Goal: Task Accomplishment & Management: Use online tool/utility

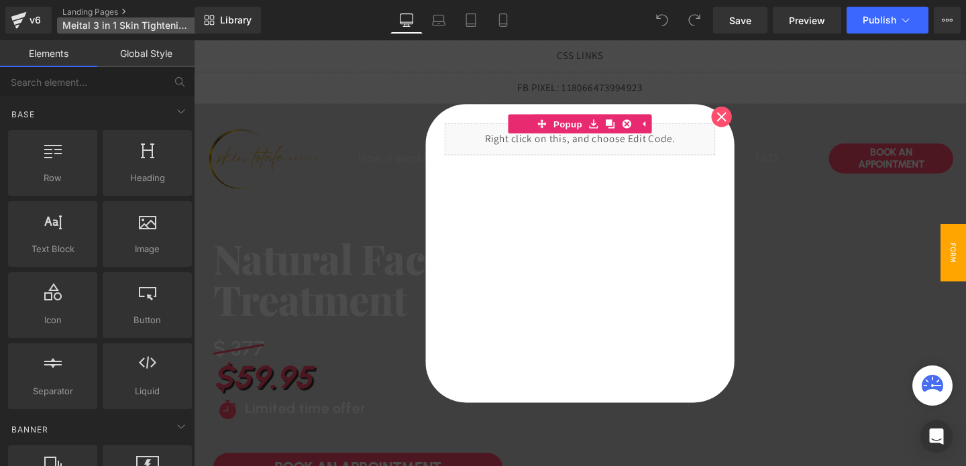
click at [158, 28] on span "Meital 3 in 1 Skin Tighteningt $79.95 DTB-1-FTB" at bounding box center [126, 25] width 129 height 11
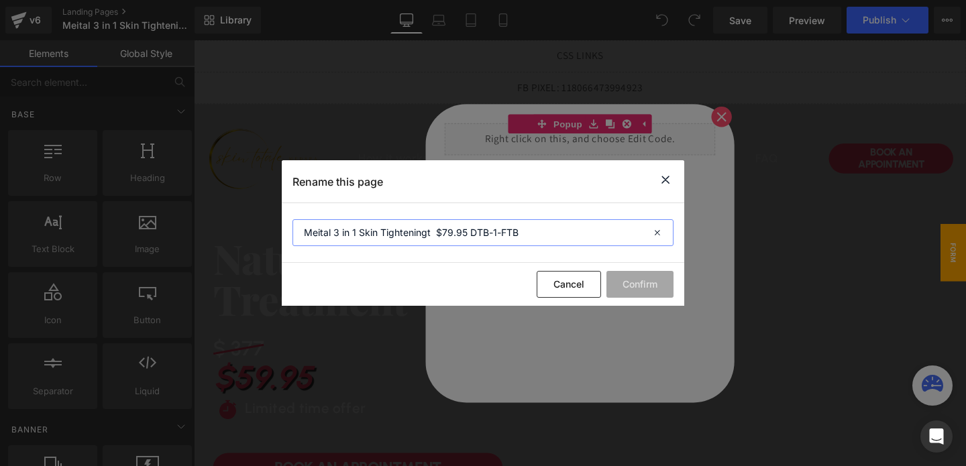
click at [423, 232] on input "Meital 3 in 1 Skin Tighteningt $79.95 DTB-1-FTB" at bounding box center [483, 232] width 381 height 27
type input "Meital 3 in 1 Skin Tightening $79.95 DTB-1-FTB"
click at [637, 282] on button "Confirm" at bounding box center [640, 284] width 67 height 27
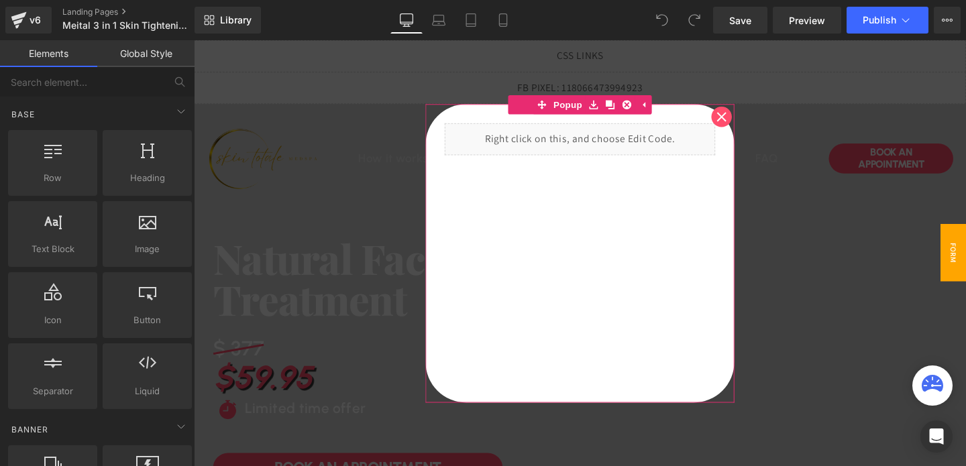
click at [749, 119] on icon at bounding box center [749, 121] width 10 height 10
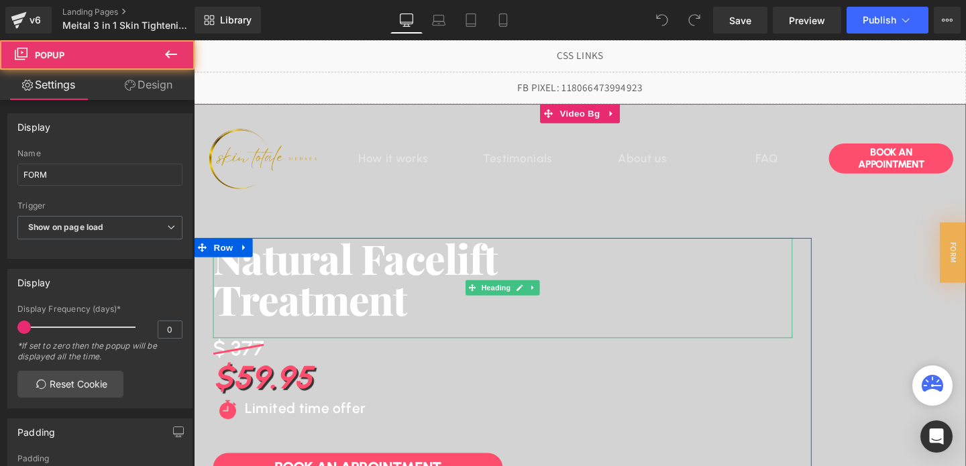
click at [429, 273] on h1 "Natural Facelift" at bounding box center [518, 269] width 609 height 43
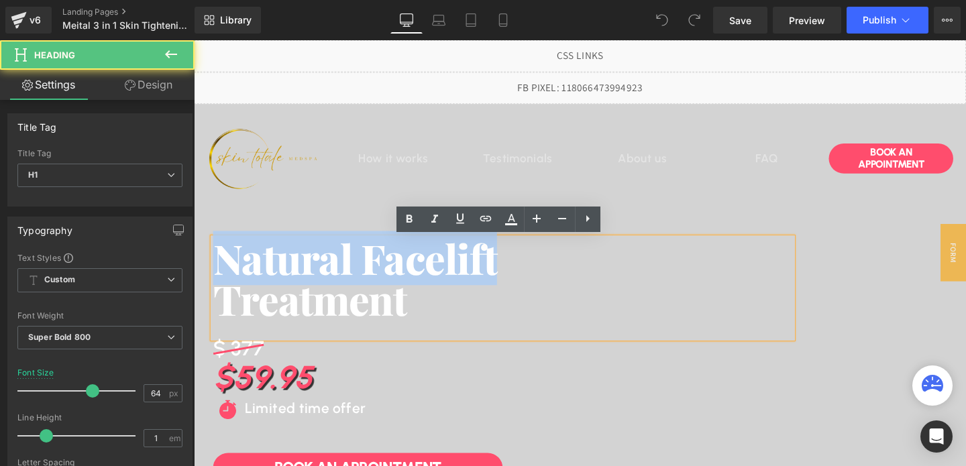
drag, startPoint x: 508, startPoint y: 270, endPoint x: 189, endPoint y: 263, distance: 319.4
click at [194, 263] on html "Liquid Liquid Image How it works Heading Testimonials Heading About us Heading …" at bounding box center [600, 264] width 812 height 448
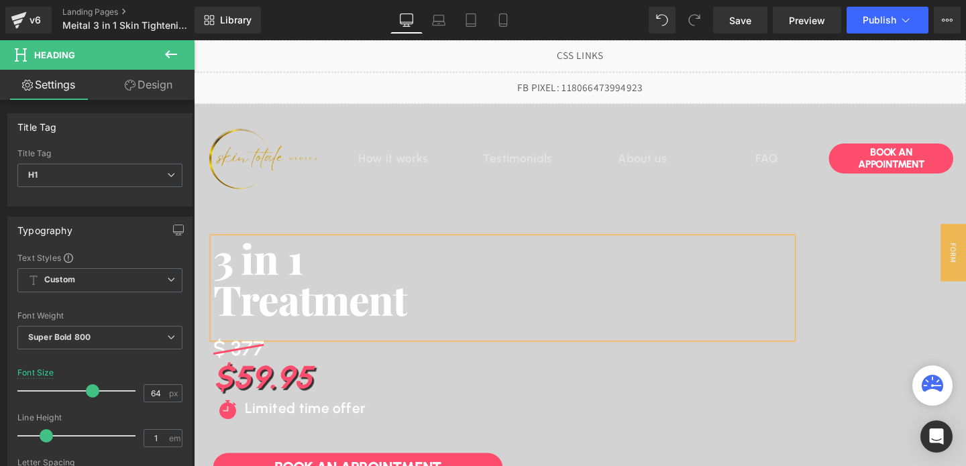
click at [316, 311] on h1 "Treatment" at bounding box center [518, 312] width 609 height 43
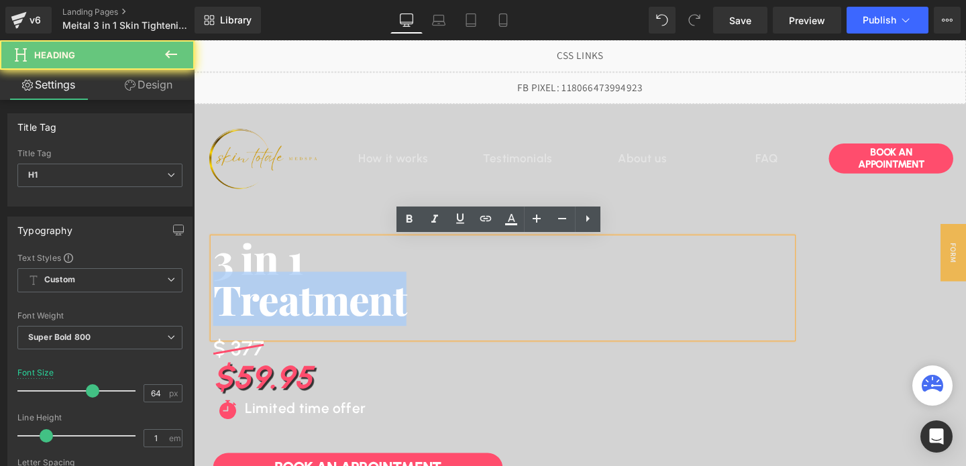
click at [316, 311] on h1 "Treatment" at bounding box center [518, 312] width 609 height 43
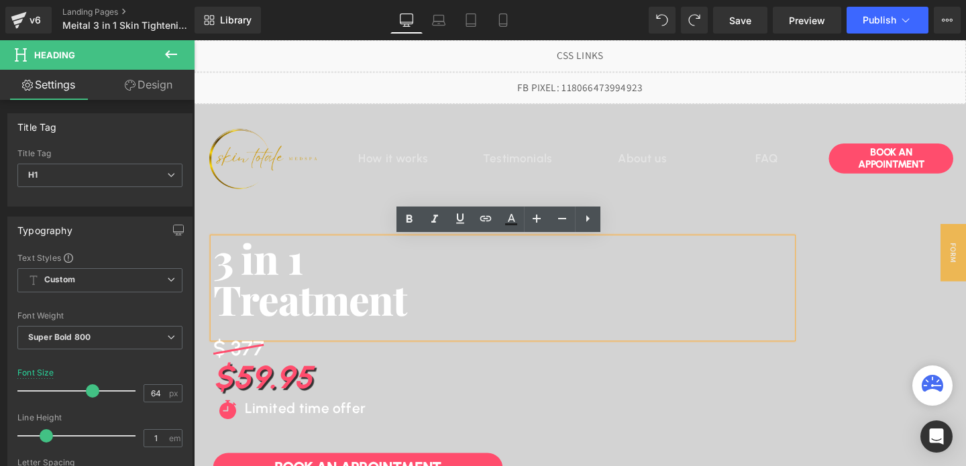
click at [316, 311] on h1 "Treatment" at bounding box center [518, 312] width 609 height 43
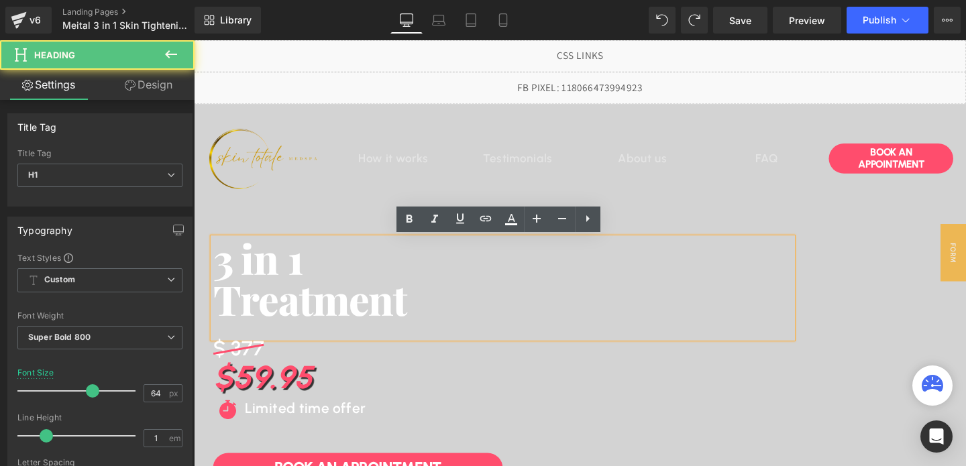
click at [316, 311] on h1 "Treatment" at bounding box center [518, 312] width 609 height 43
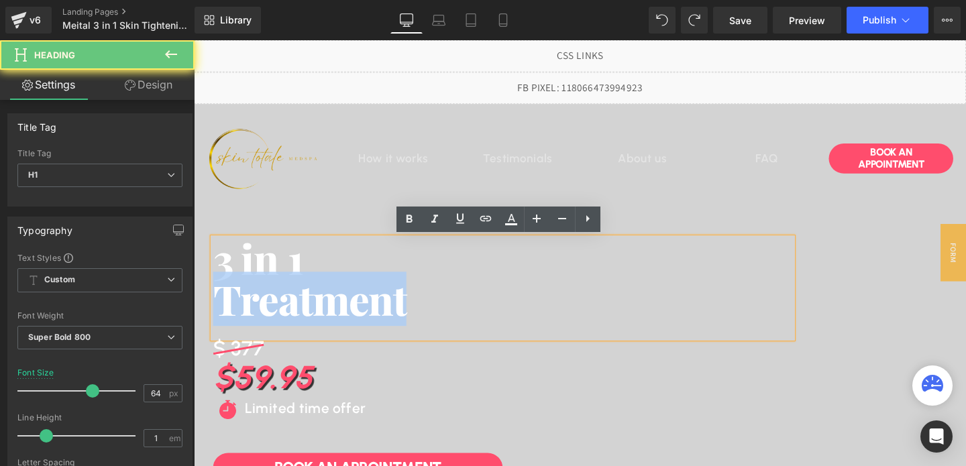
click at [316, 311] on h1 "Treatment" at bounding box center [518, 312] width 609 height 43
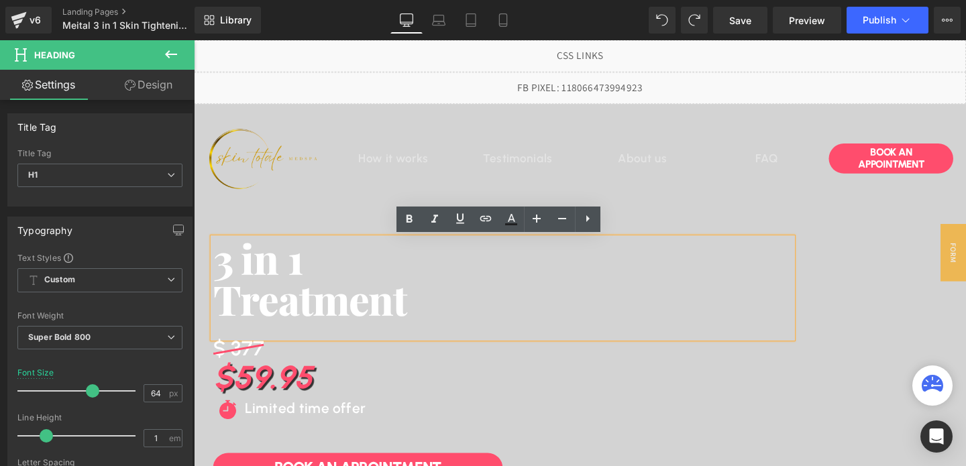
click at [228, 301] on h1 "Treatment" at bounding box center [518, 312] width 609 height 43
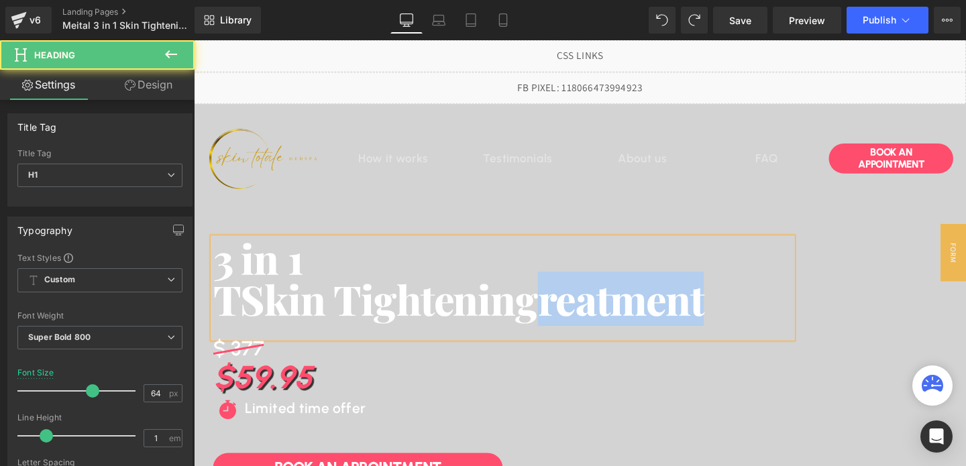
drag, startPoint x: 727, startPoint y: 329, endPoint x: 557, endPoint y: 332, distance: 170.4
click at [557, 332] on h1 "TSkin Tighteningreatment" at bounding box center [518, 312] width 609 height 43
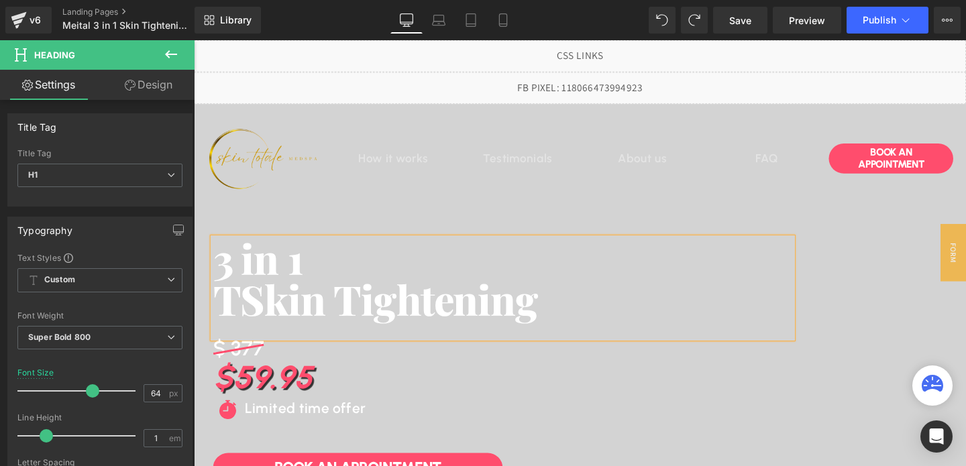
click at [233, 320] on h1 "TSkin Tightening" at bounding box center [518, 312] width 609 height 43
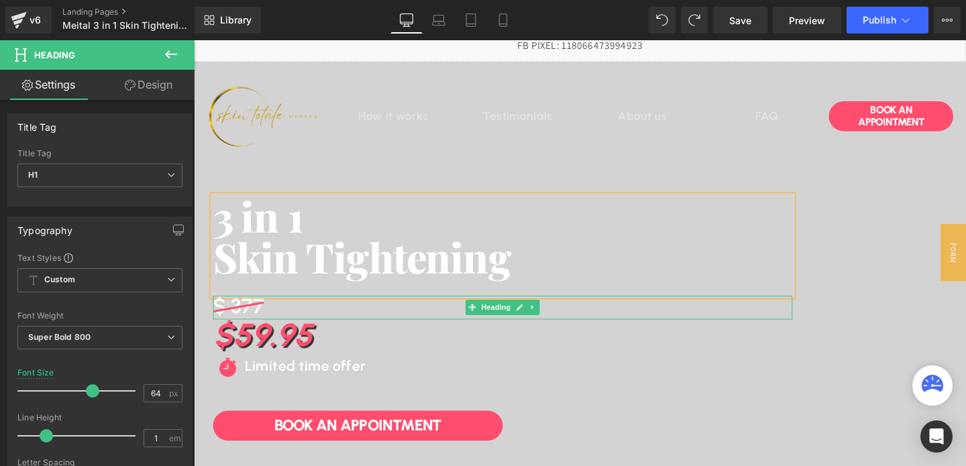
scroll to position [52, 0]
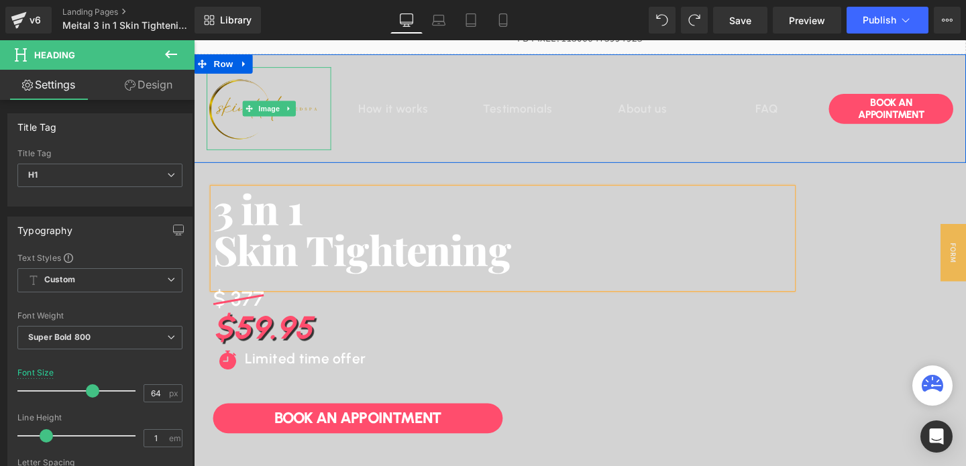
click at [291, 128] on img at bounding box center [272, 111] width 131 height 87
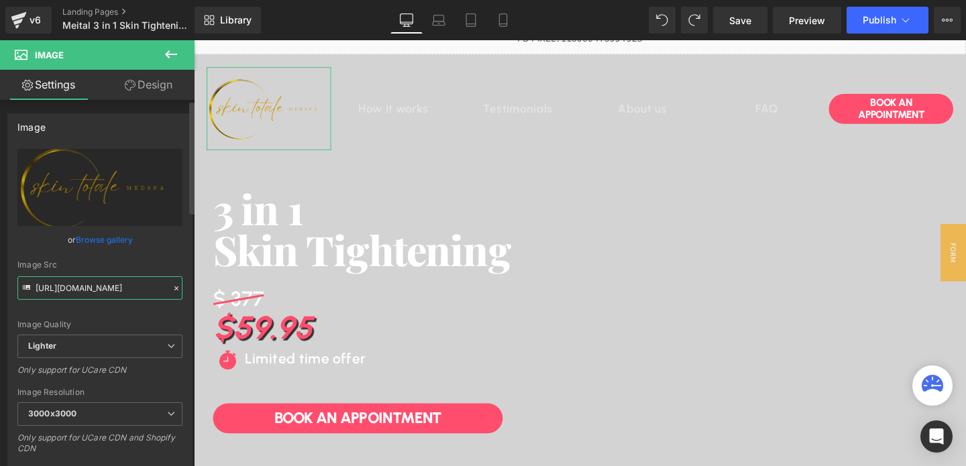
click at [119, 286] on input "https://ucarecdn.com/a76bbd85-758c-4601-a1da-0495f857746c/-/format/auto/-/previ…" at bounding box center [99, 287] width 165 height 23
paste input "cdn.shopify.com/s/files/1/0738/7430/9416/files/BEAUTY_CENTRE_3000x3000.png?v=17…"
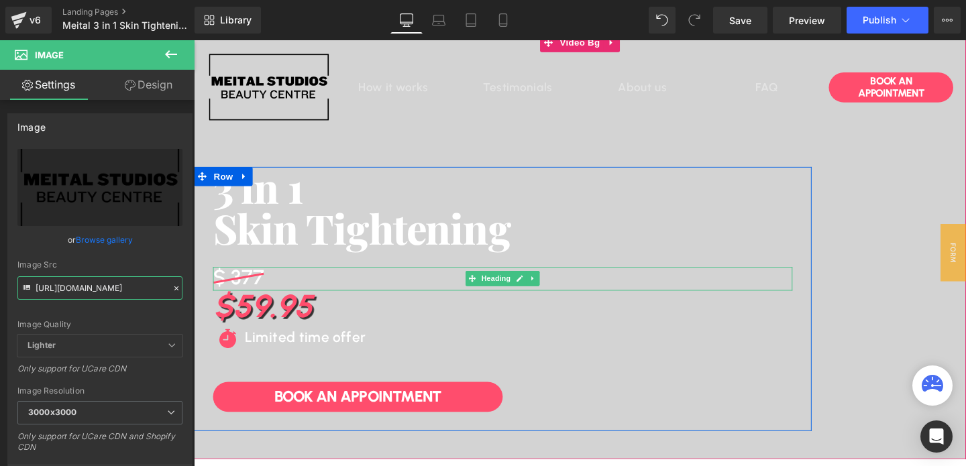
scroll to position [78, 0]
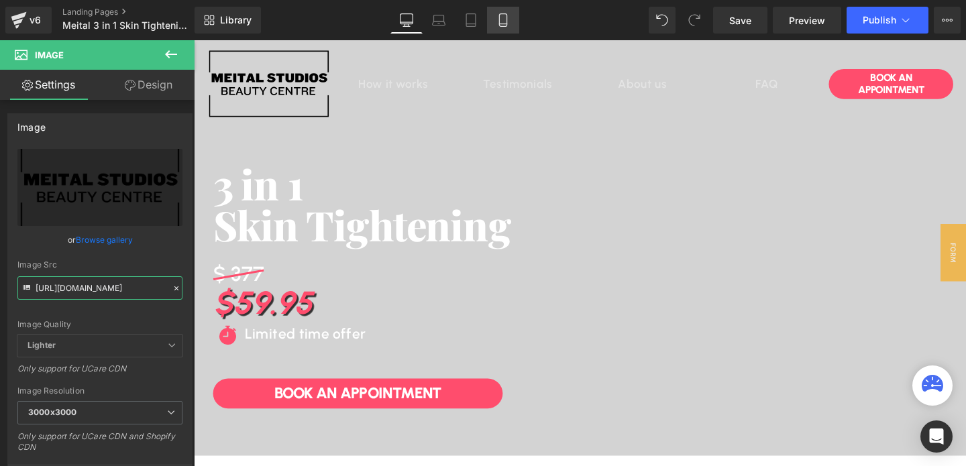
type input "https://cdn.shopify.com/s/files/1/0738/7430/9416/files/BEAUTY_CENTRE_3000x3000.…"
click at [500, 17] on icon at bounding box center [502, 20] width 7 height 13
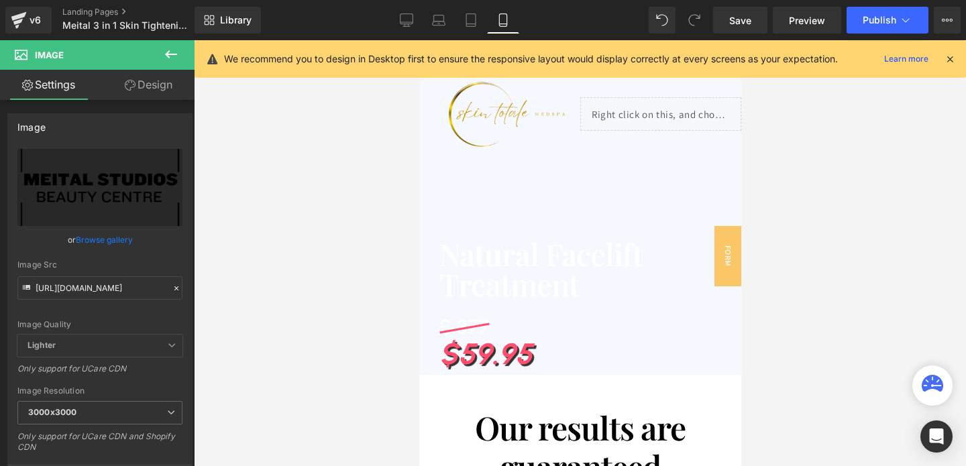
scroll to position [0, 0]
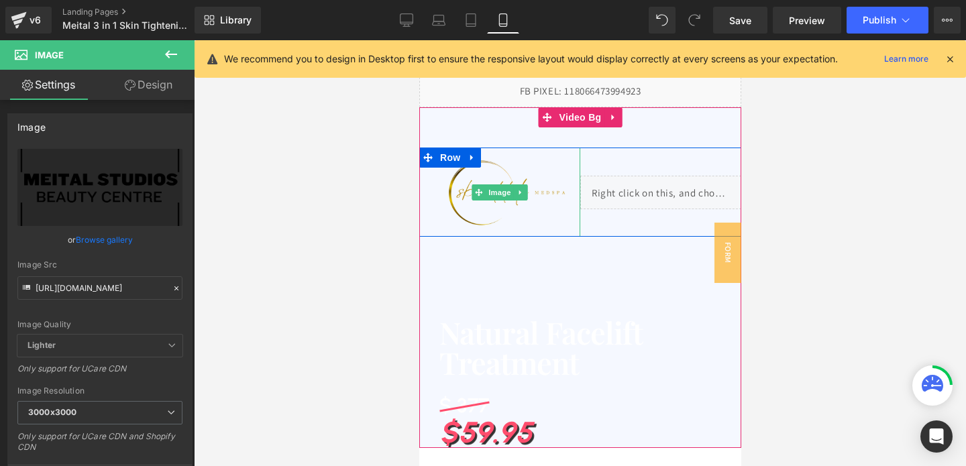
click at [495, 176] on img at bounding box center [499, 192] width 161 height 89
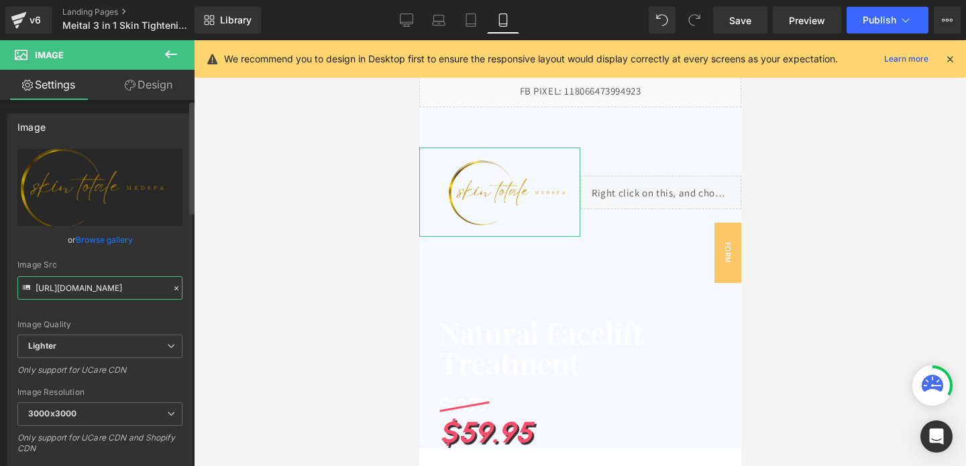
click at [147, 287] on input "https://ucarecdn.com/a76bbd85-758c-4601-a1da-0495f857746c/-/format/auto/-/previ…" at bounding box center [99, 287] width 165 height 23
paste input "cdn.shopify.com/s/files/1/0738/7430/9416/files/BEAUTY_CENTRE_3000x3000.png?v=17…"
type input "https://cdn.shopify.com/s/files/1/0738/7430/9416/files/BEAUTY_CENTRE_3000x3000.…"
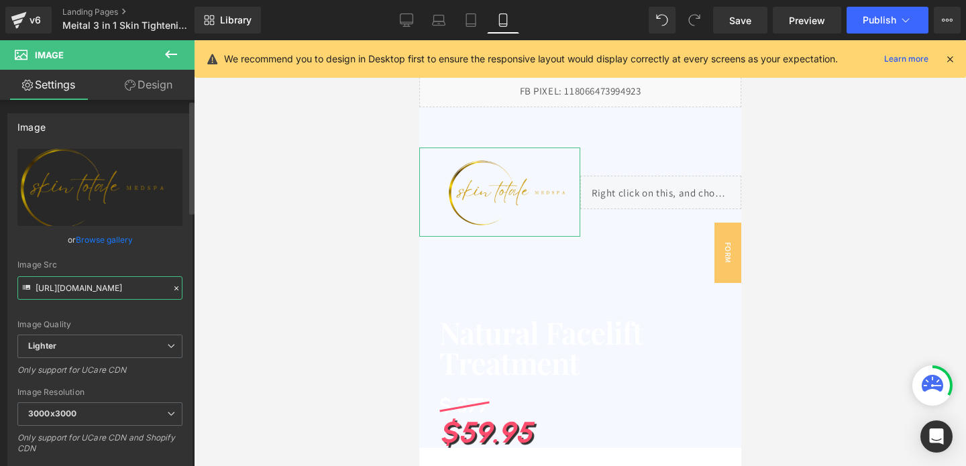
scroll to position [0, 281]
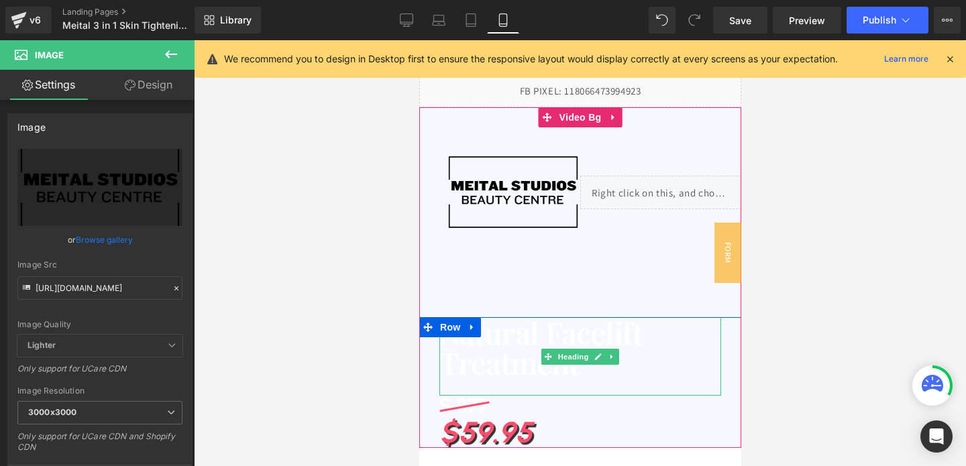
click at [527, 339] on h1 "Natural Facelift Treatment" at bounding box center [580, 347] width 282 height 60
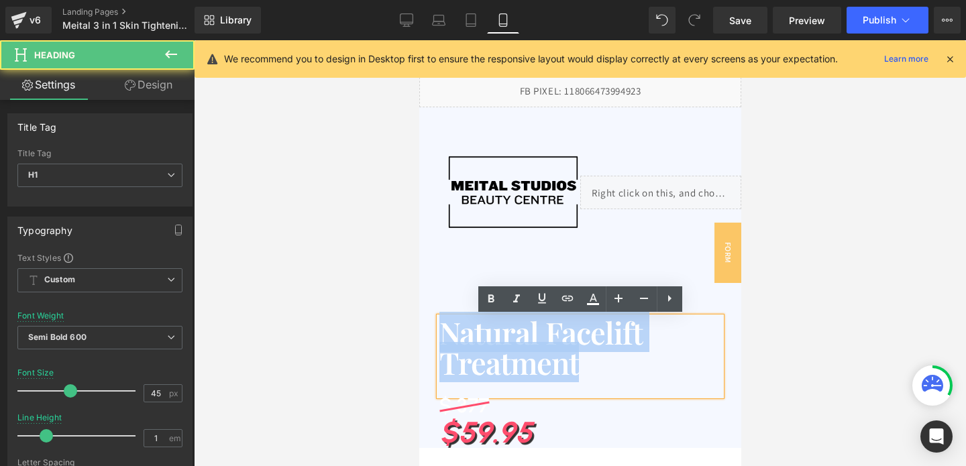
drag, startPoint x: 588, startPoint y: 368, endPoint x: 430, endPoint y: 331, distance: 162.1
click at [430, 331] on div "Natural Facelift Treatment Heading $ 377 Heading $59.95 Heading Icon Limited ti…" at bounding box center [580, 443] width 322 height 253
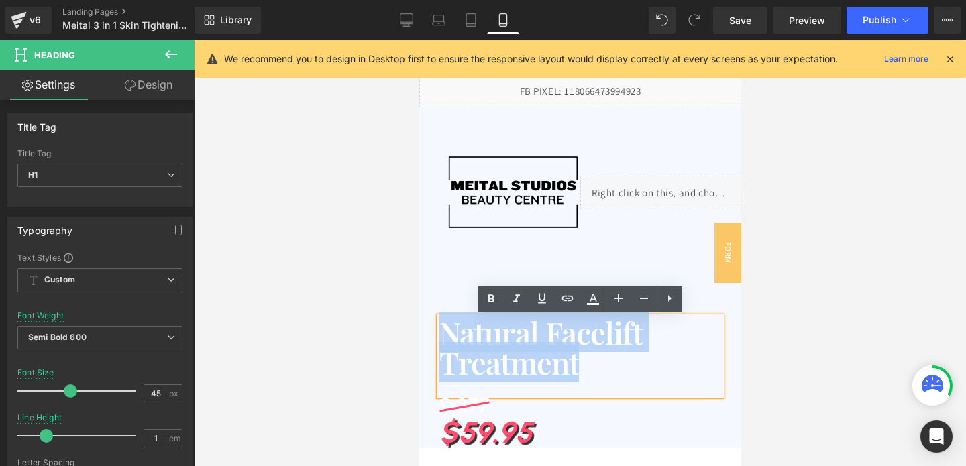
click at [533, 317] on h1 "Natural Facelift Treatment" at bounding box center [580, 347] width 282 height 60
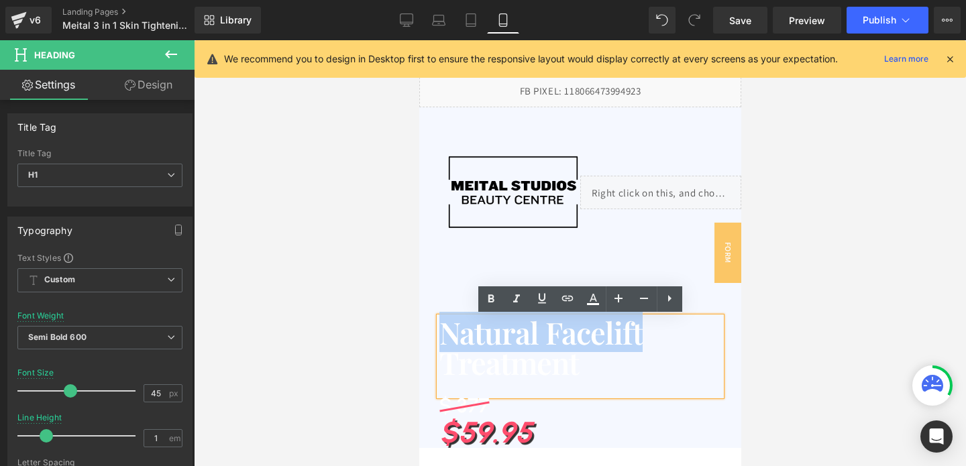
drag, startPoint x: 645, startPoint y: 335, endPoint x: 441, endPoint y: 333, distance: 204.6
click at [441, 333] on h1 "Natural Facelift Treatment" at bounding box center [580, 347] width 282 height 60
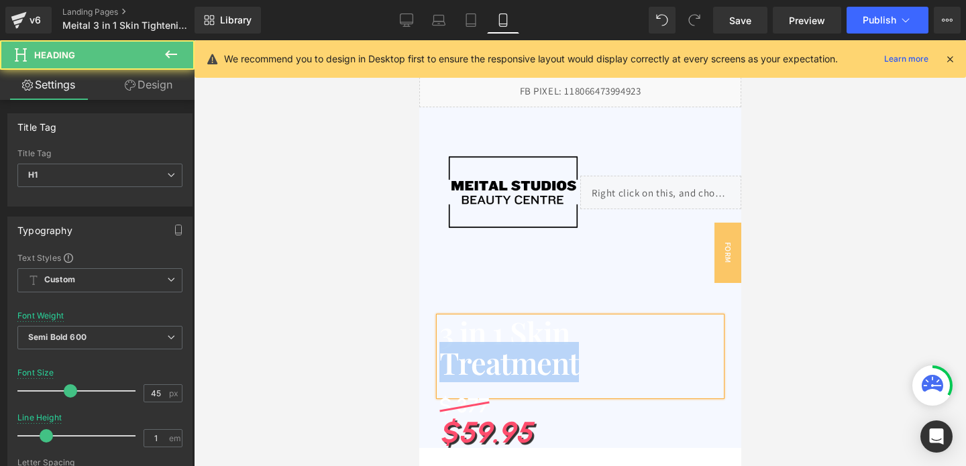
drag, startPoint x: 579, startPoint y: 367, endPoint x: 441, endPoint y: 370, distance: 138.3
click at [441, 370] on h1 "Treatment" at bounding box center [580, 363] width 282 height 30
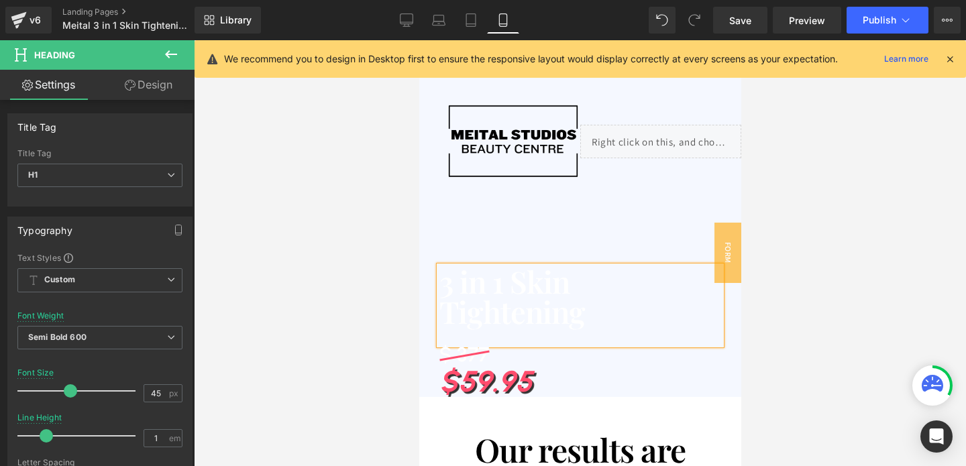
scroll to position [54, 0]
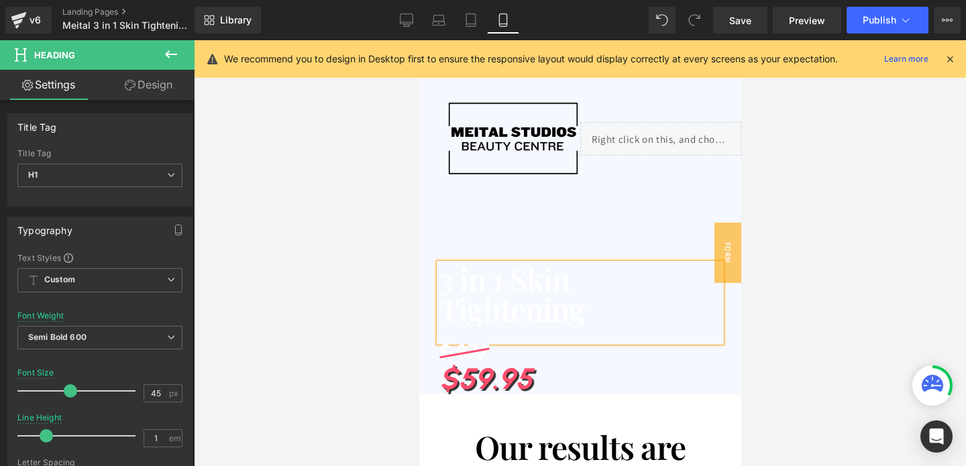
click at [476, 381] on h1 "$59.95" at bounding box center [580, 379] width 282 height 30
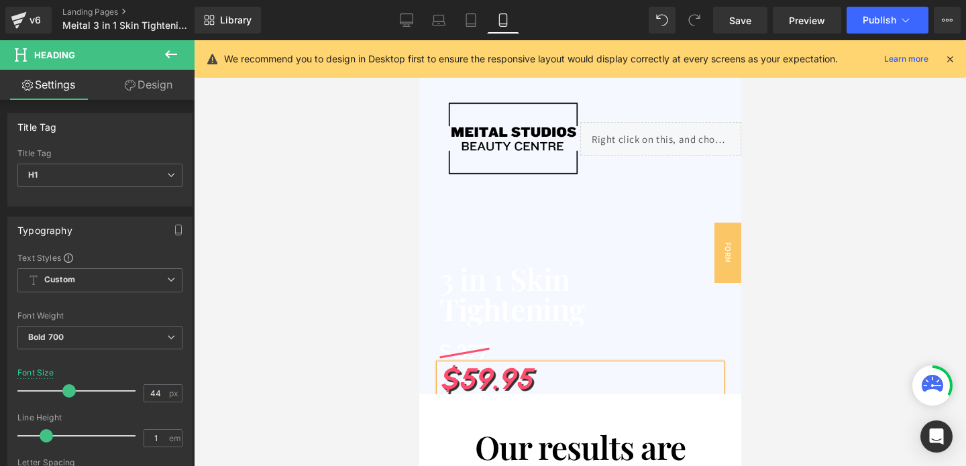
click at [476, 381] on h1 "$59.95" at bounding box center [580, 379] width 282 height 30
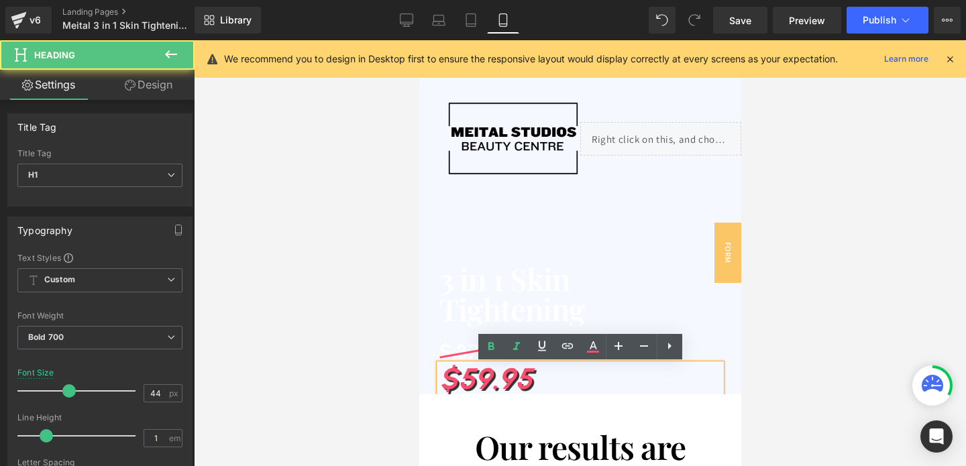
click at [470, 380] on h1 "$59.95" at bounding box center [580, 379] width 282 height 30
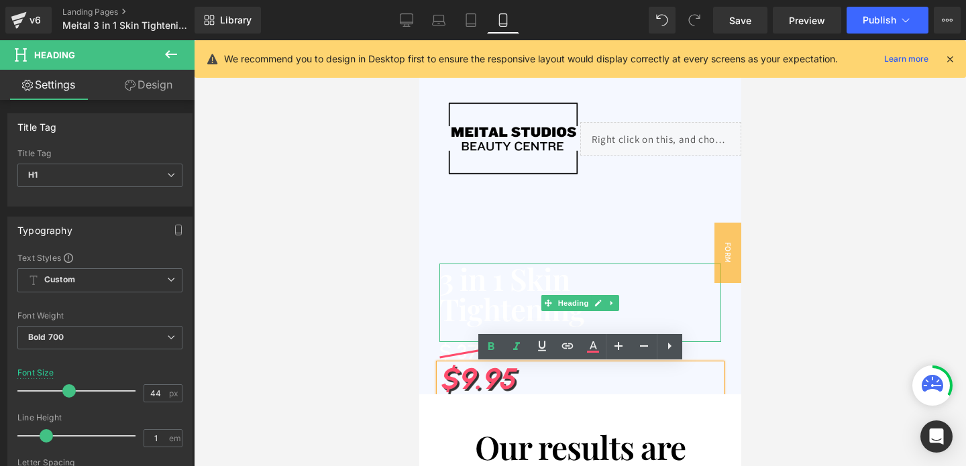
scroll to position [3, 0]
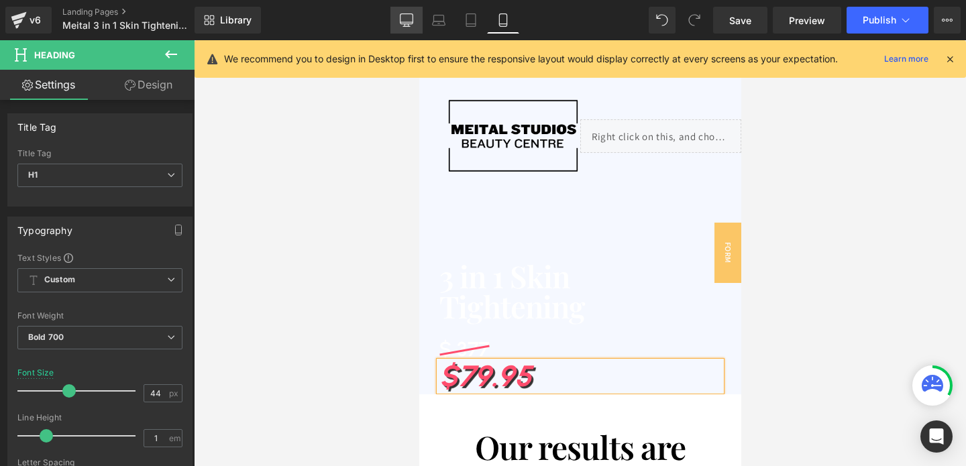
click at [401, 23] on icon at bounding box center [407, 19] width 13 height 10
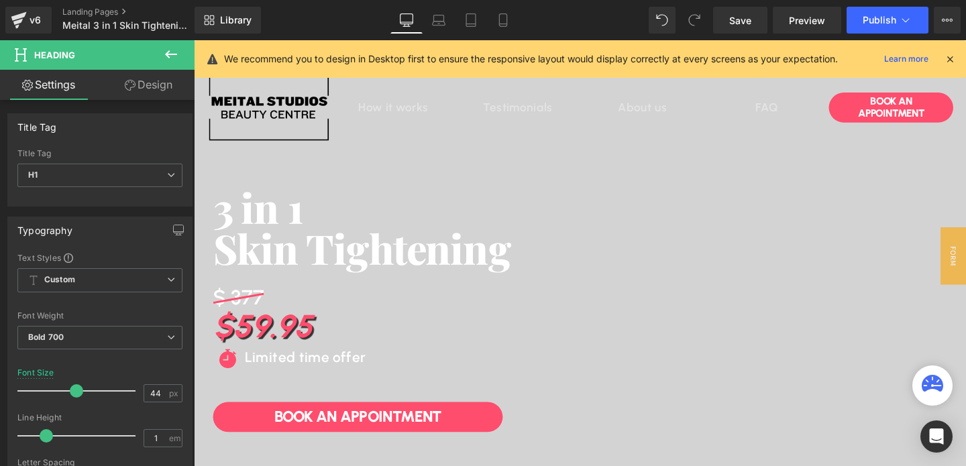
scroll to position [0, 0]
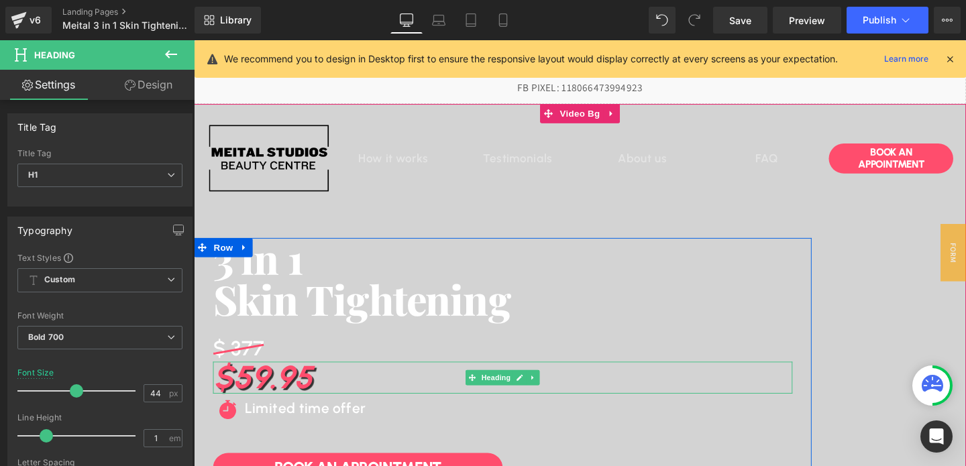
click at [250, 397] on h1 "$59.95" at bounding box center [518, 395] width 609 height 34
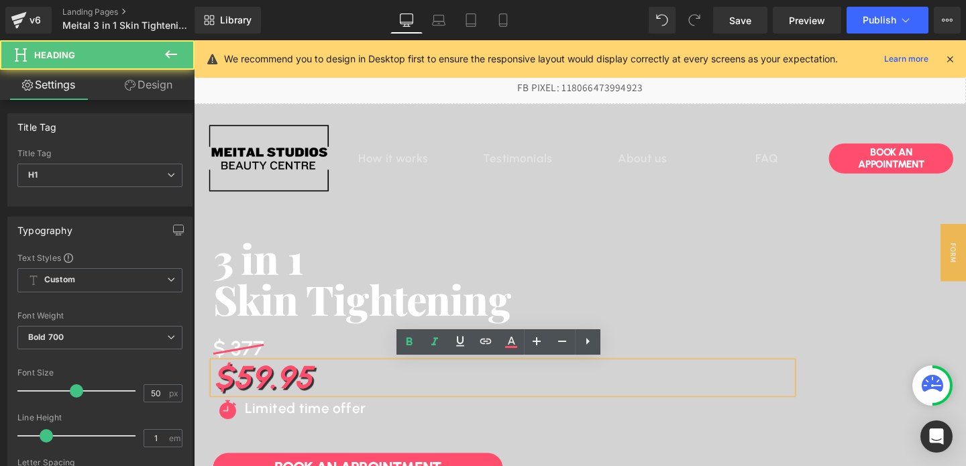
click at [250, 397] on h1 "$59.95" at bounding box center [518, 395] width 609 height 34
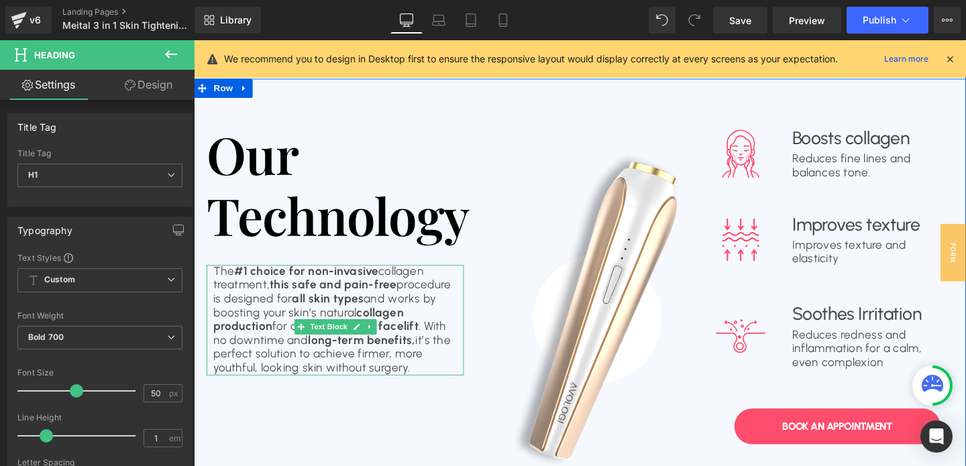
scroll to position [1029, 0]
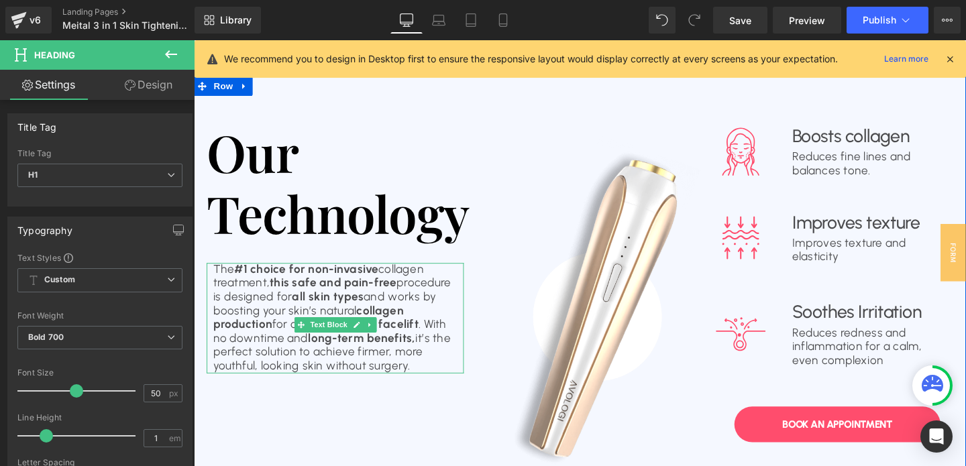
click at [381, 288] on strong "#1 choice for non-invasive" at bounding box center [312, 281] width 152 height 15
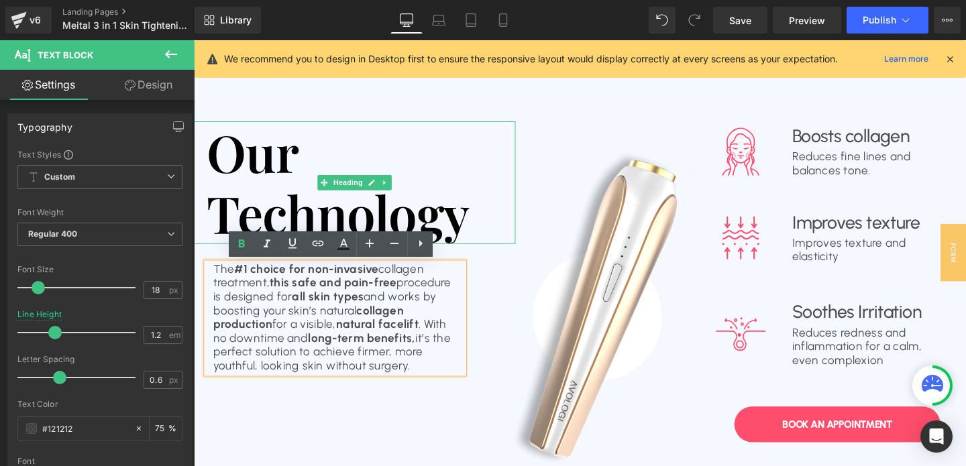
drag, startPoint x: 262, startPoint y: 397, endPoint x: 206, endPoint y: 248, distance: 159.0
click at [206, 248] on div "Our Technology Heading The #1 choice for non-invasive collagen treatment, this …" at bounding box center [363, 251] width 338 height 278
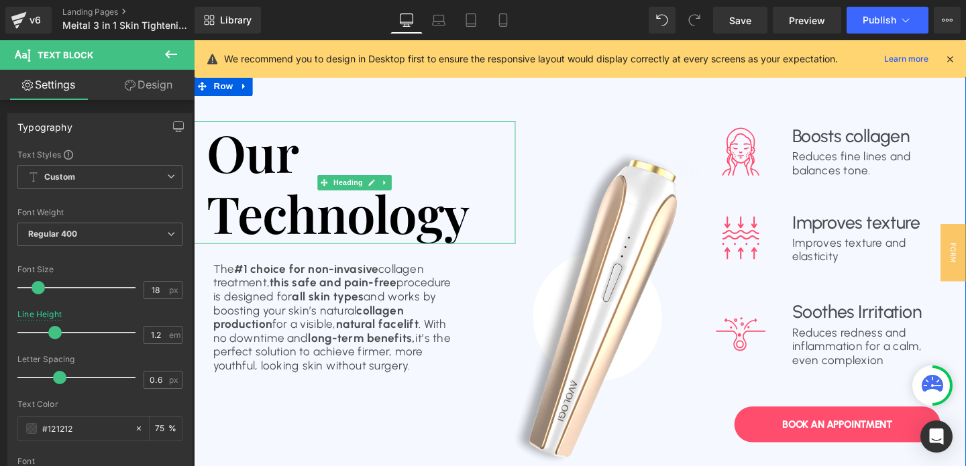
copy p "The #1 choice for non-invasive collagen treatment, this safe and pain-free proc…"
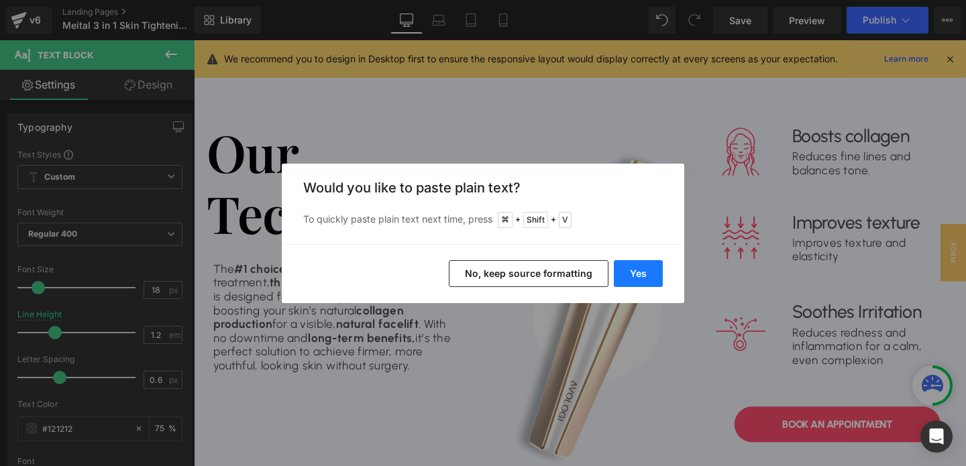
click at [649, 272] on button "Yes" at bounding box center [638, 273] width 49 height 27
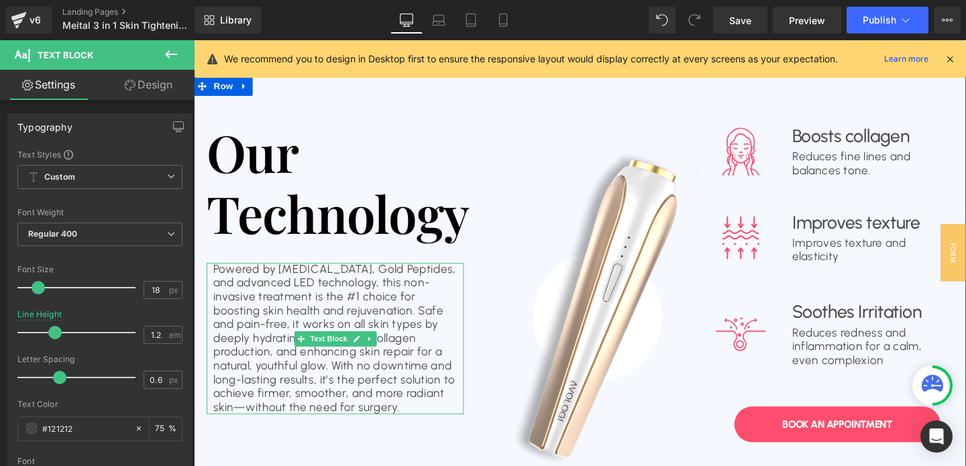
click at [319, 287] on p "Powered by Hyaluronic Acid, Gold Peptides, and advanced LED technology, this no…" at bounding box center [342, 354] width 257 height 160
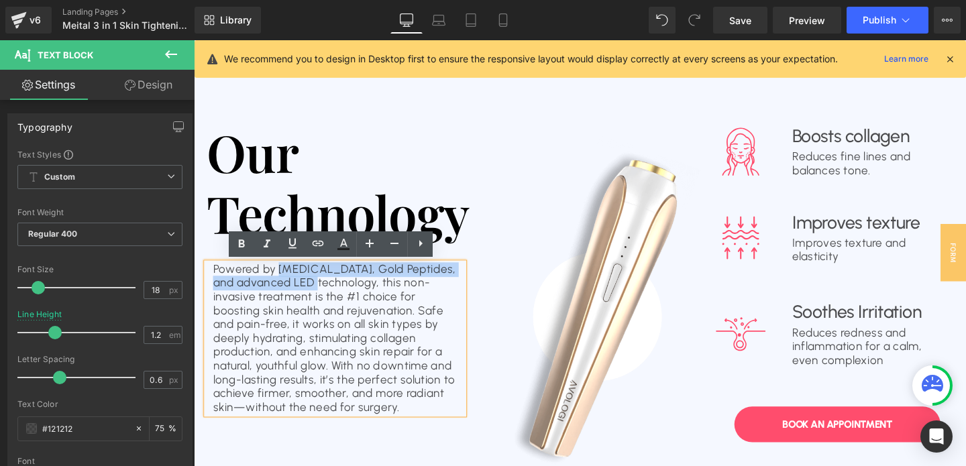
drag, startPoint x: 283, startPoint y: 279, endPoint x: 321, endPoint y: 294, distance: 40.4
click at [321, 294] on p "Powered by Hyaluronic Acid, Gold Peptides, and advanced LED technology, this no…" at bounding box center [342, 354] width 257 height 160
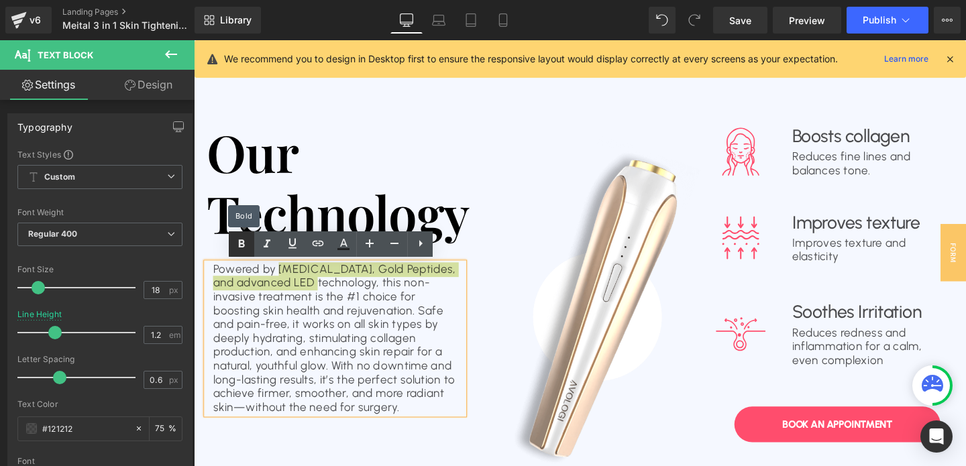
click at [239, 238] on icon at bounding box center [241, 244] width 16 height 16
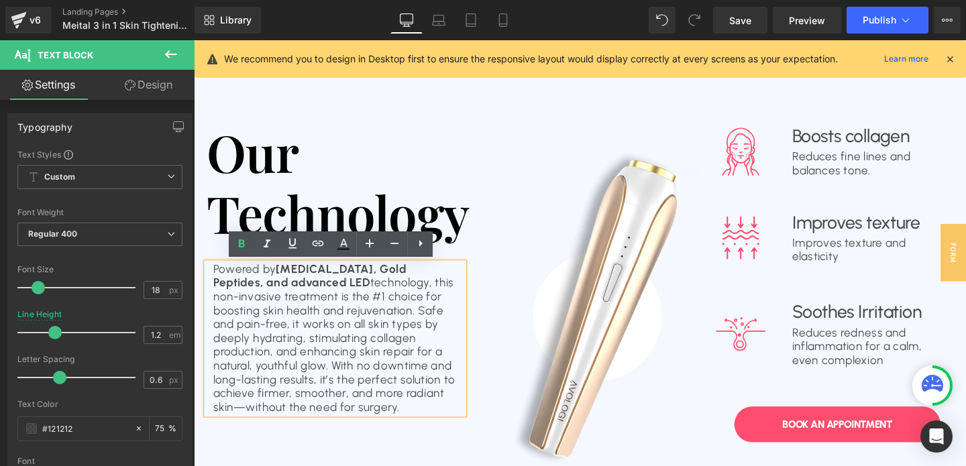
click at [338, 312] on p "Powered by Hyaluronic Acid, Gold Peptides, and advanced LED technology, this no…" at bounding box center [342, 354] width 257 height 160
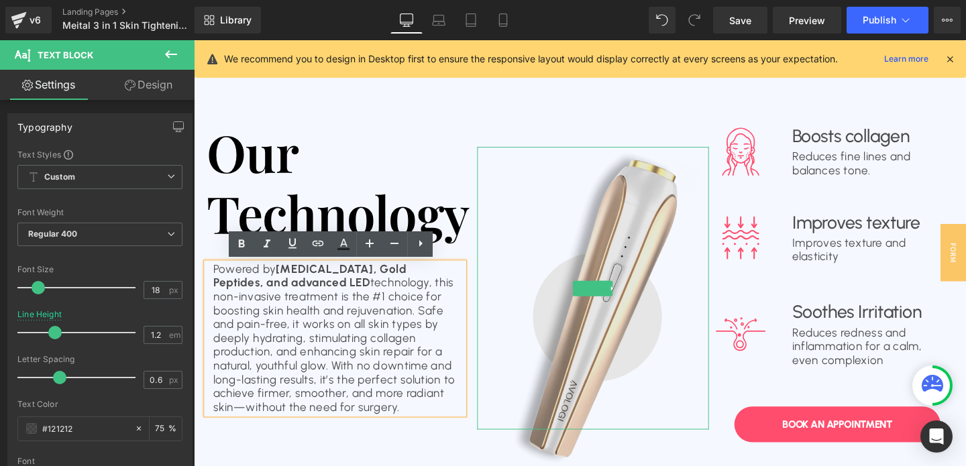
click at [418, 297] on img at bounding box center [573, 301] width 365 height 446
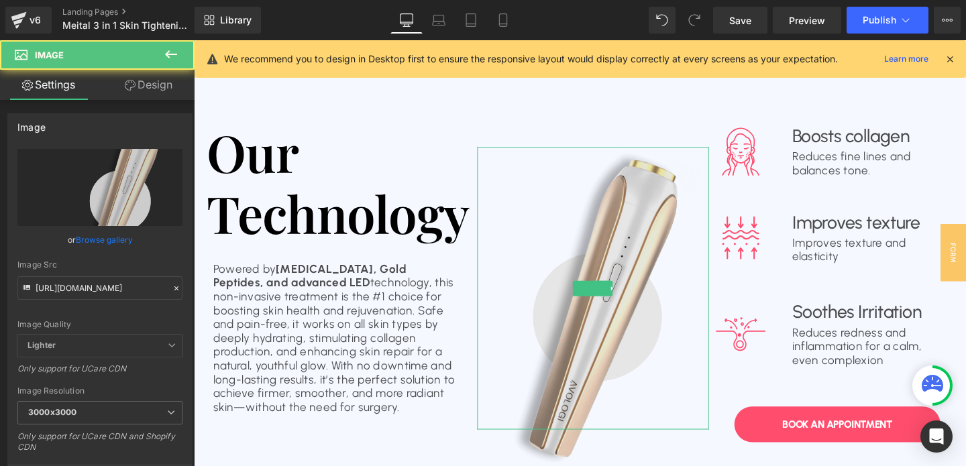
click at [410, 295] on img at bounding box center [573, 301] width 365 height 446
click at [392, 297] on img at bounding box center [573, 301] width 365 height 446
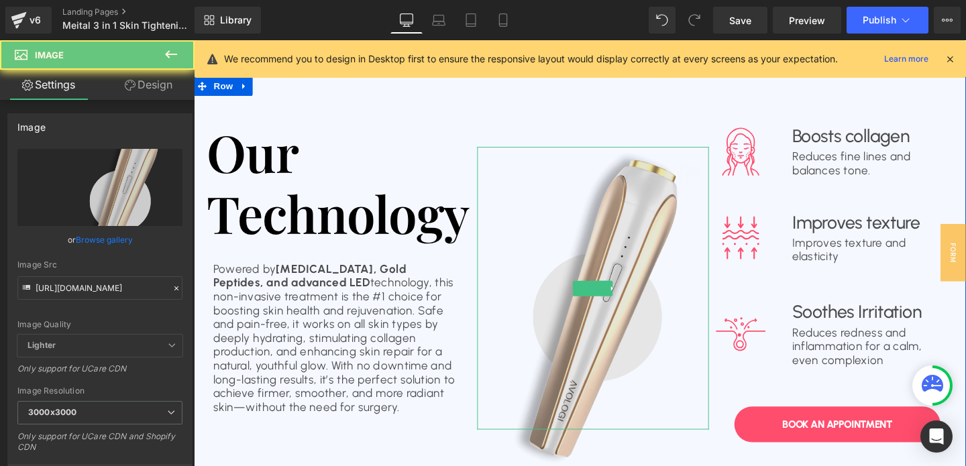
click at [392, 297] on img at bounding box center [573, 301] width 365 height 446
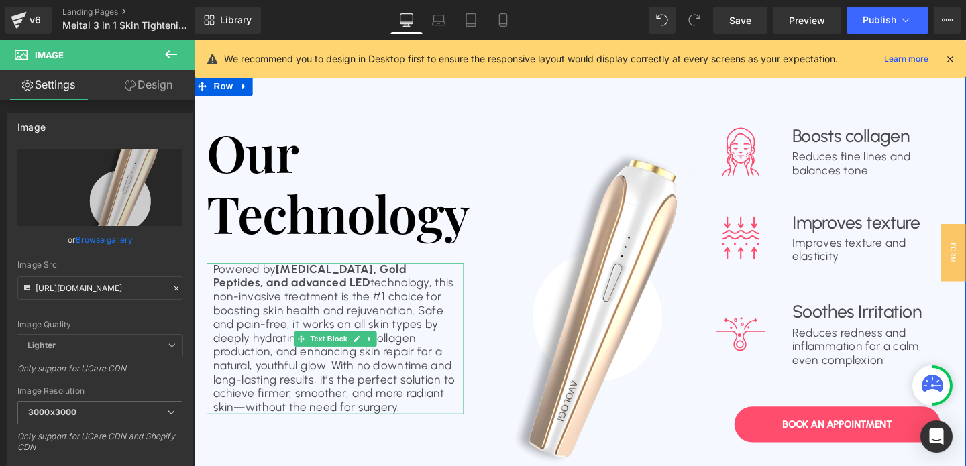
click at [317, 309] on p "Powered by Hyaluronic Acid, Gold Peptides, and advanced LED technology, this no…" at bounding box center [342, 354] width 257 height 160
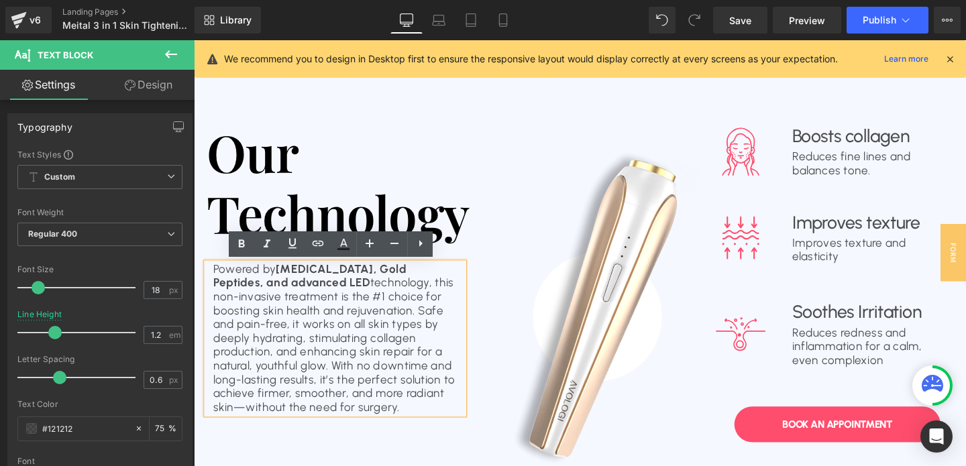
click at [368, 297] on p "Powered by Hyaluronic Acid, Gold Peptides, and advanced LED technology, this no…" at bounding box center [342, 354] width 257 height 160
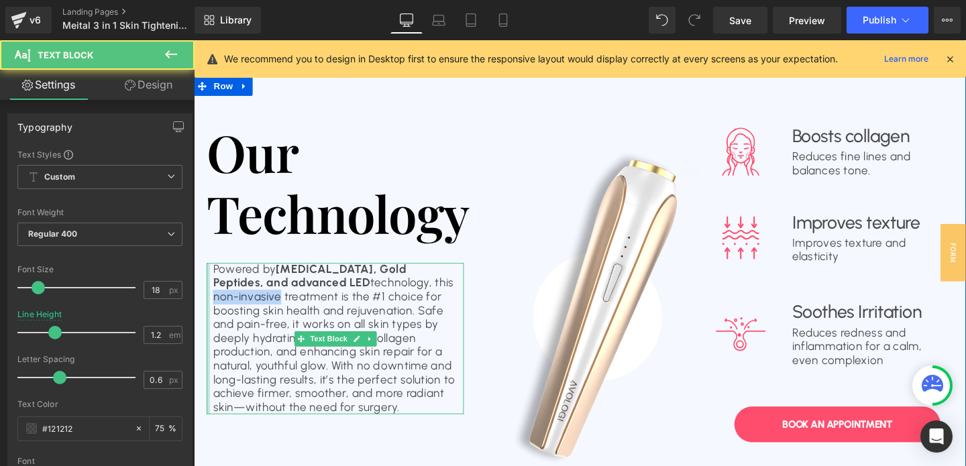
drag, startPoint x: 285, startPoint y: 311, endPoint x: 210, endPoint y: 316, distance: 75.3
click at [210, 316] on div "Powered by Hyaluronic Acid, Gold Peptides, and advanced LED technology, this no…" at bounding box center [342, 354] width 270 height 160
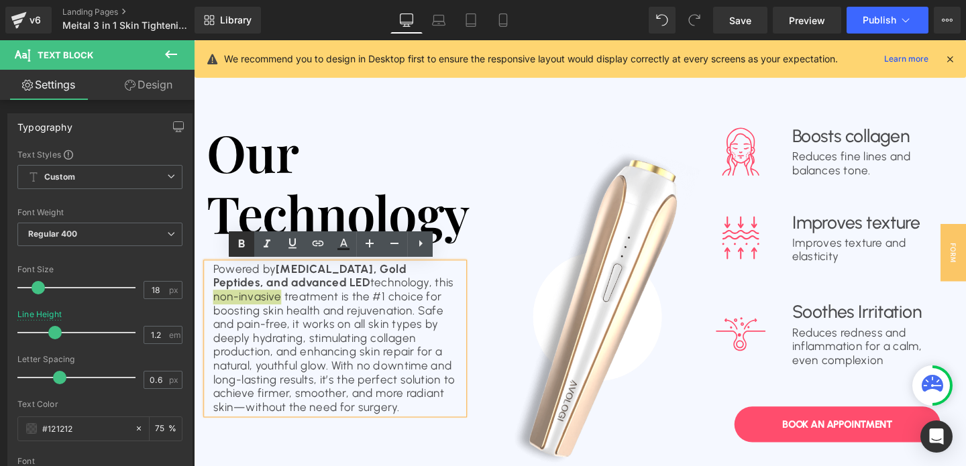
click at [240, 238] on icon at bounding box center [241, 244] width 16 height 16
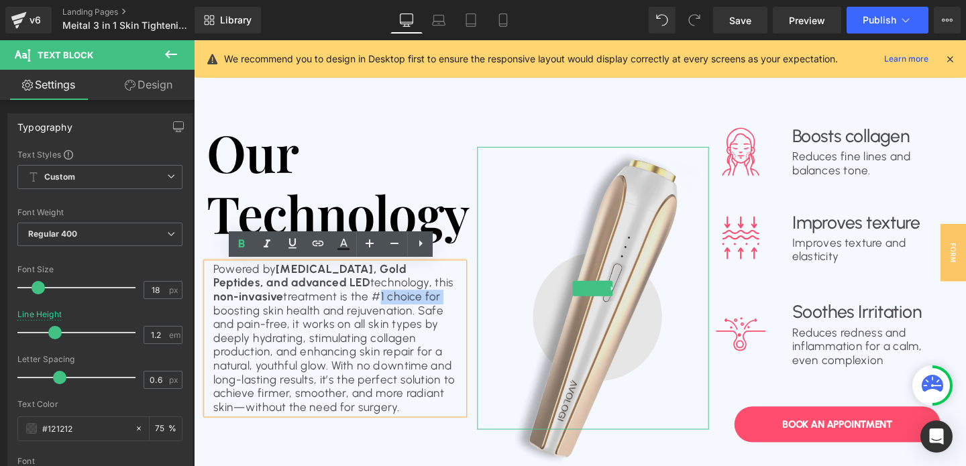
drag, startPoint x: 385, startPoint y: 309, endPoint x: 437, endPoint y: 309, distance: 52.3
click at [437, 309] on div "Our Technology Heading Powered by Hyaluronic Acid, Gold Peptides, and advanced …" at bounding box center [600, 297] width 812 height 438
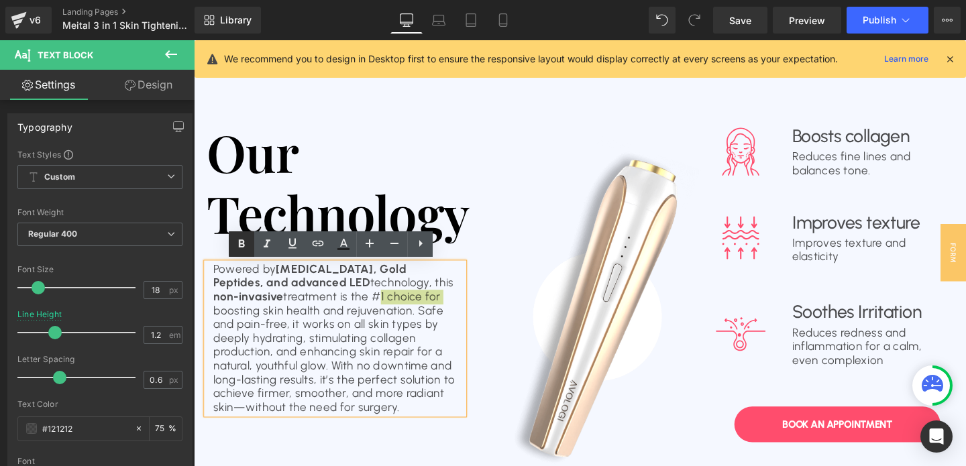
click at [242, 243] on icon at bounding box center [242, 244] width 6 height 8
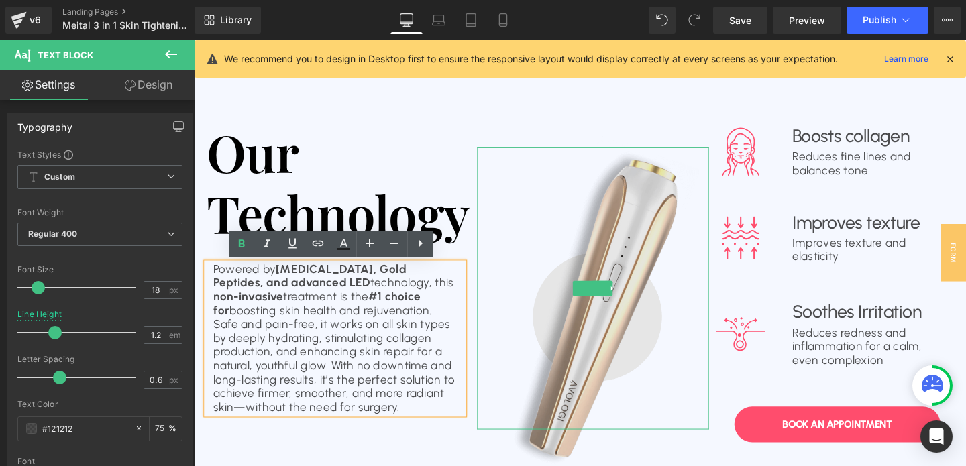
click at [449, 308] on img at bounding box center [573, 301] width 365 height 446
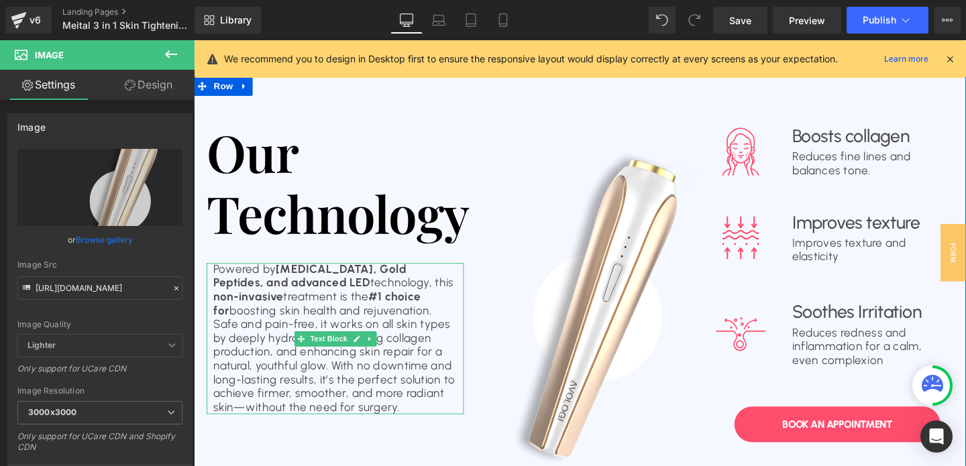
click at [303, 330] on p "non-invasive treatment is the #1 choice for boosting skin health and rejuvenati…" at bounding box center [342, 368] width 257 height 130
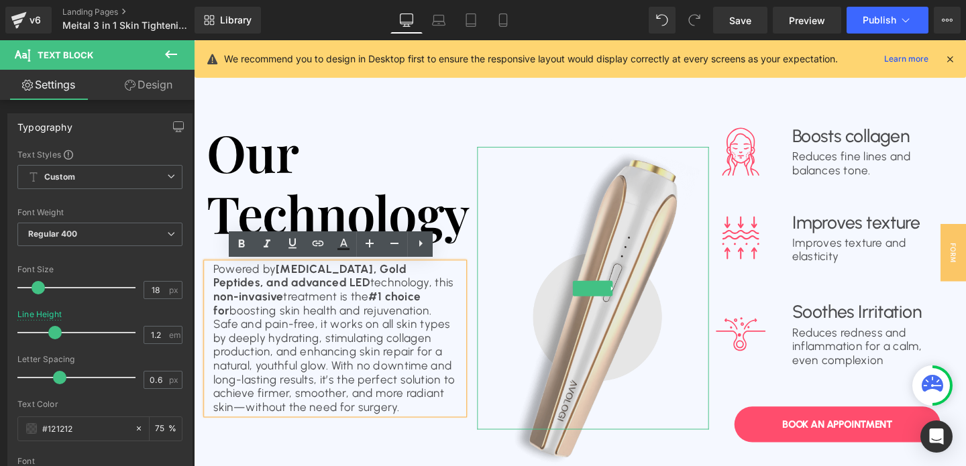
click at [429, 322] on img at bounding box center [573, 301] width 365 height 446
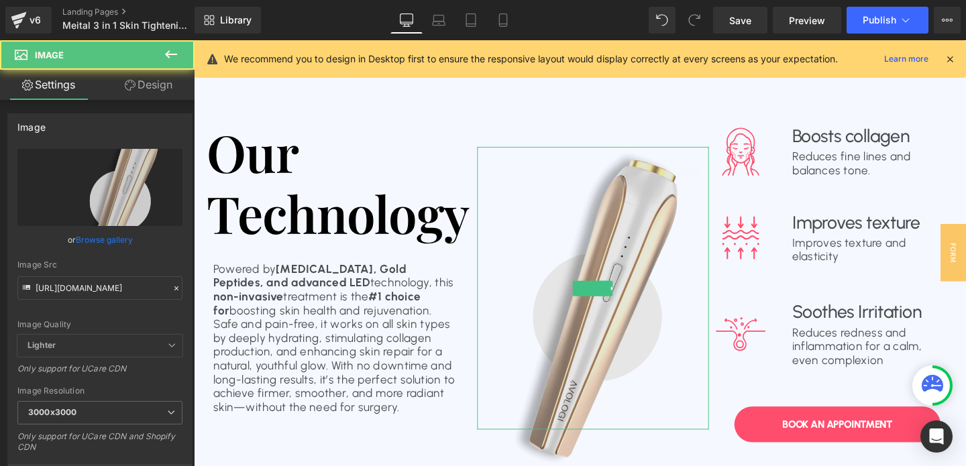
click at [400, 322] on img at bounding box center [573, 301] width 365 height 446
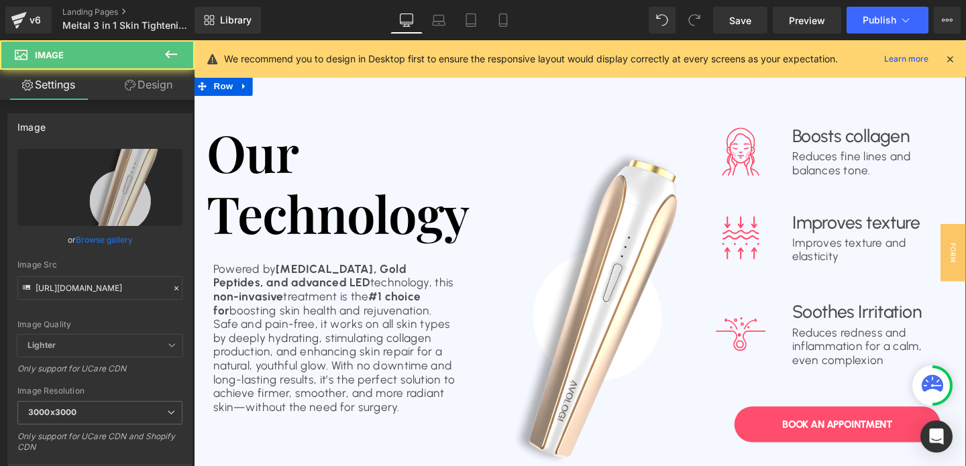
click at [389, 320] on p "non-invasive treatment is the #1 choice for boosting skin health and rejuvenati…" at bounding box center [342, 368] width 257 height 130
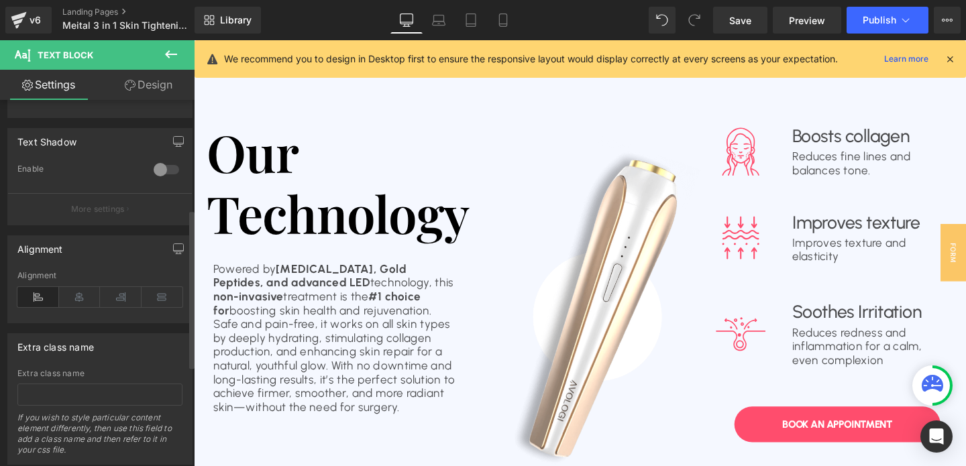
scroll to position [483, 0]
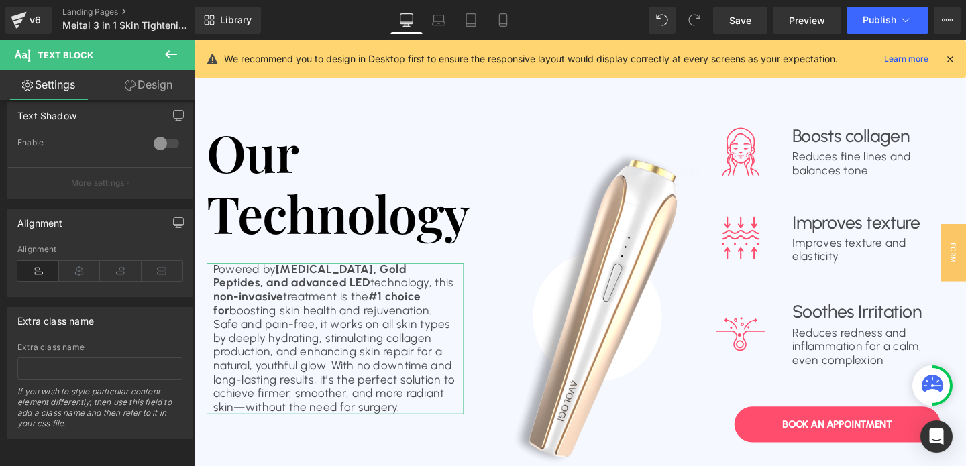
click at [143, 76] on link "Design" at bounding box center [148, 85] width 97 height 30
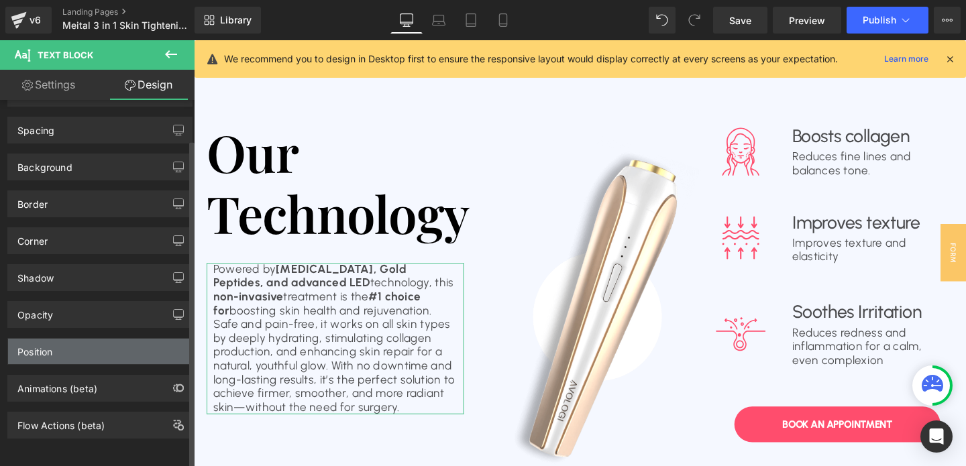
scroll to position [40, 0]
click at [54, 350] on div "Position" at bounding box center [100, 351] width 184 height 25
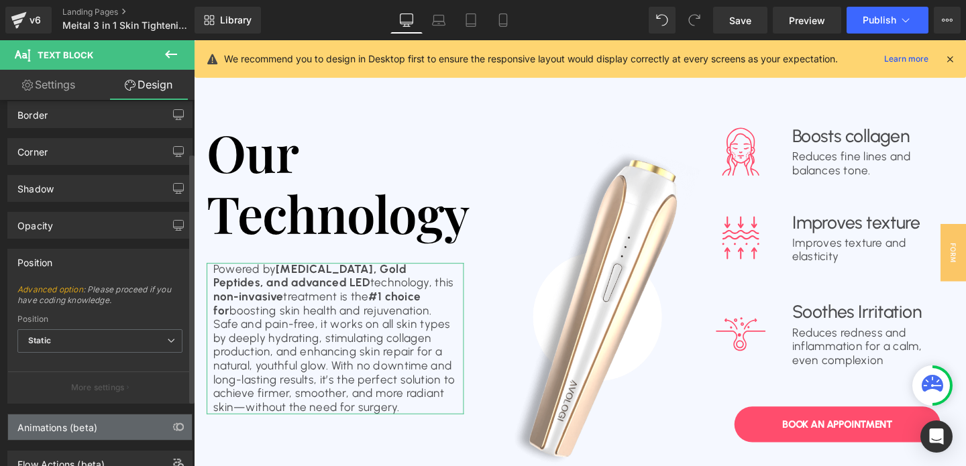
scroll to position [128, 0]
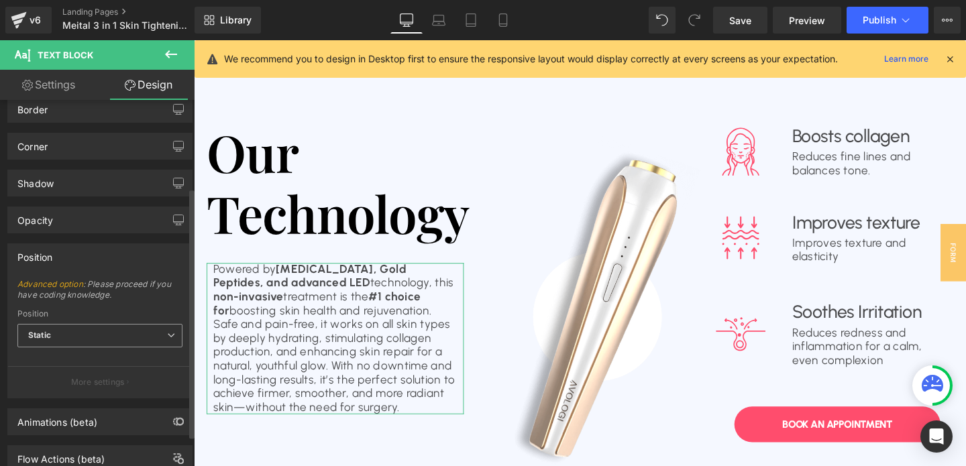
click at [97, 343] on span "Static" at bounding box center [99, 335] width 165 height 23
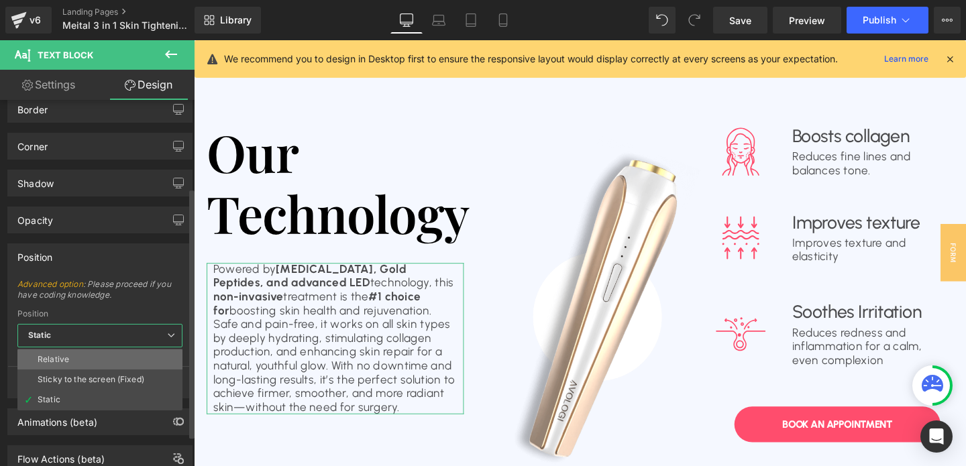
click at [82, 364] on li "Relative" at bounding box center [99, 360] width 165 height 20
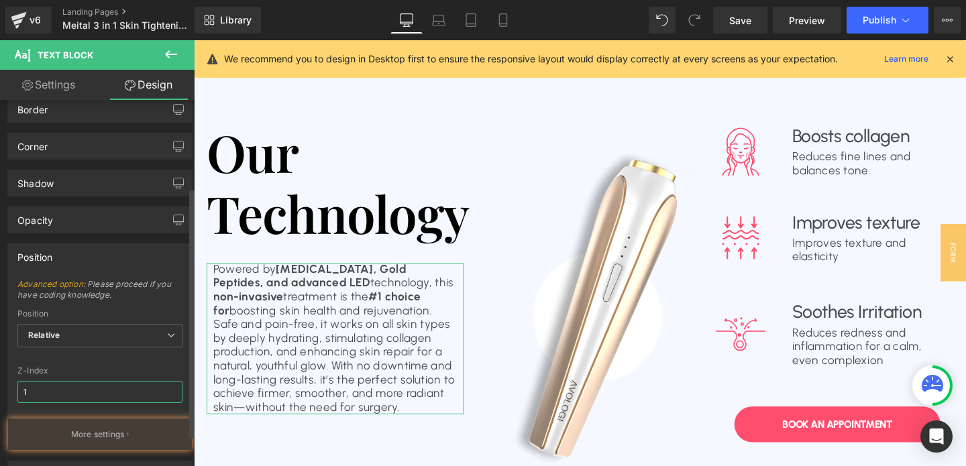
click at [66, 392] on input "1" at bounding box center [99, 392] width 165 height 22
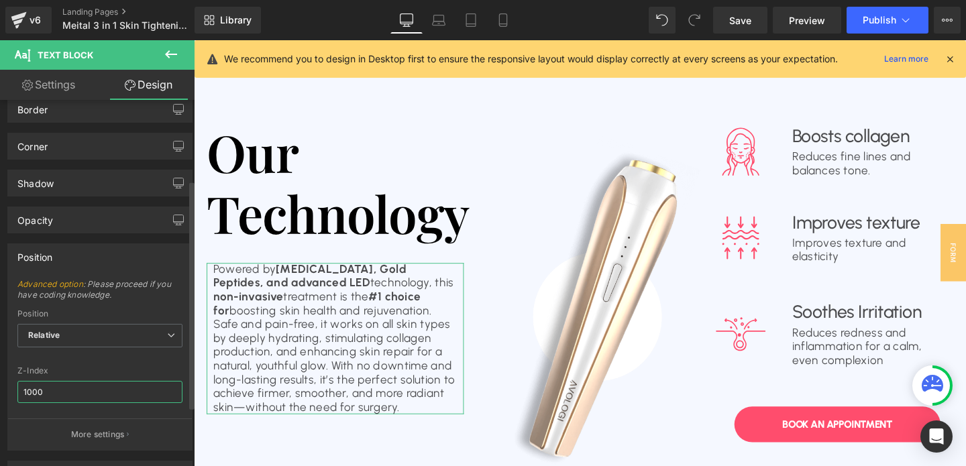
type input "10000"
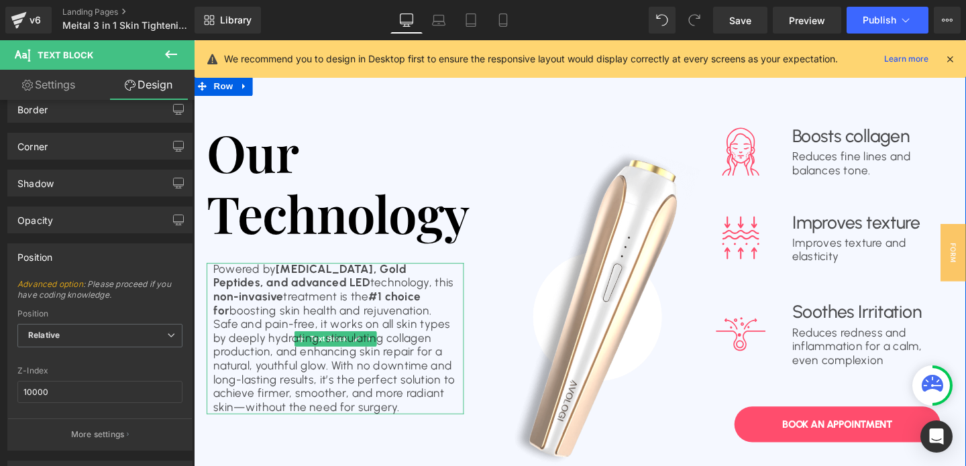
click at [369, 303] on p "non-invasive treatment is the #1 choice for boosting skin health and rejuvenati…" at bounding box center [342, 368] width 257 height 130
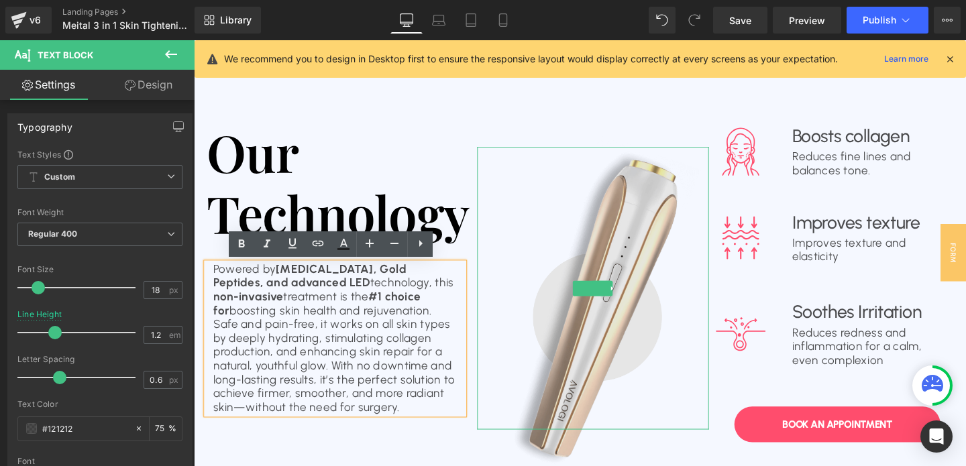
click at [443, 312] on img at bounding box center [573, 301] width 365 height 446
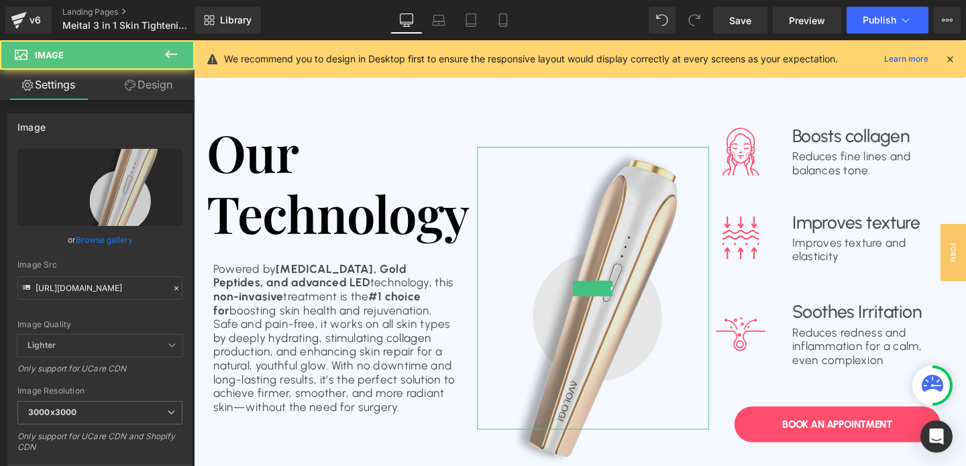
click at [443, 312] on img at bounding box center [573, 301] width 365 height 446
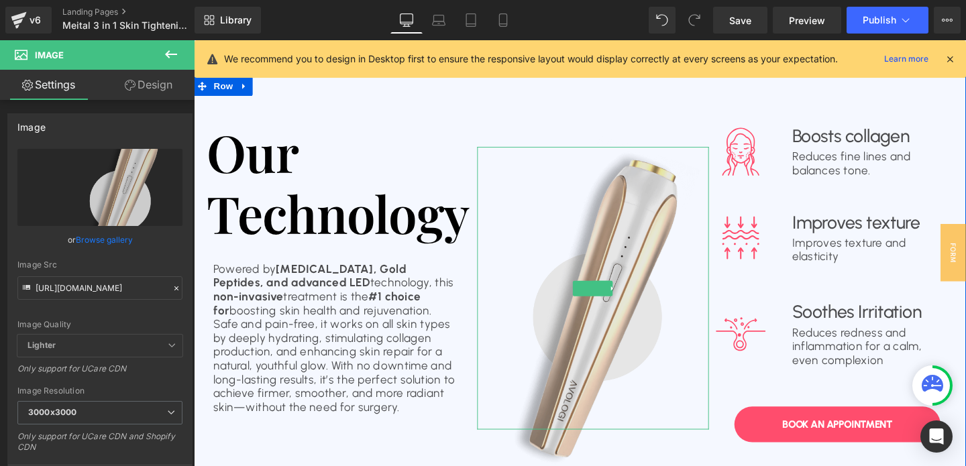
click at [439, 306] on img at bounding box center [573, 301] width 365 height 446
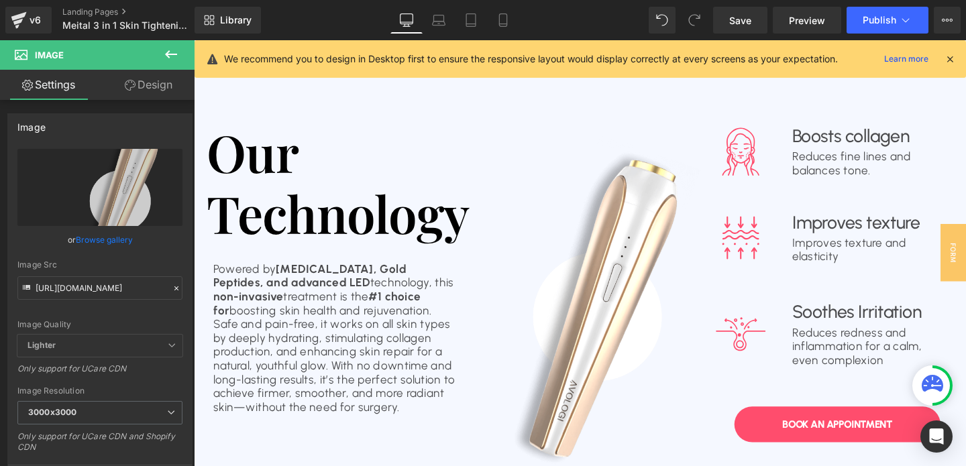
click at [167, 58] on icon at bounding box center [171, 54] width 16 height 16
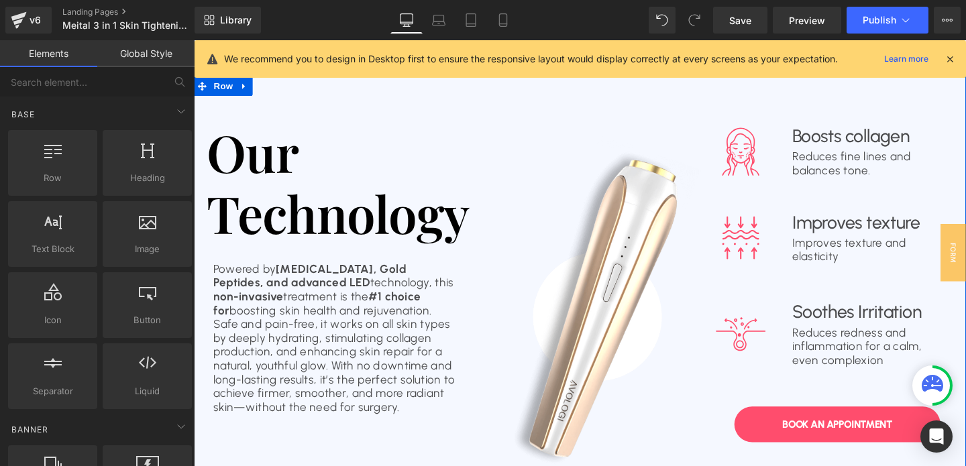
click at [384, 329] on p "non-invasive treatment is the #1 choice for boosting skin health and rejuvenati…" at bounding box center [342, 368] width 257 height 130
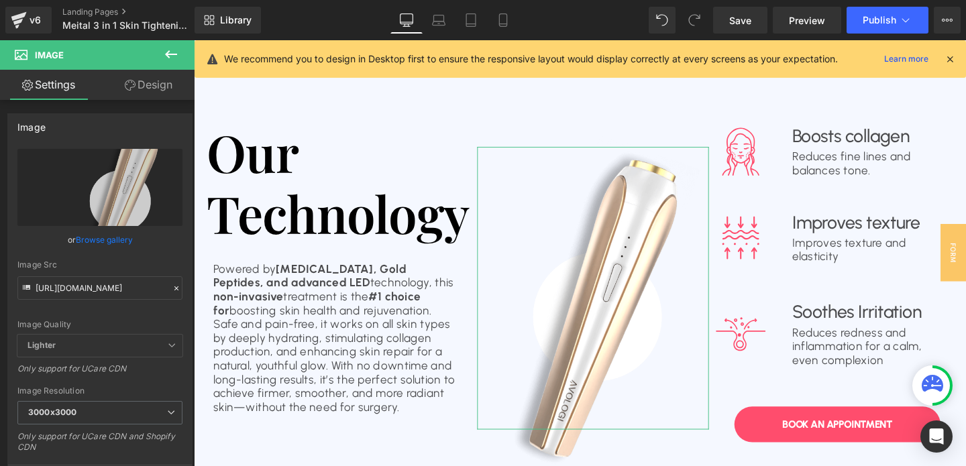
click at [141, 85] on link "Design" at bounding box center [148, 85] width 97 height 30
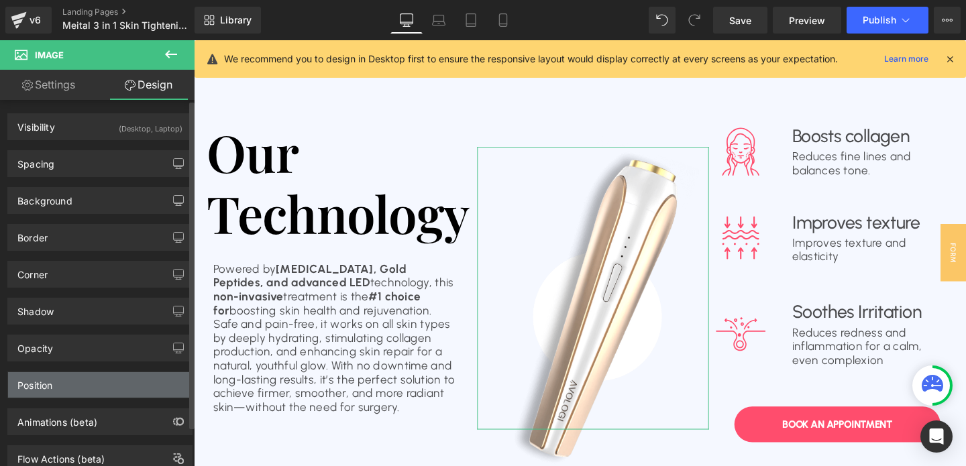
click at [41, 386] on div "Position" at bounding box center [34, 381] width 35 height 19
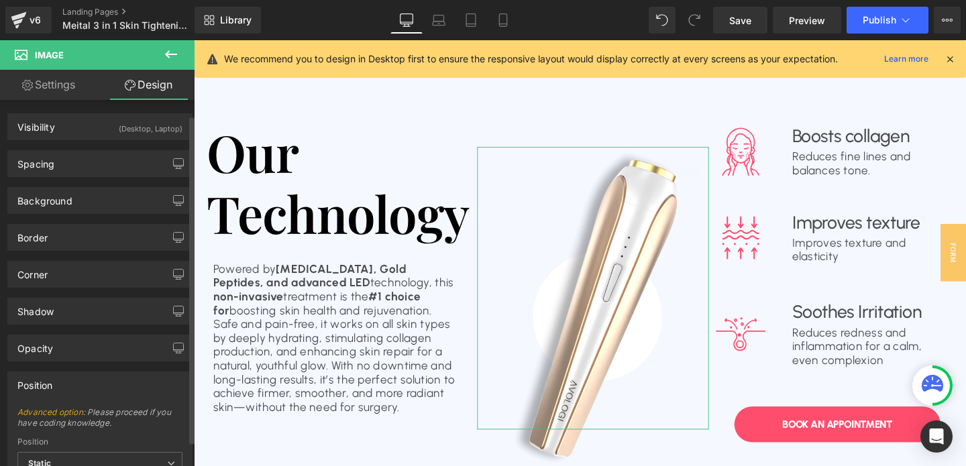
scroll to position [48, 0]
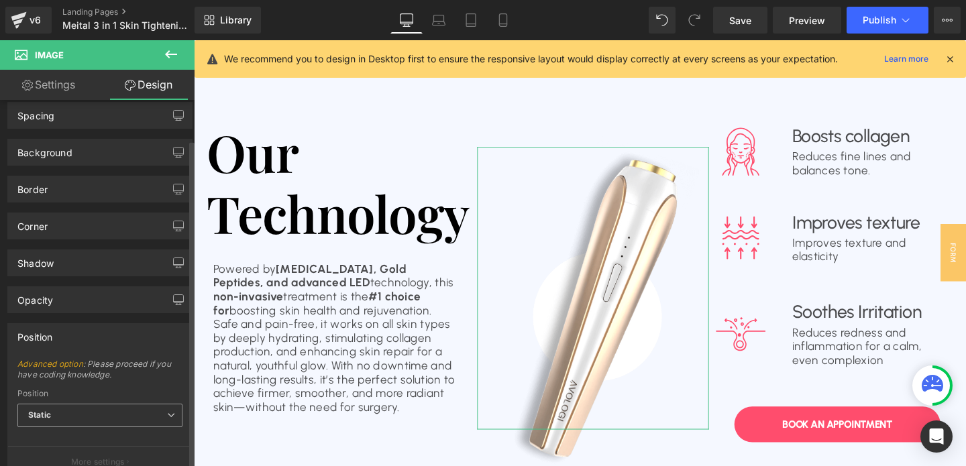
click at [51, 415] on b "Static" at bounding box center [39, 415] width 23 height 10
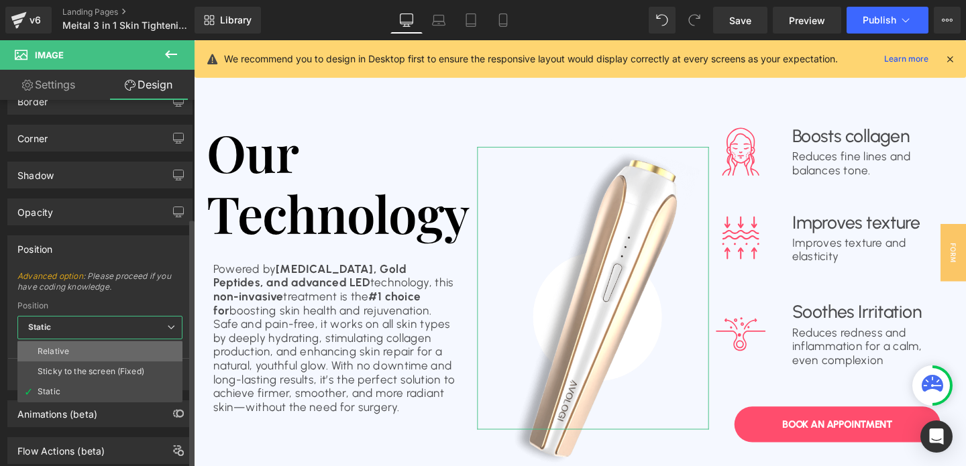
scroll to position [172, 0]
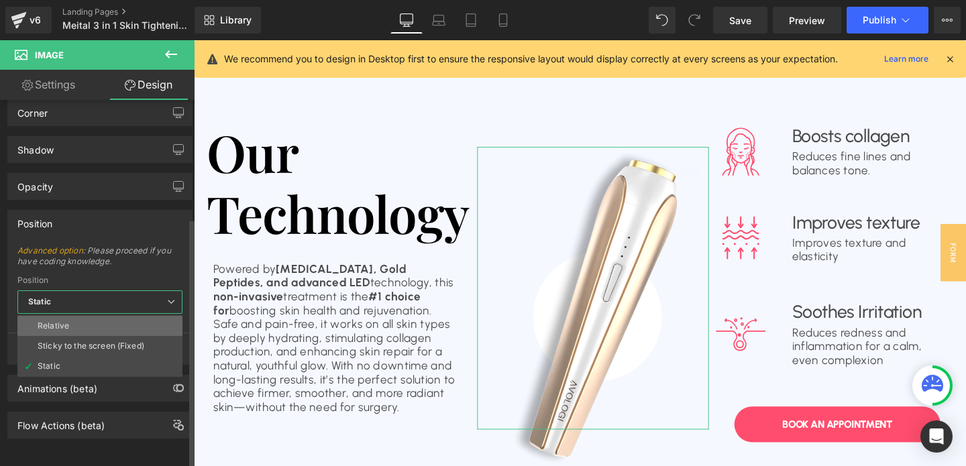
click at [59, 321] on li "Relative" at bounding box center [99, 326] width 165 height 20
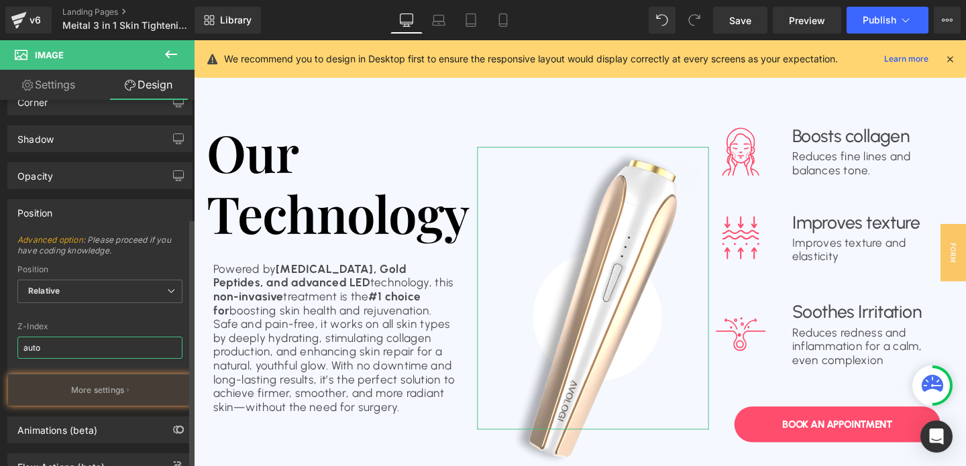
click at [58, 341] on input "auto" at bounding box center [99, 348] width 165 height 22
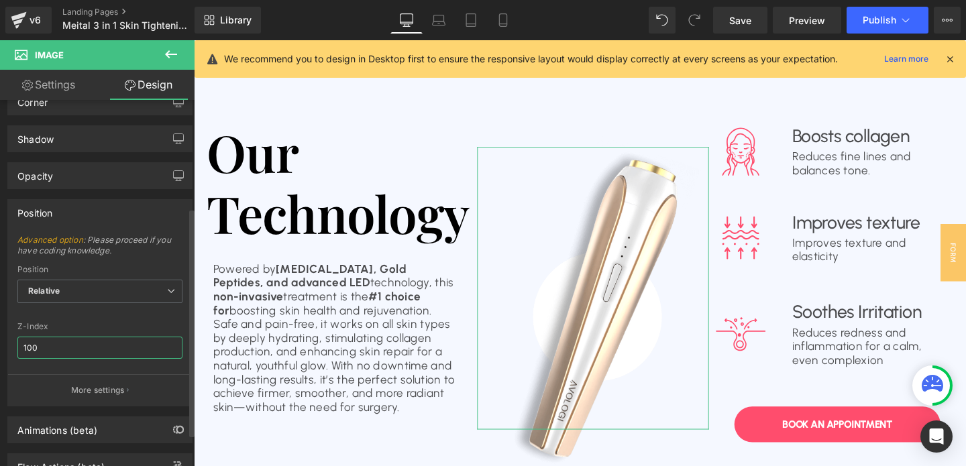
type input "1000"
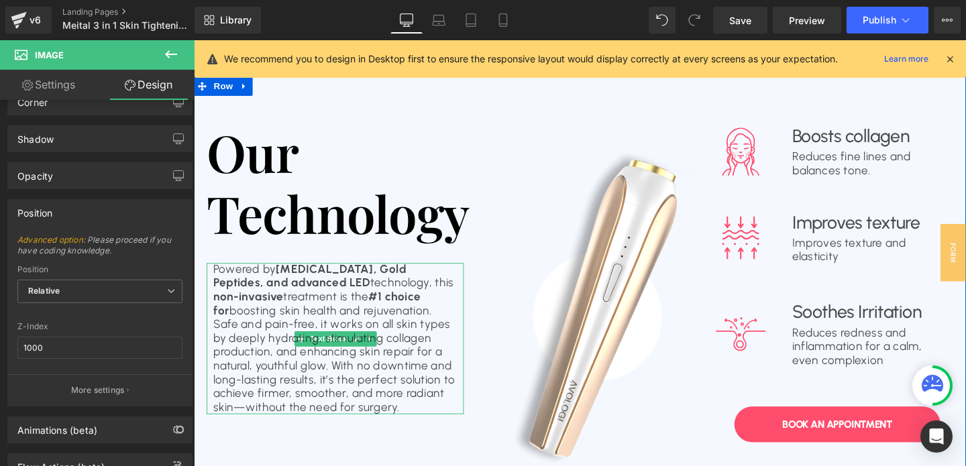
click at [293, 352] on p "non-invasive treatment is the #1 choice for boosting skin health and rejuvenati…" at bounding box center [342, 368] width 257 height 130
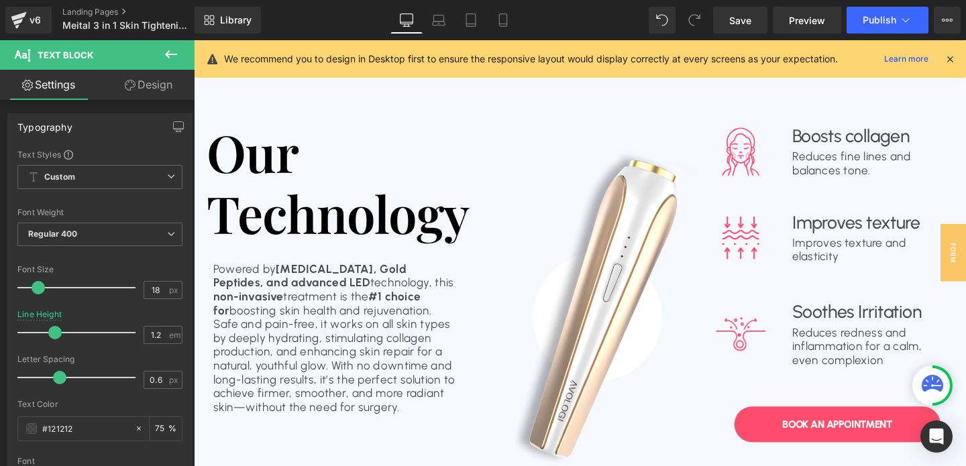
click at [171, 47] on icon at bounding box center [171, 54] width 16 height 16
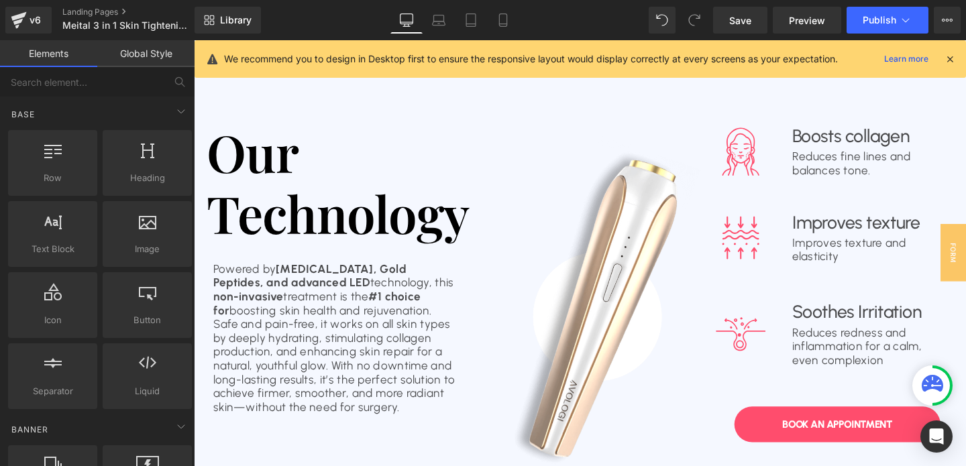
click at [301, 291] on strong "Hyaluronic Acid, Gold Peptides, and advanced LED" at bounding box center [315, 289] width 203 height 30
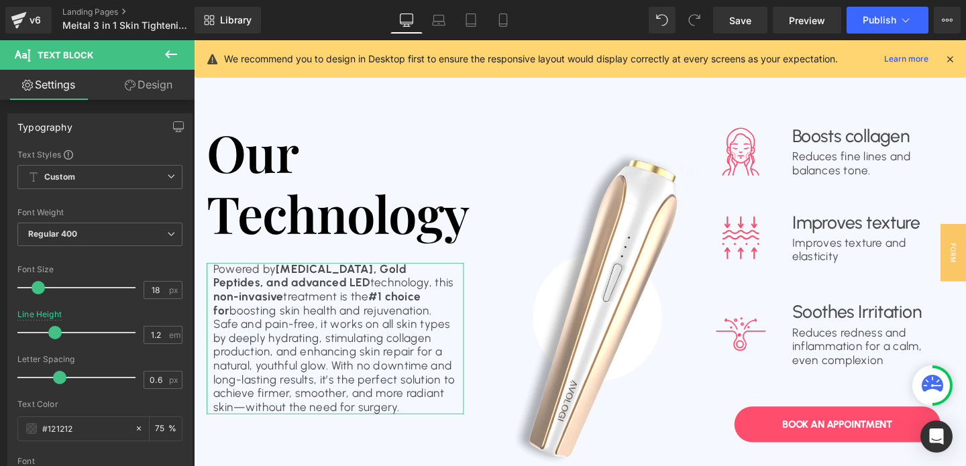
click at [161, 86] on link "Design" at bounding box center [148, 85] width 97 height 30
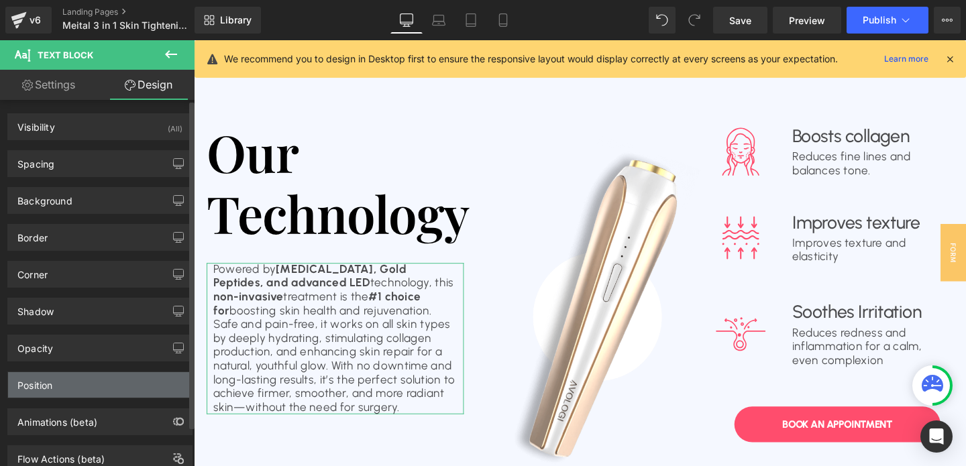
click at [73, 386] on div "Position" at bounding box center [100, 384] width 184 height 25
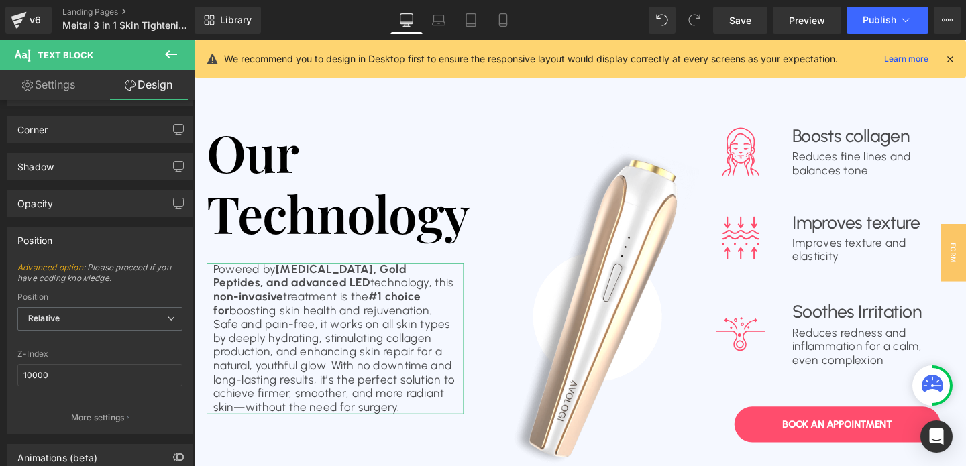
scroll to position [148, 0]
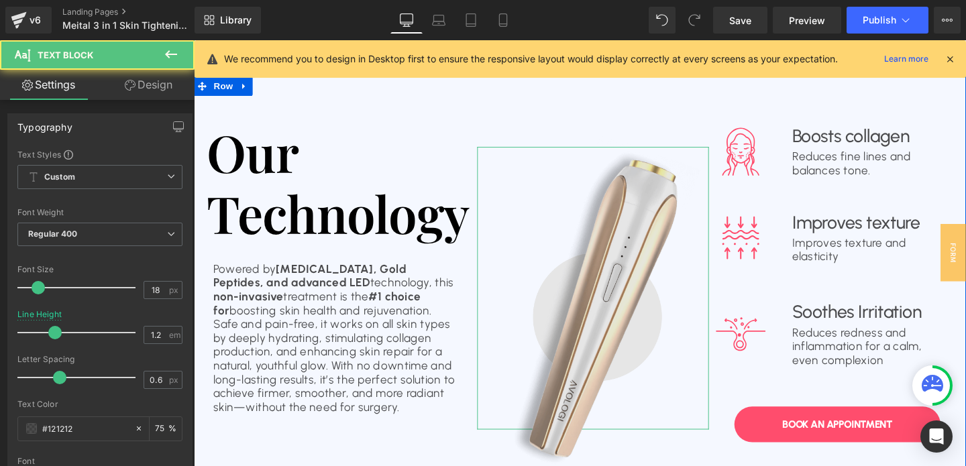
drag, startPoint x: 383, startPoint y: 309, endPoint x: 442, endPoint y: 306, distance: 59.1
click at [442, 306] on div "Our Technology Heading Powered by Hyaluronic Acid, Gold Peptides, and advanced …" at bounding box center [600, 297] width 812 height 438
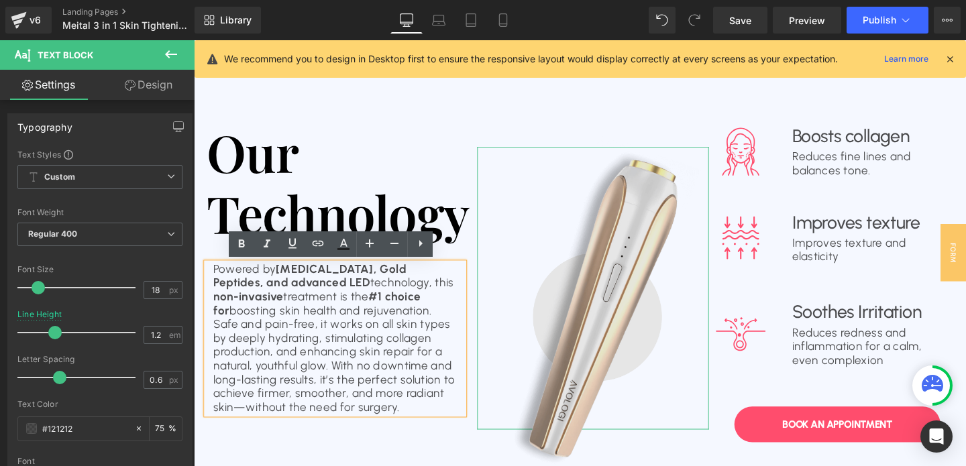
click at [442, 306] on img at bounding box center [573, 301] width 365 height 446
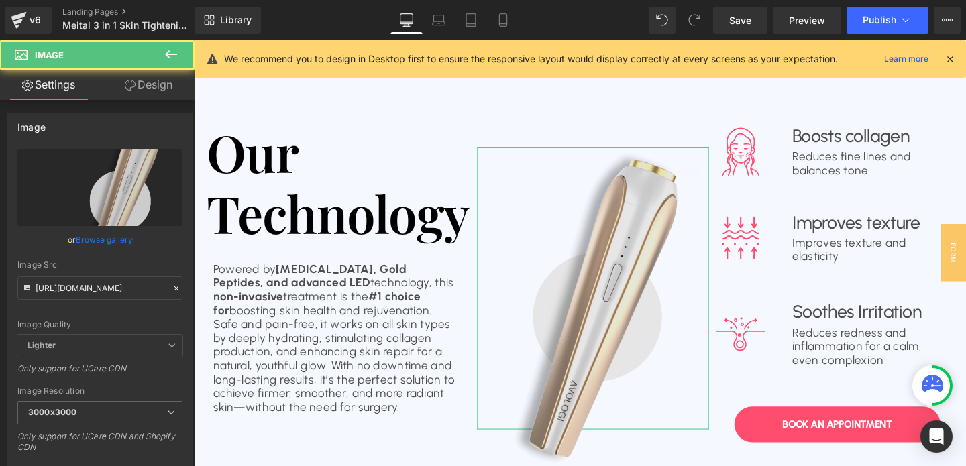
click at [432, 307] on img at bounding box center [573, 301] width 365 height 446
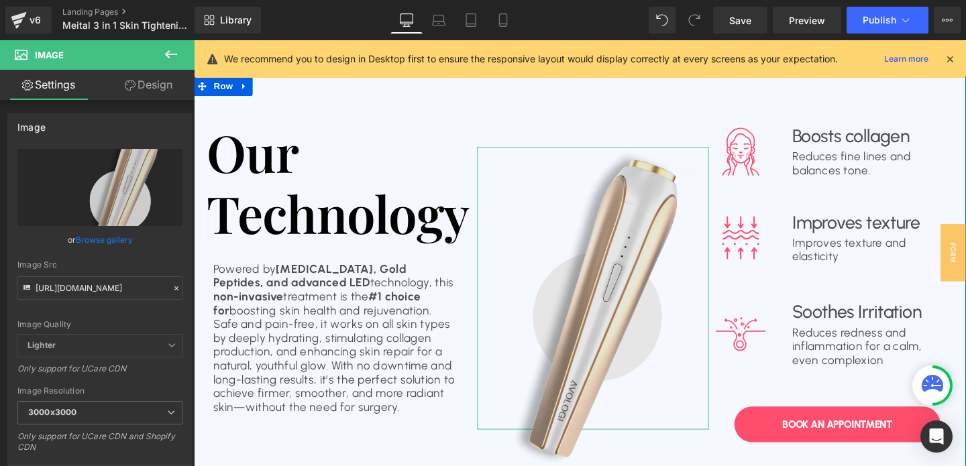
click at [401, 303] on img at bounding box center [573, 301] width 365 height 446
click at [401, 280] on img at bounding box center [573, 301] width 365 height 446
click at [401, 361] on img at bounding box center [573, 301] width 365 height 446
click at [607, 300] on img at bounding box center [573, 301] width 365 height 446
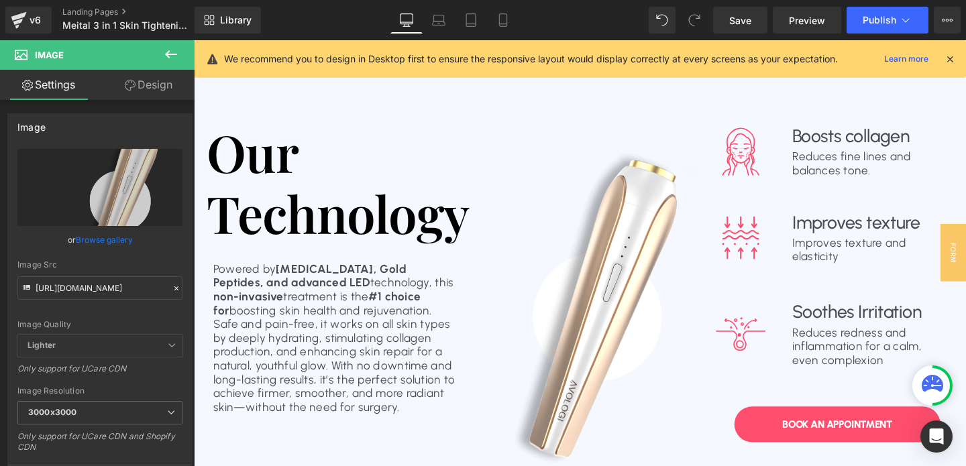
click at [949, 58] on icon at bounding box center [950, 59] width 12 height 12
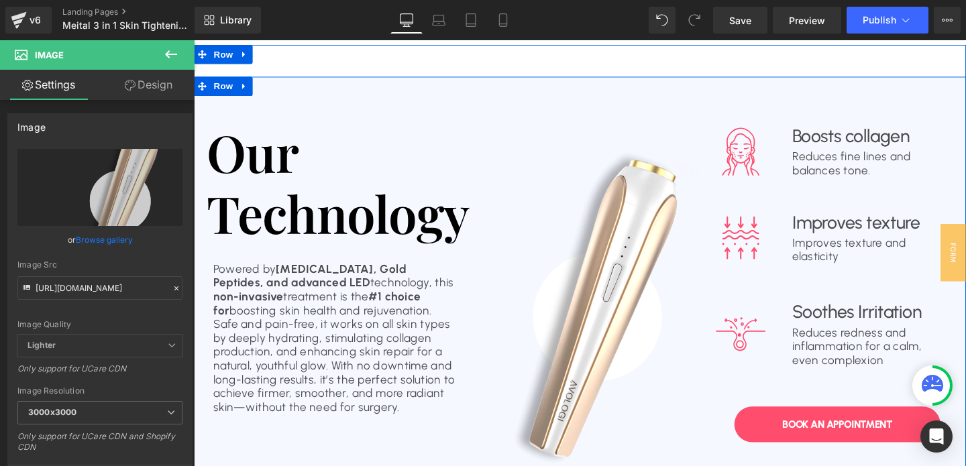
click at [354, 272] on div "Our Technology Heading Powered by Hyaluronic Acid, Gold Peptides, and advanced …" at bounding box center [363, 273] width 338 height 322
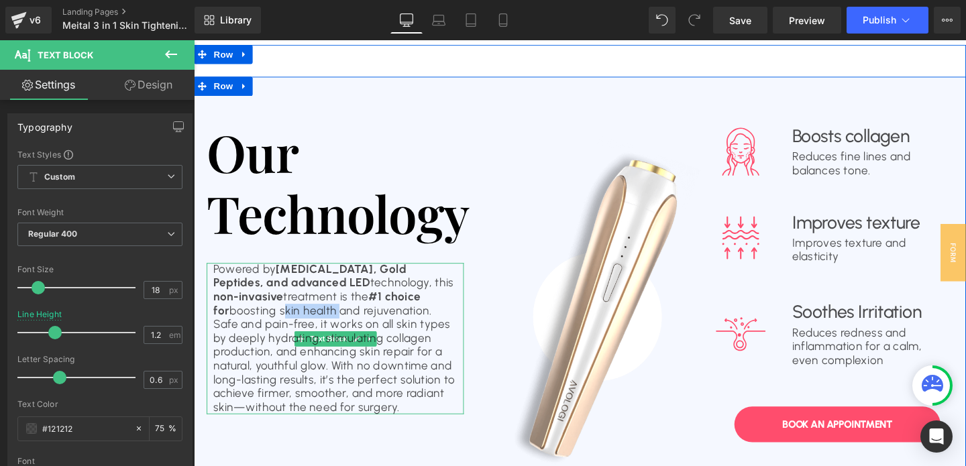
drag, startPoint x: 266, startPoint y: 324, endPoint x: 325, endPoint y: 326, distance: 59.1
click at [325, 326] on p "non-invasive treatment is the #1 choice for boosting skin health and rejuvenati…" at bounding box center [342, 368] width 257 height 130
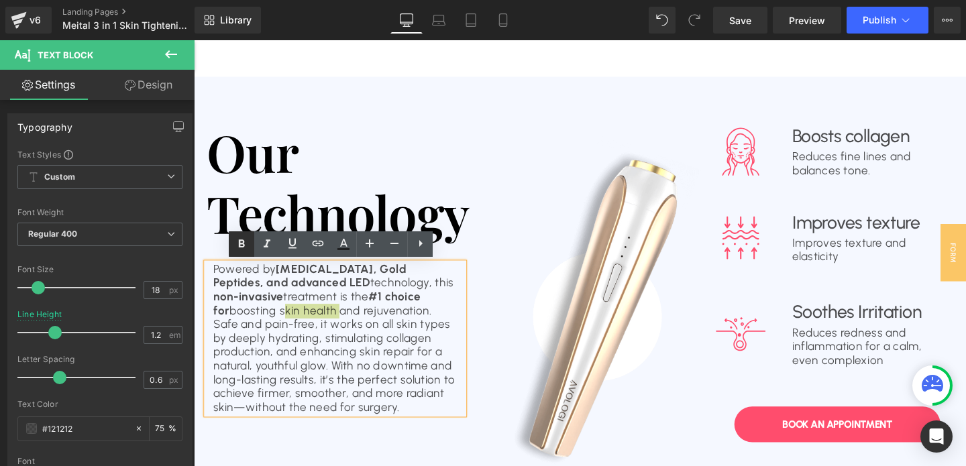
click at [242, 244] on icon at bounding box center [241, 244] width 16 height 16
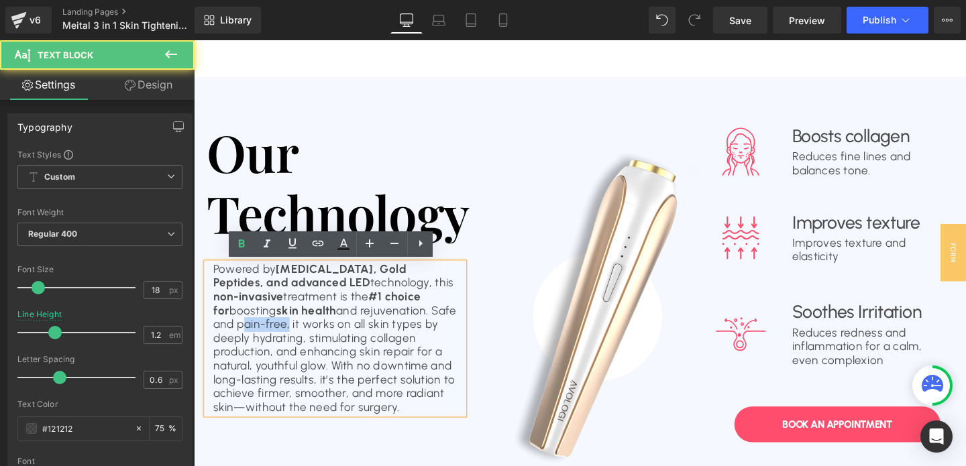
drag, startPoint x: 239, startPoint y: 340, endPoint x: 290, endPoint y: 341, distance: 51.0
click at [290, 341] on p "non-invasive treatment is the #1 choice for boosting skin health and rejuvenati…" at bounding box center [342, 368] width 257 height 130
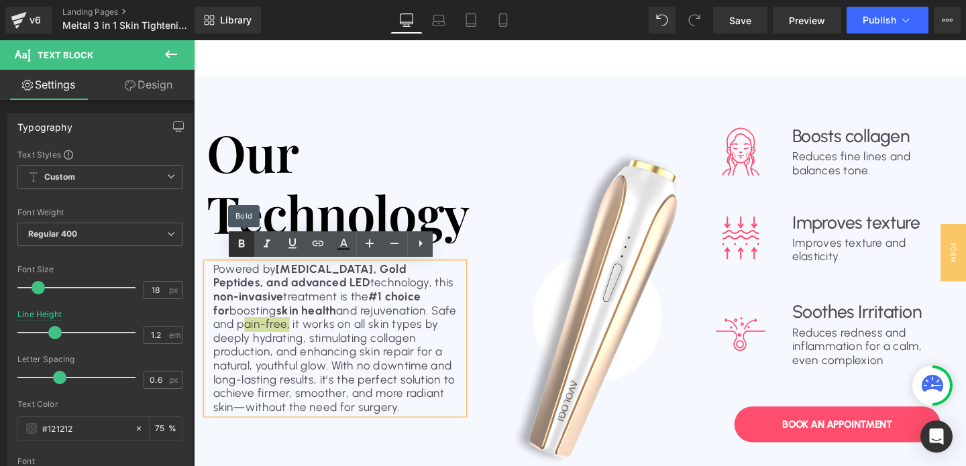
click at [244, 250] on icon at bounding box center [241, 244] width 16 height 16
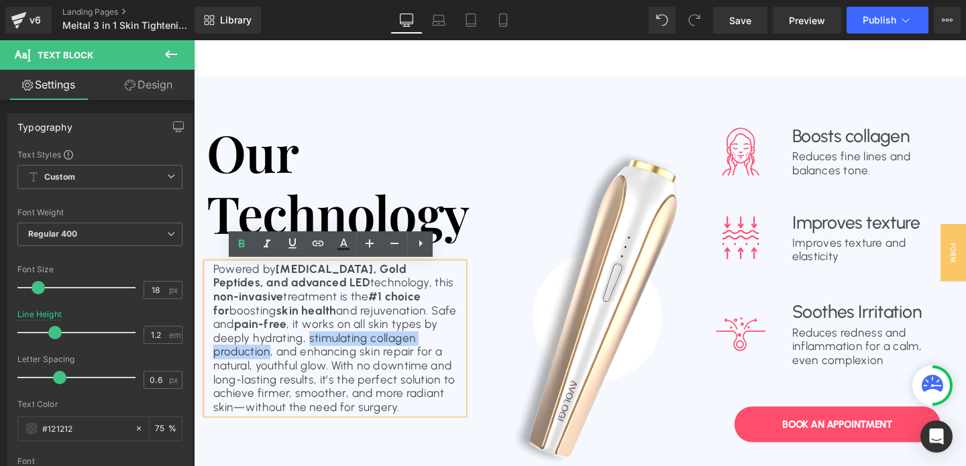
drag, startPoint x: 315, startPoint y: 352, endPoint x: 275, endPoint y: 368, distance: 43.1
click at [275, 368] on p "non-invasive treatment is the #1 choice for boosting skin health and rejuvenati…" at bounding box center [342, 368] width 257 height 130
click at [240, 239] on icon at bounding box center [241, 244] width 16 height 16
drag, startPoint x: 308, startPoint y: 368, endPoint x: 386, endPoint y: 370, distance: 77.9
click at [386, 370] on p "non-invasive treatment is the #1 choice for boosting skin health and rejuvenati…" at bounding box center [342, 368] width 257 height 130
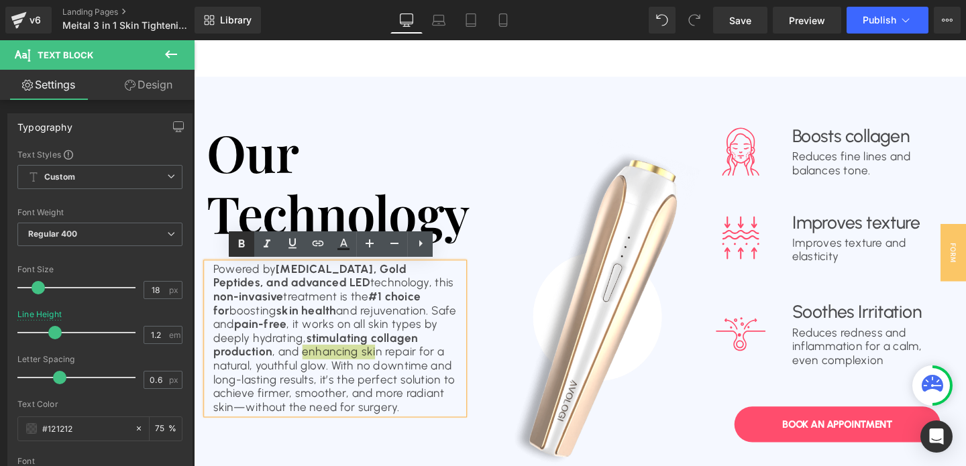
click at [240, 242] on icon at bounding box center [242, 244] width 6 height 8
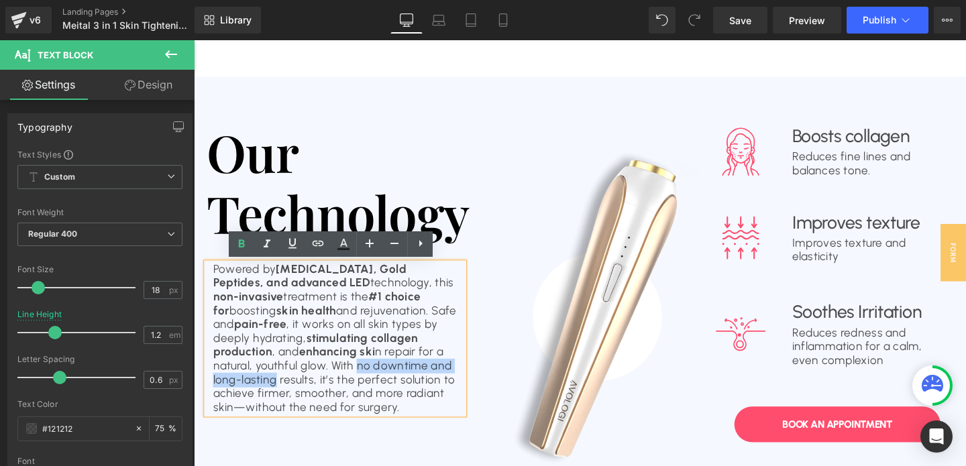
drag, startPoint x: 368, startPoint y: 382, endPoint x: 280, endPoint y: 397, distance: 89.8
click at [280, 397] on p "non-invasive treatment is the #1 choice for boosting skin health and rejuvenati…" at bounding box center [342, 368] width 257 height 130
click at [243, 247] on icon at bounding box center [242, 244] width 6 height 8
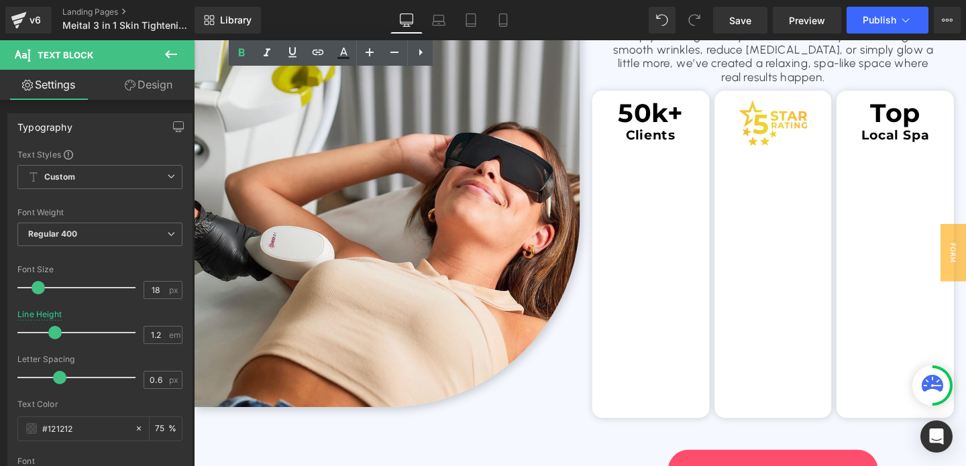
scroll to position [2219, 0]
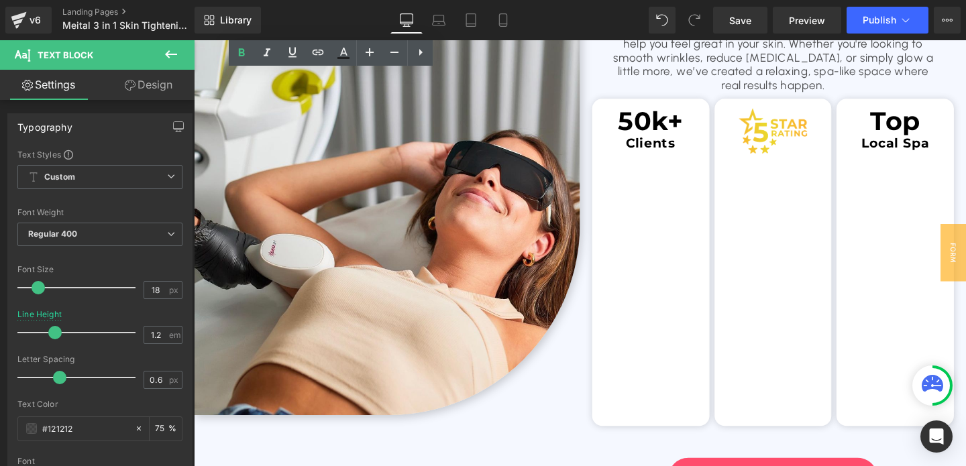
click at [654, 276] on div "50k+ Text Block Clients Text Block Row" at bounding box center [674, 274] width 123 height 344
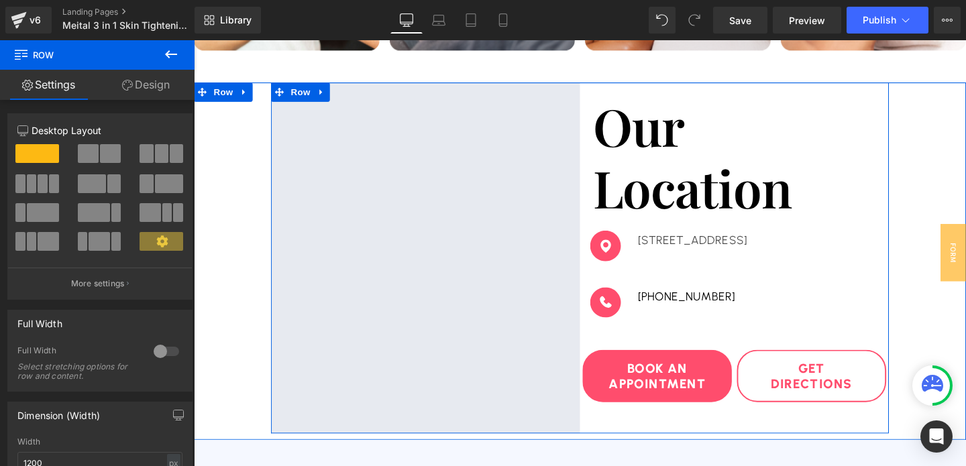
scroll to position [3244, 0]
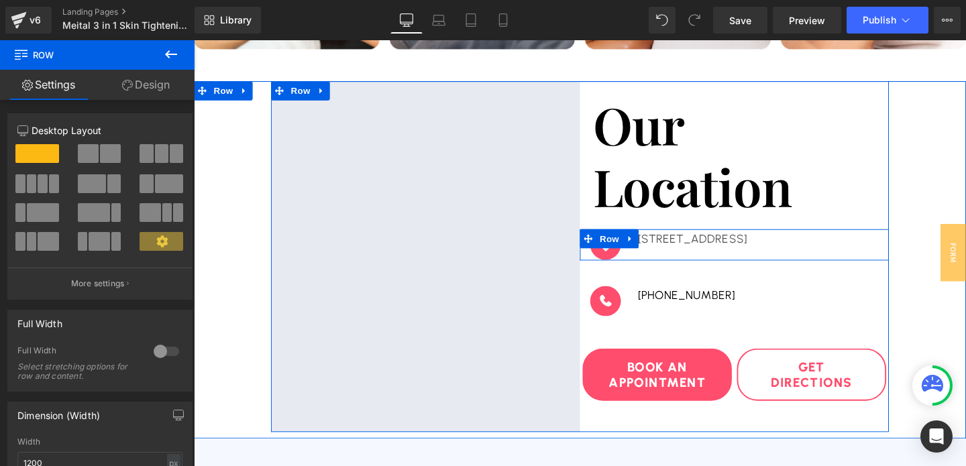
click at [725, 260] on div "309E Katella Avenue, Orange, CA 92867 Text Block" at bounding box center [789, 255] width 270 height 32
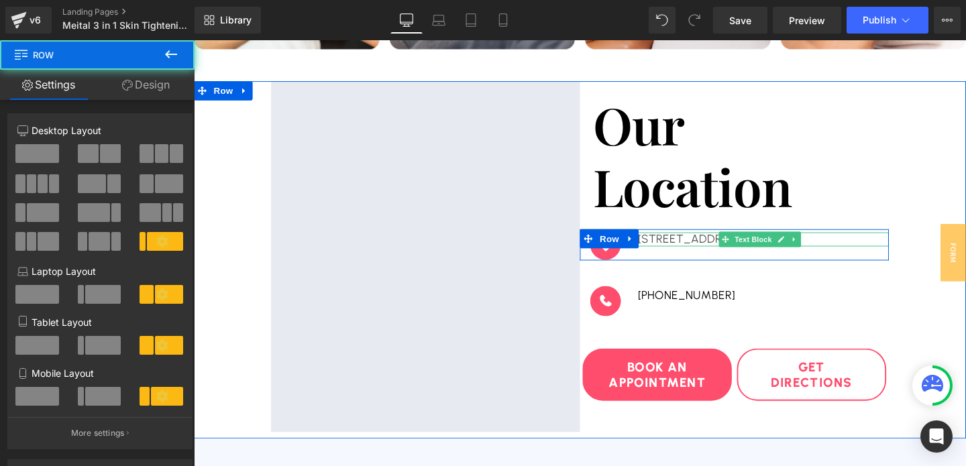
click at [711, 251] on p "309E Katella Avenue, Orange, CA 92867" at bounding box center [789, 249] width 257 height 15
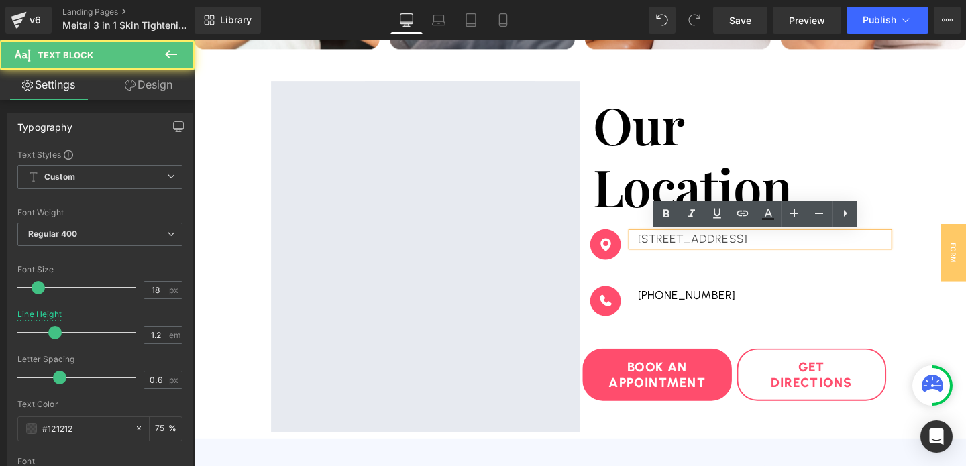
drag, startPoint x: 661, startPoint y: 250, endPoint x: 886, endPoint y: 251, distance: 225.4
click at [886, 251] on p "309E Katella Avenue, Orange, CA 92867" at bounding box center [789, 249] width 257 height 15
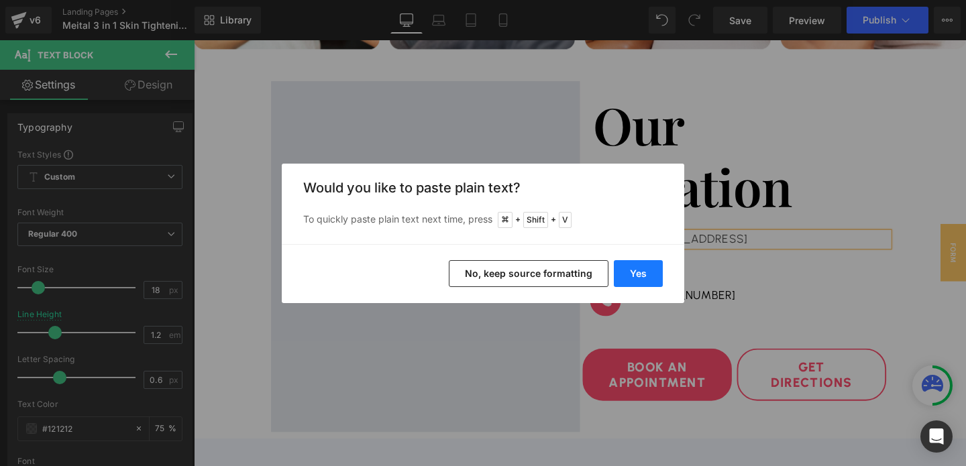
click at [640, 282] on button "Yes" at bounding box center [638, 273] width 49 height 27
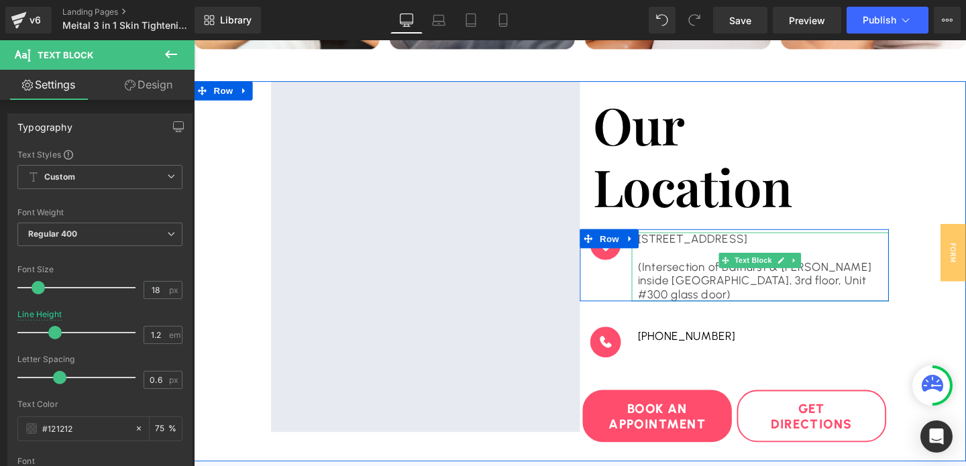
click at [661, 278] on p "(Intersection of Bathurst & Sheppard inside RBC building, 3rd floor, Unit #300 …" at bounding box center [789, 294] width 257 height 44
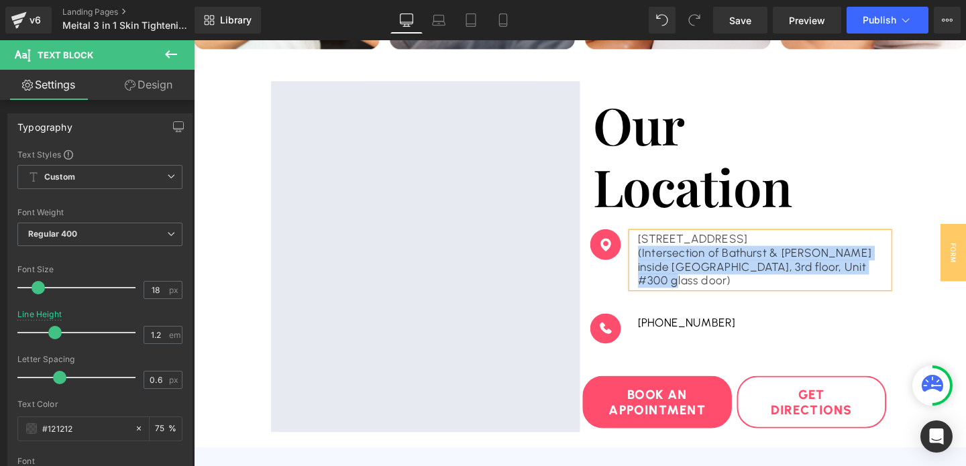
drag, startPoint x: 660, startPoint y: 262, endPoint x: 933, endPoint y: 278, distance: 272.8
click at [933, 278] on div "Google Maps Our Location Heading Image 4401 Bathurst St. North York, ON M3H3R9 …" at bounding box center [600, 272] width 812 height 378
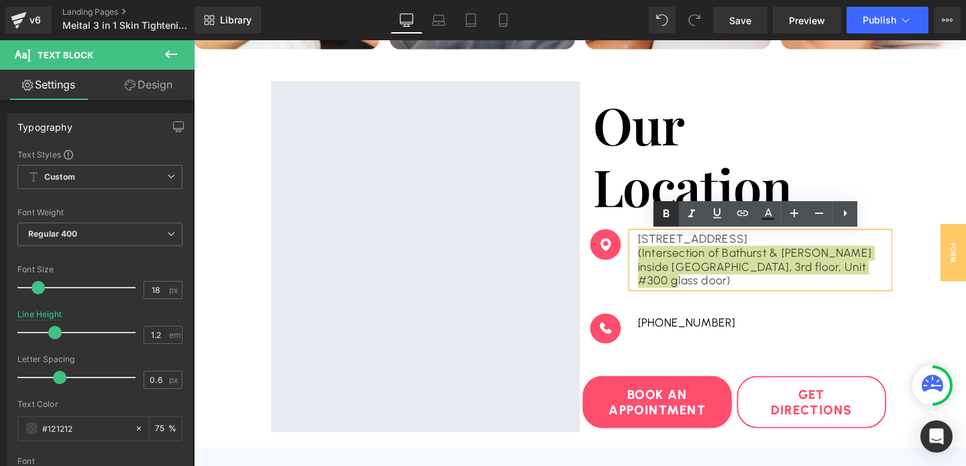
click at [665, 214] on icon at bounding box center [667, 213] width 6 height 8
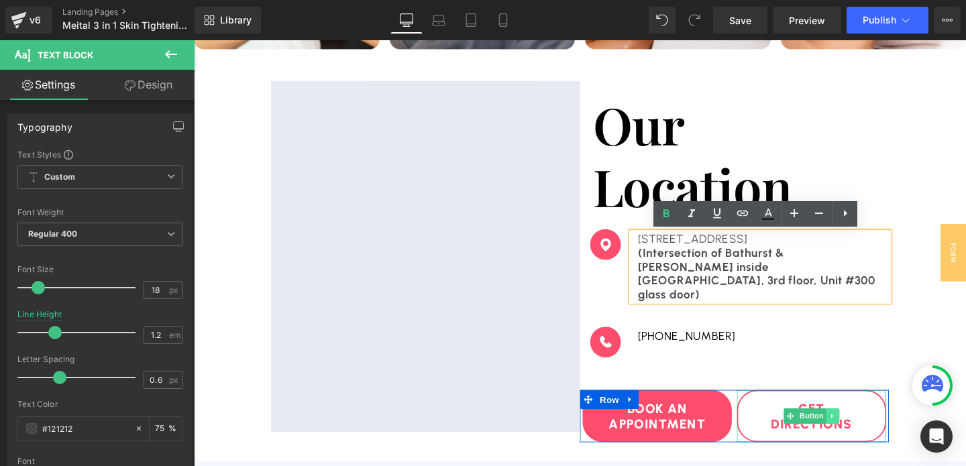
click at [866, 431] on icon at bounding box center [865, 435] width 7 height 8
click at [870, 431] on icon at bounding box center [872, 434] width 7 height 7
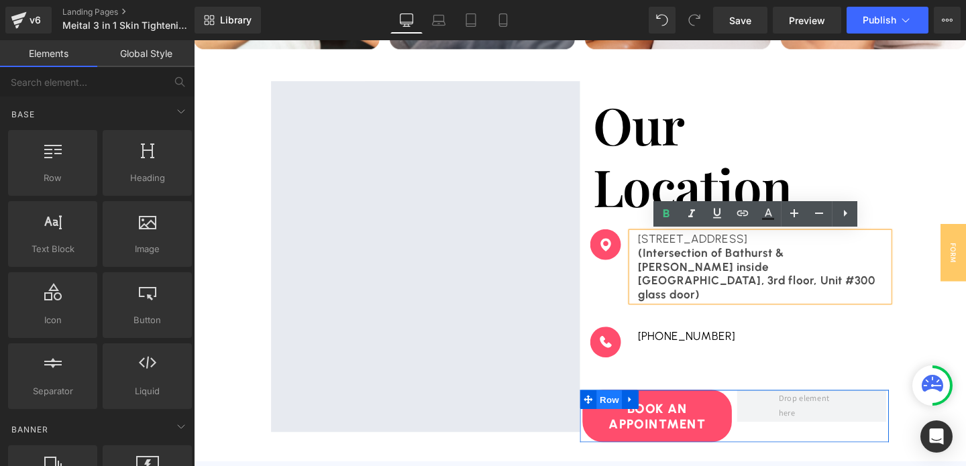
click at [631, 408] on span "Row" at bounding box center [630, 418] width 27 height 20
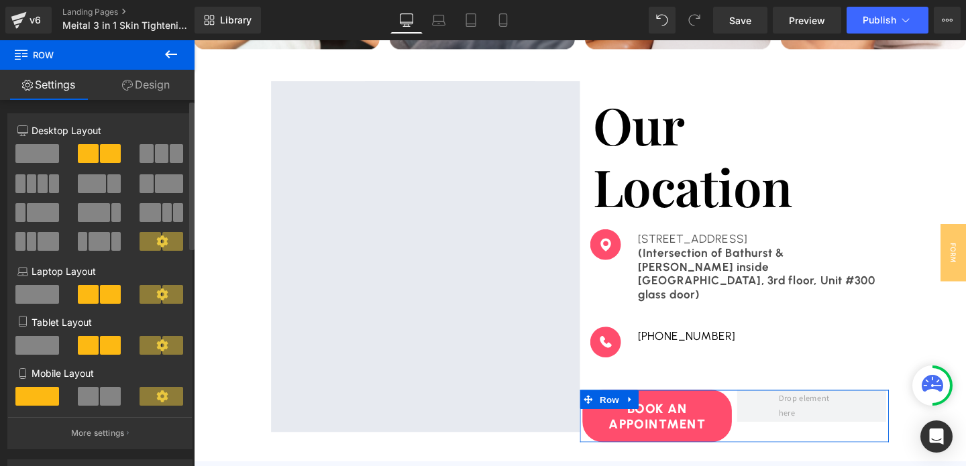
click at [34, 155] on span at bounding box center [37, 153] width 44 height 19
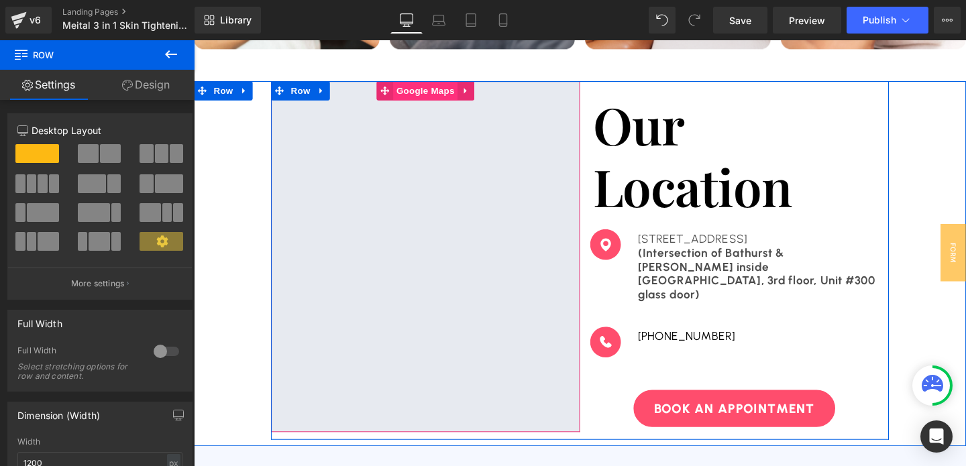
click at [422, 91] on span "Google Maps" at bounding box center [437, 93] width 68 height 20
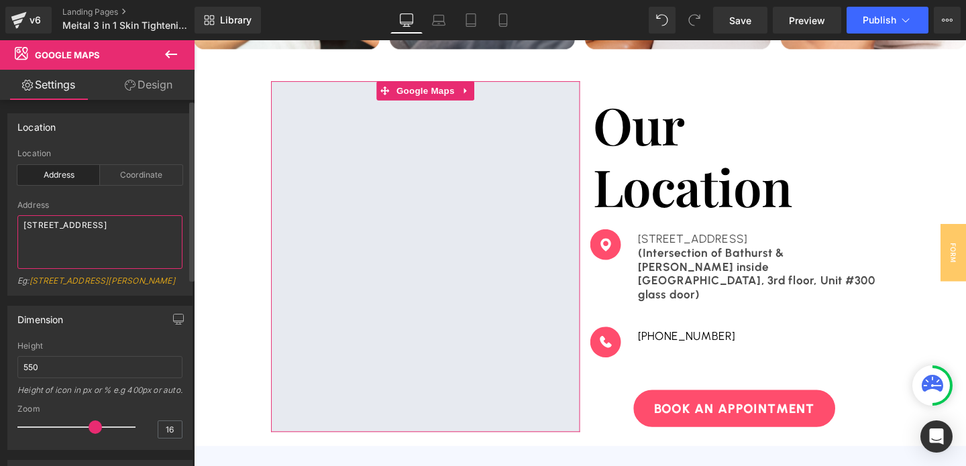
click at [38, 237] on textarea "309E Katella Avenue, Orange, CA 92867" at bounding box center [99, 242] width 165 height 54
paste textarea "4401 Bathurst St. North York, ON M3H3R9"
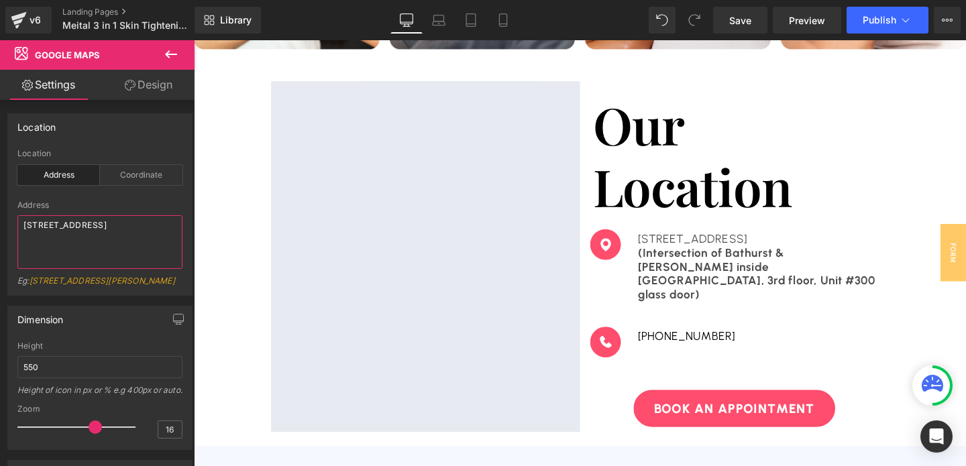
type textarea "4401 Bathurst St. North York, ON M3H3R9"
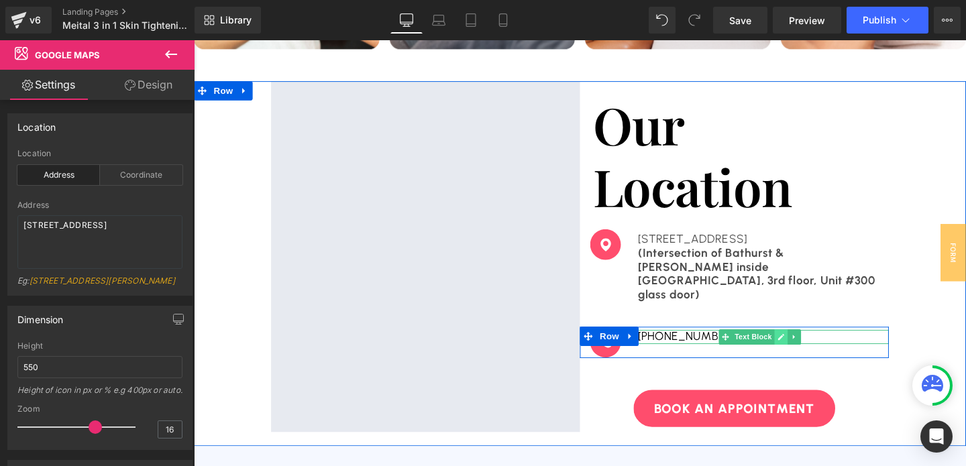
click at [806, 344] on link at bounding box center [811, 352] width 14 height 16
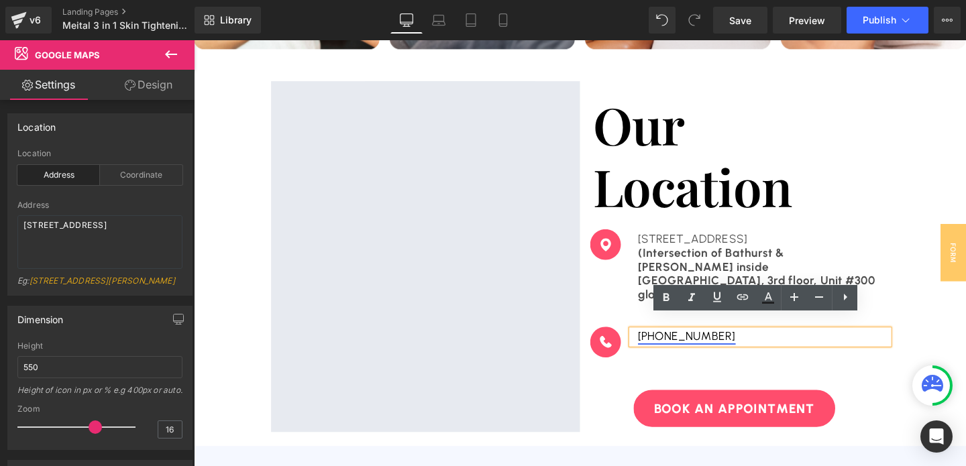
click at [733, 344] on link "(714) 450-6547" at bounding box center [712, 351] width 103 height 15
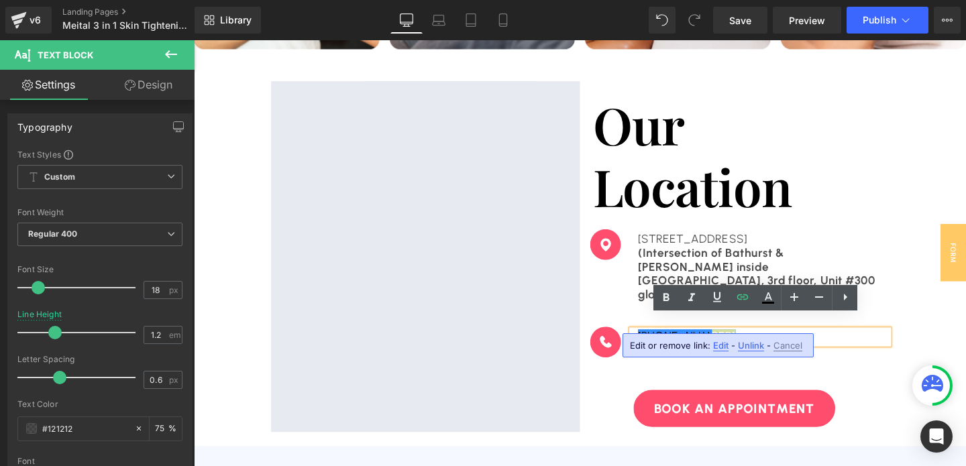
click at [719, 346] on span "Edit" at bounding box center [720, 345] width 15 height 11
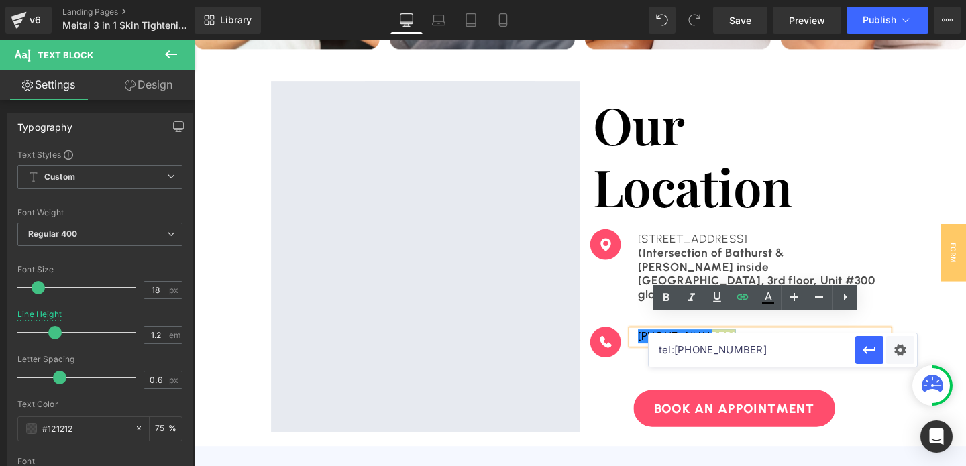
click at [735, 351] on input "tel:7144506547" at bounding box center [752, 350] width 207 height 34
paste input "4373170143"
click at [690, 345] on div at bounding box center [789, 346] width 270 height 3
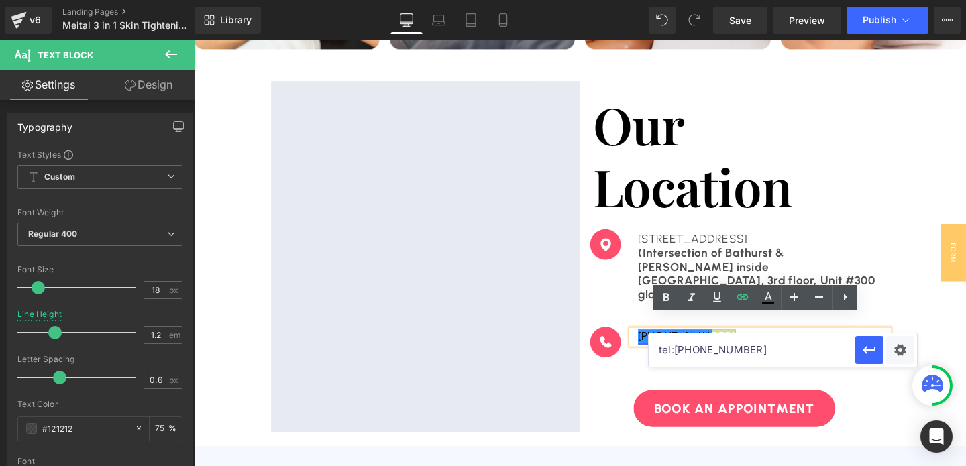
type input "tel:4373170143"
click at [681, 344] on link "(714) 450-6547" at bounding box center [712, 351] width 103 height 15
click at [704, 344] on link "(437) 450-6547" at bounding box center [712, 351] width 103 height 15
click at [728, 344] on link "(437) 317-6547" at bounding box center [712, 351] width 103 height 15
click at [861, 354] on icon "button" at bounding box center [869, 350] width 16 height 16
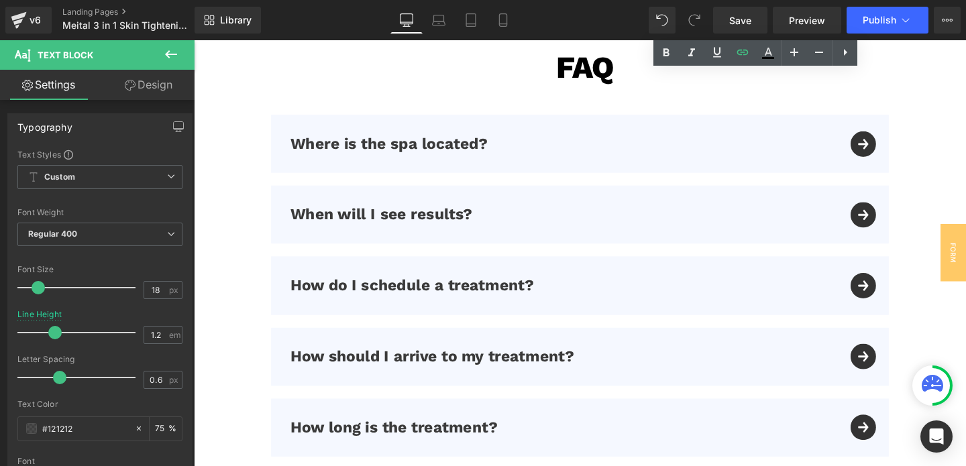
scroll to position [4098, 0]
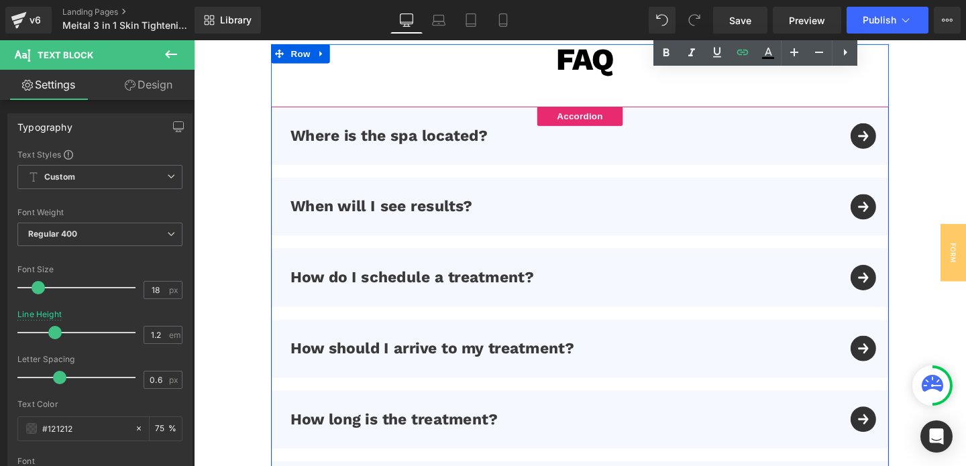
click at [901, 134] on div "Where is the spa located? Text Block" at bounding box center [599, 140] width 649 height 61
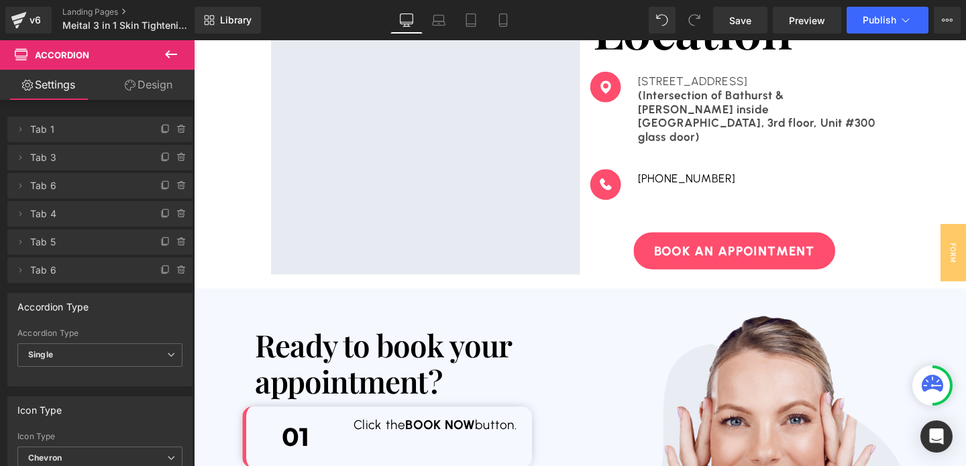
scroll to position [3286, 0]
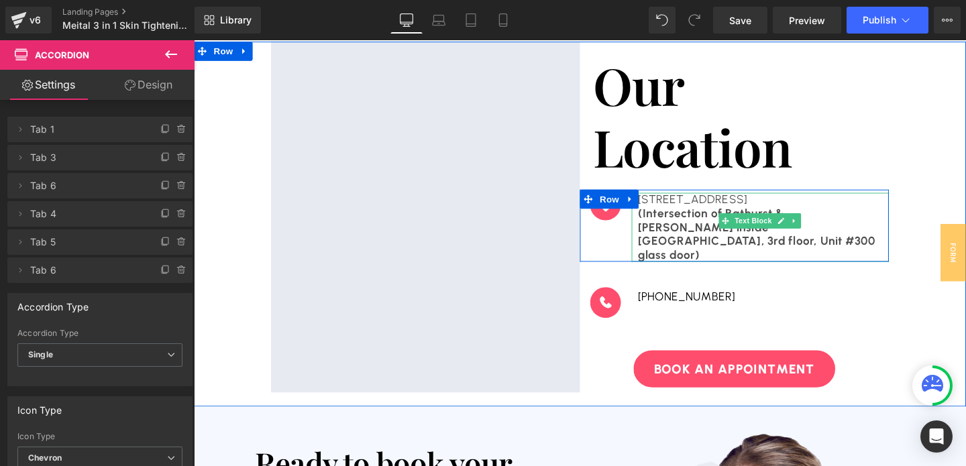
click at [683, 223] on strong "(Intersection of Bathurst & Sheppard inside RBC building, 3rd floor, Unit #300 …" at bounding box center [786, 244] width 250 height 58
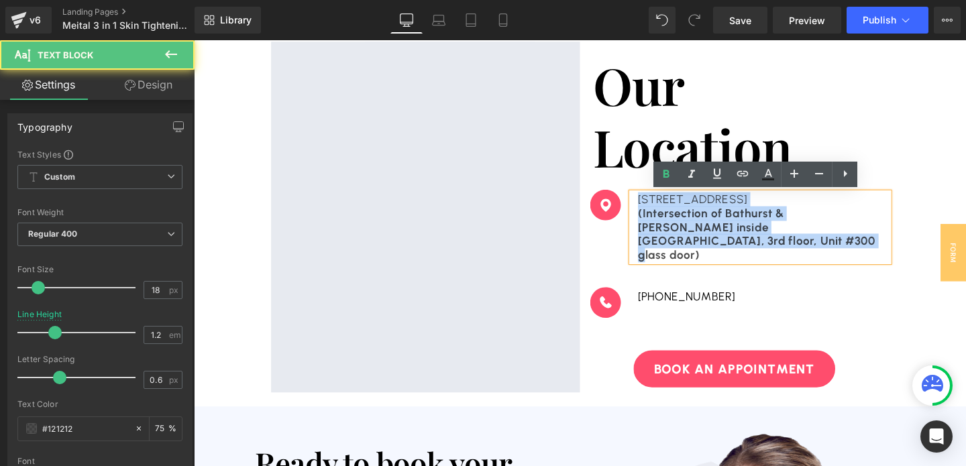
drag, startPoint x: 660, startPoint y: 207, endPoint x: 718, endPoint y: 254, distance: 74.4
click at [718, 254] on div "4401 Bathurst St. North York, ON M3H3R9 (Intersection of Bathurst & Sheppard in…" at bounding box center [789, 237] width 270 height 72
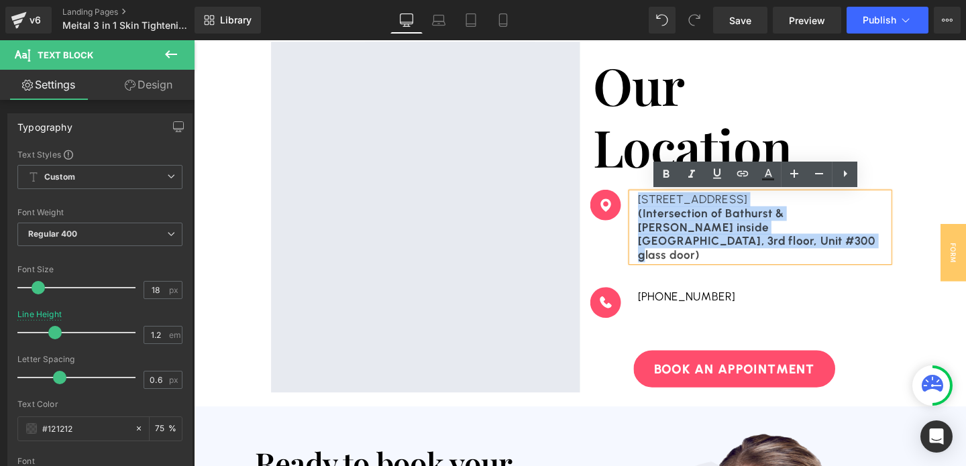
copy div "4401 Bathurst St. North York, ON M3H3R9 (Intersection of Bathurst & Sheppard in…"
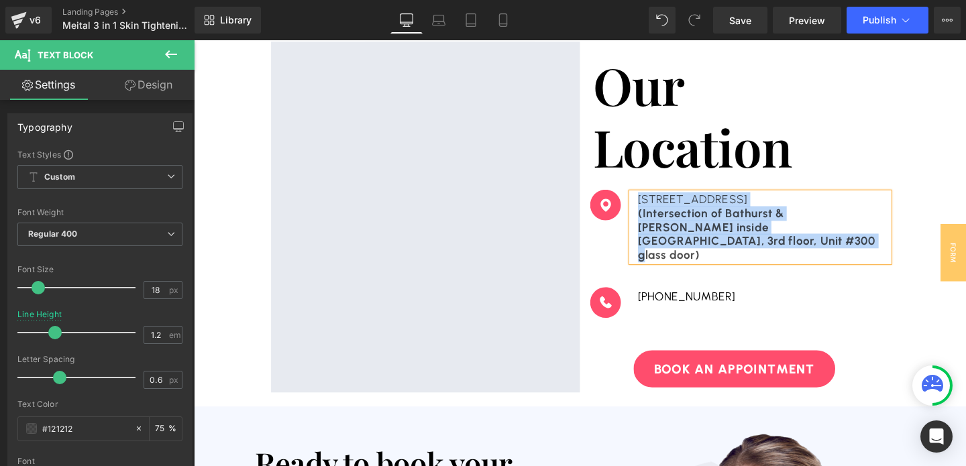
click at [700, 254] on p "(Intersection of Bathurst & Sheppard inside RBC building, 3rd floor, Unit #300 …" at bounding box center [789, 244] width 257 height 58
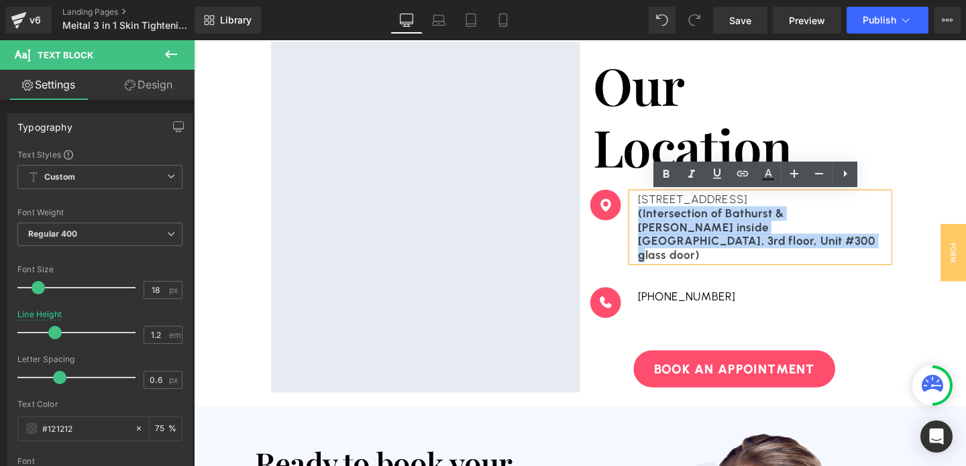
drag, startPoint x: 700, startPoint y: 254, endPoint x: 658, endPoint y: 225, distance: 51.0
click at [658, 225] on div "4401 Bathurst St. North York, ON M3H3R9 (Intersection of Bathurst & Sheppard in…" at bounding box center [789, 237] width 270 height 72
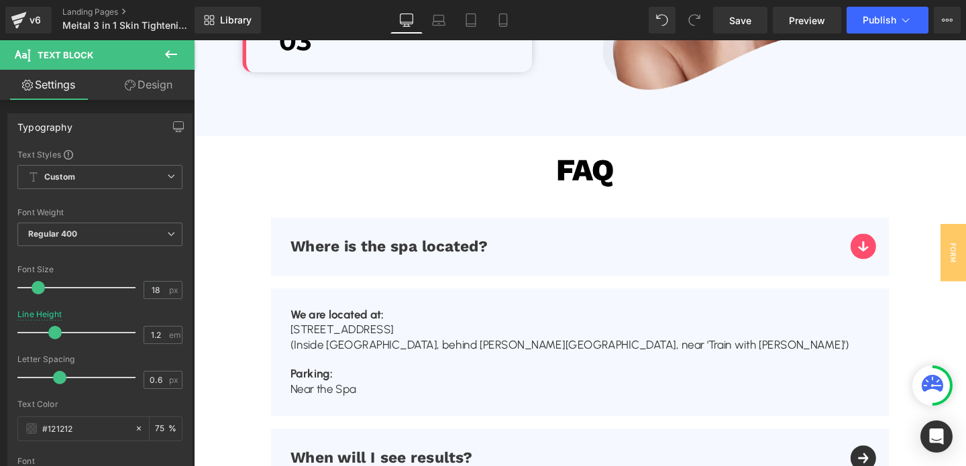
scroll to position [4105, 0]
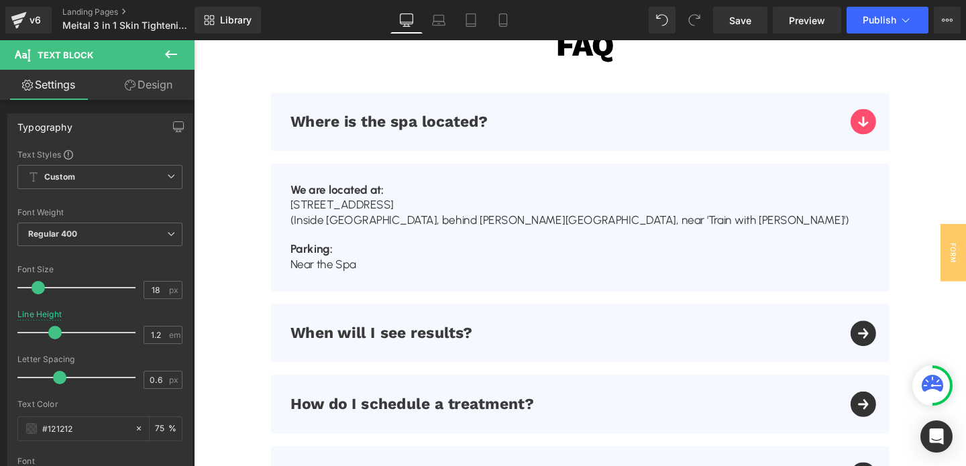
click at [474, 220] on p "309E Katella Avenue, Orange, CA 92867" at bounding box center [599, 213] width 609 height 15
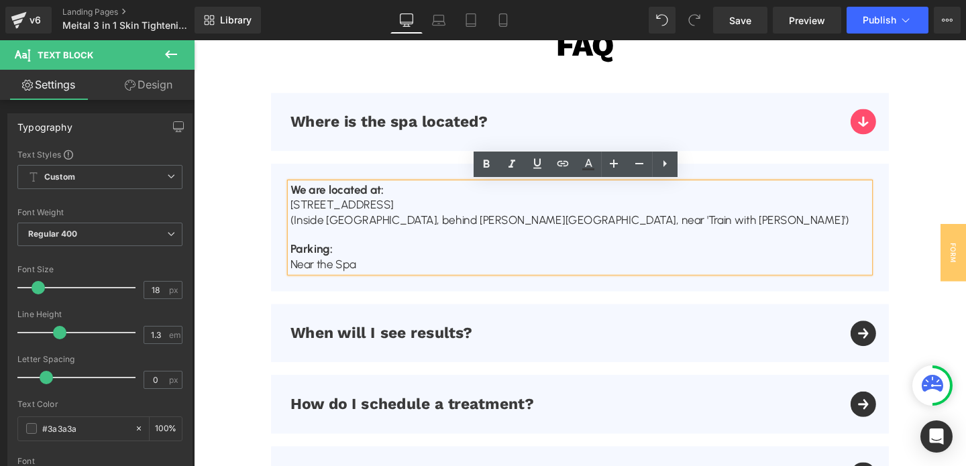
drag, startPoint x: 295, startPoint y: 211, endPoint x: 842, endPoint y: 232, distance: 547.2
click at [842, 232] on div "We are located at: 309E Katella Avenue, Orange, CA 92867 (Inside Katella Shoppi…" at bounding box center [599, 238] width 609 height 94
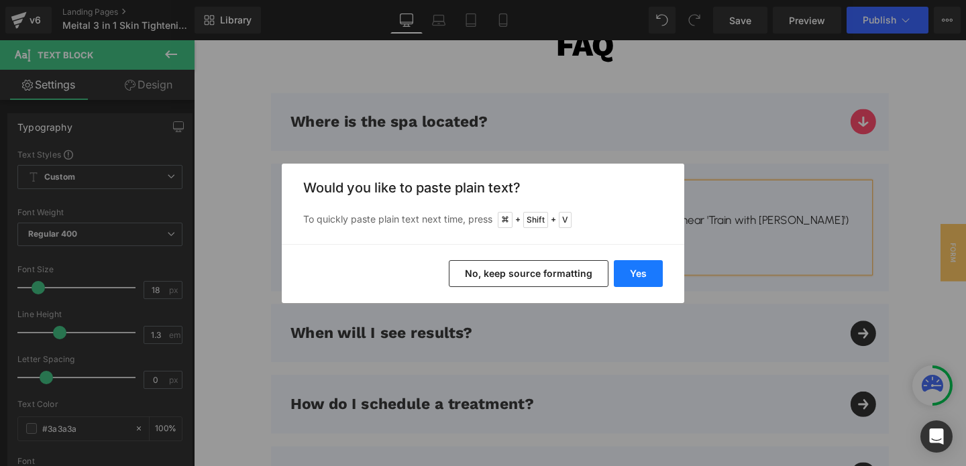
click at [638, 276] on button "Yes" at bounding box center [638, 273] width 49 height 27
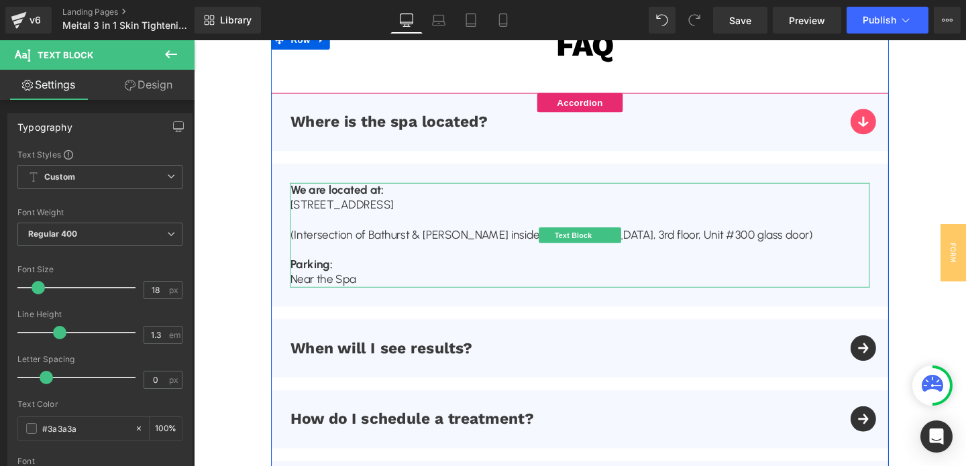
click at [302, 250] on p "(Intersection of Bathurst & Sheppard inside RBC building, 3rd floor, Unit #300 …" at bounding box center [599, 245] width 609 height 15
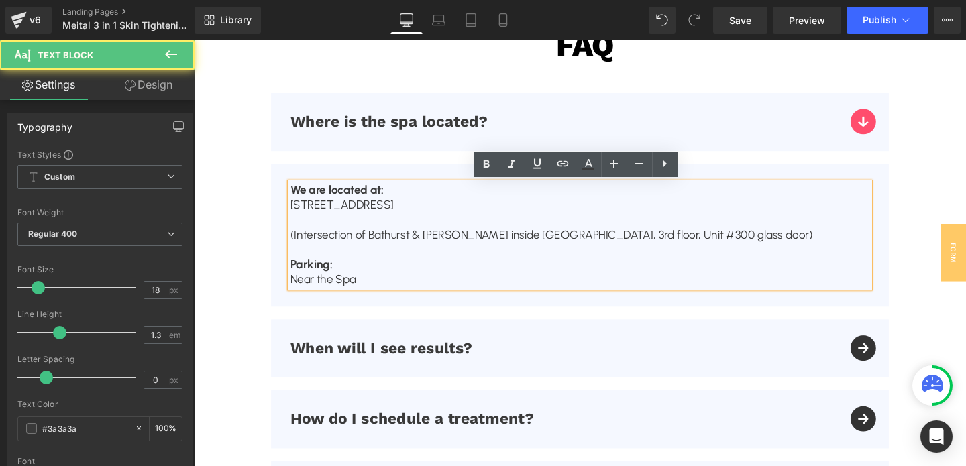
click at [296, 244] on p "(Intersection of Bathurst & Sheppard inside RBC building, 3rd floor, Unit #300 …" at bounding box center [599, 245] width 609 height 15
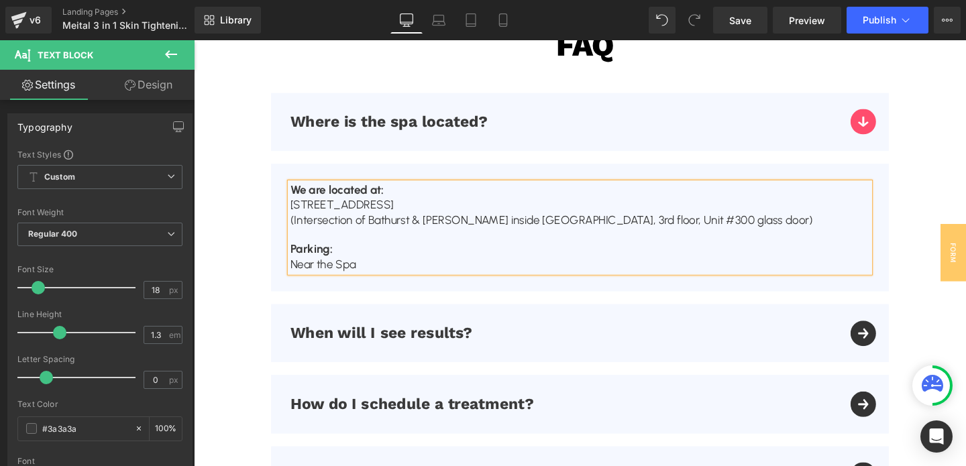
click at [337, 277] on p "Near the Spa" at bounding box center [599, 276] width 609 height 15
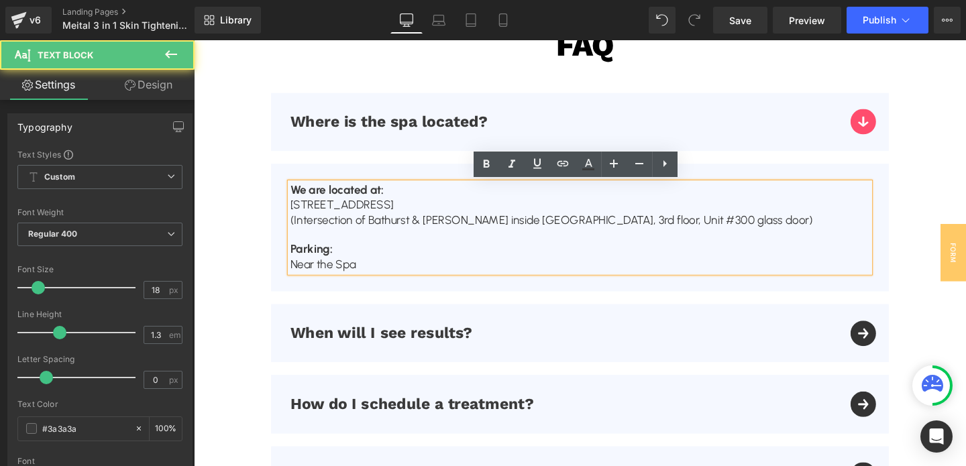
click at [337, 277] on p "Near the Spa" at bounding box center [599, 276] width 609 height 15
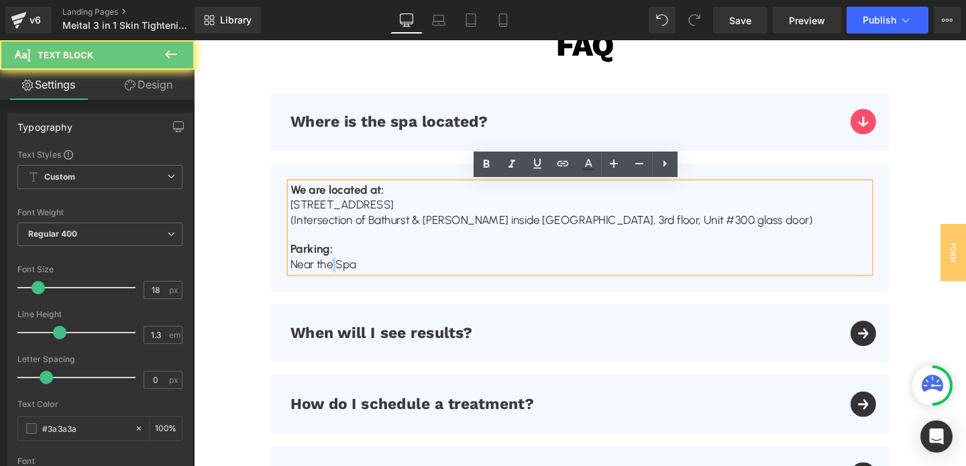
click at [337, 277] on p "Near the Spa" at bounding box center [599, 276] width 609 height 15
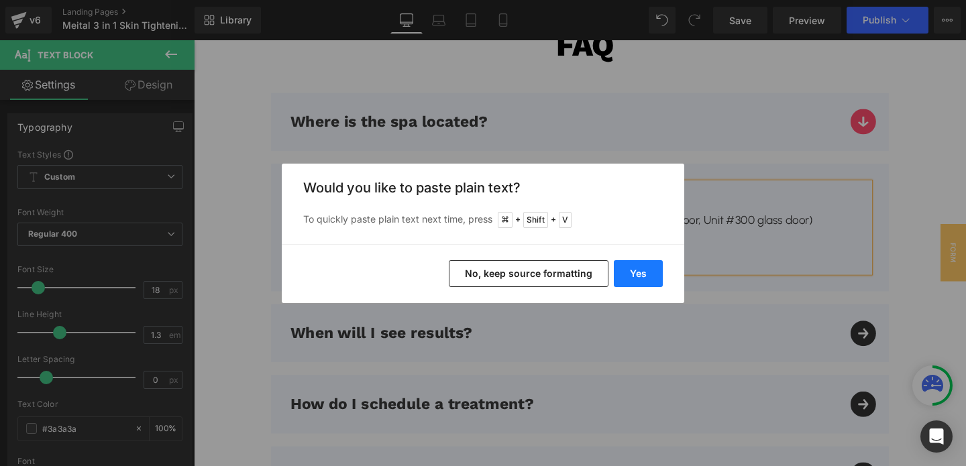
click at [643, 266] on button "Yes" at bounding box center [638, 273] width 49 height 27
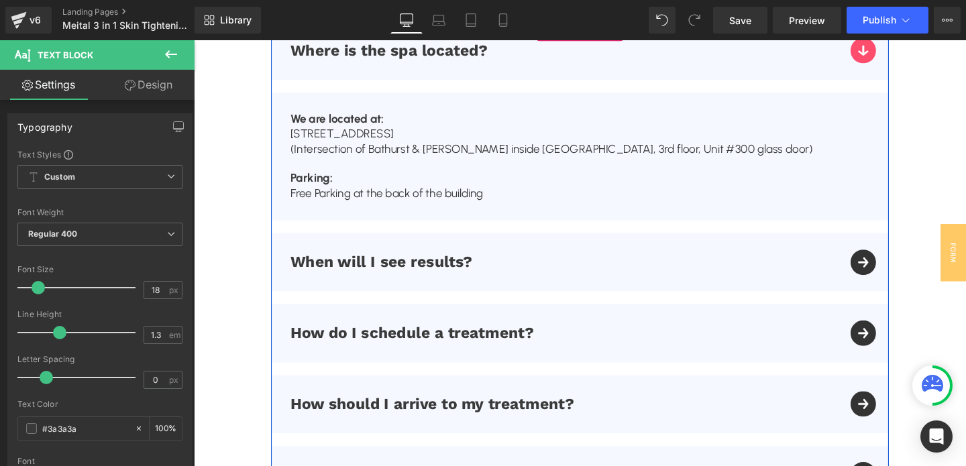
scroll to position [4183, 0]
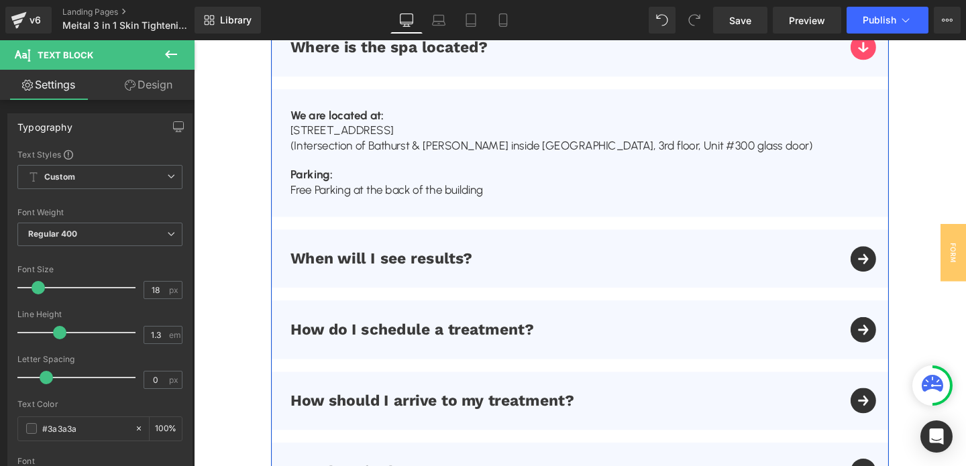
click at [898, 277] on div "When will I see results? Text Block" at bounding box center [599, 270] width 649 height 61
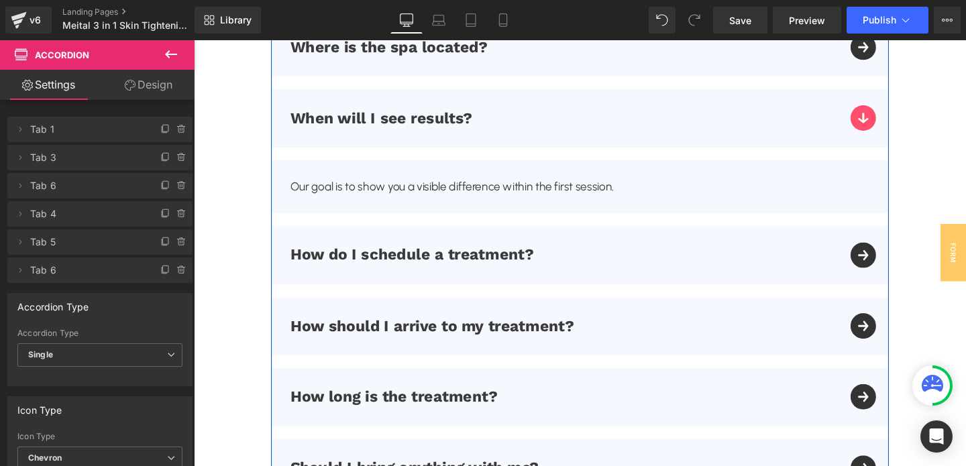
click at [899, 264] on div "How do I schedule a treatment? Text Block" at bounding box center [599, 265] width 649 height 61
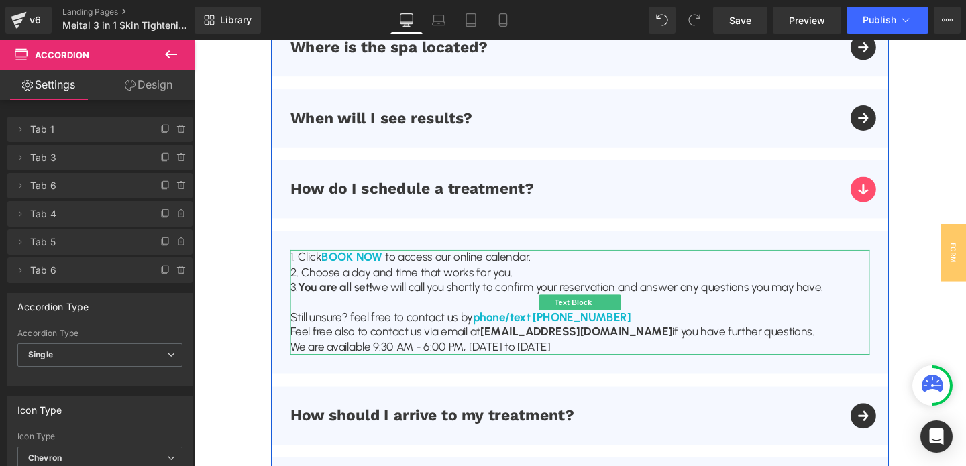
click at [643, 335] on p "Still unsure? feel free to contact us by phone/text (714) 450-6547" at bounding box center [599, 331] width 609 height 15
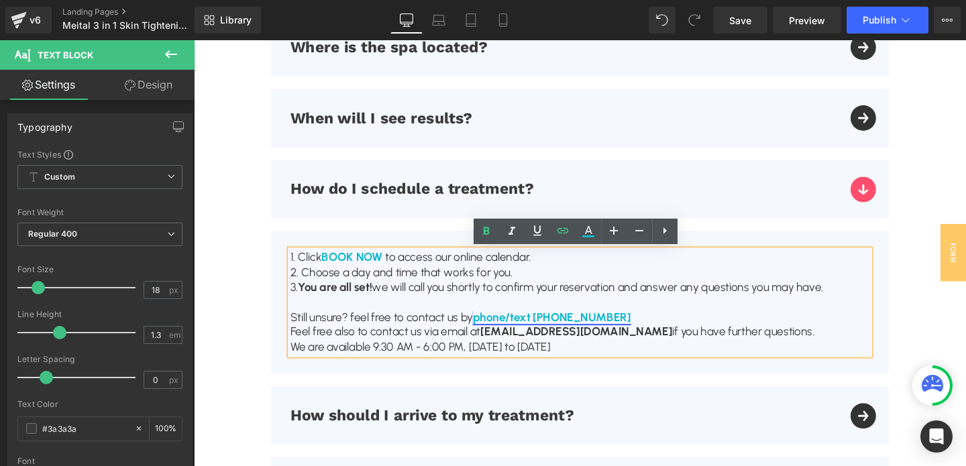
click at [631, 330] on link "phone/text (714) 450-6547" at bounding box center [570, 331] width 166 height 15
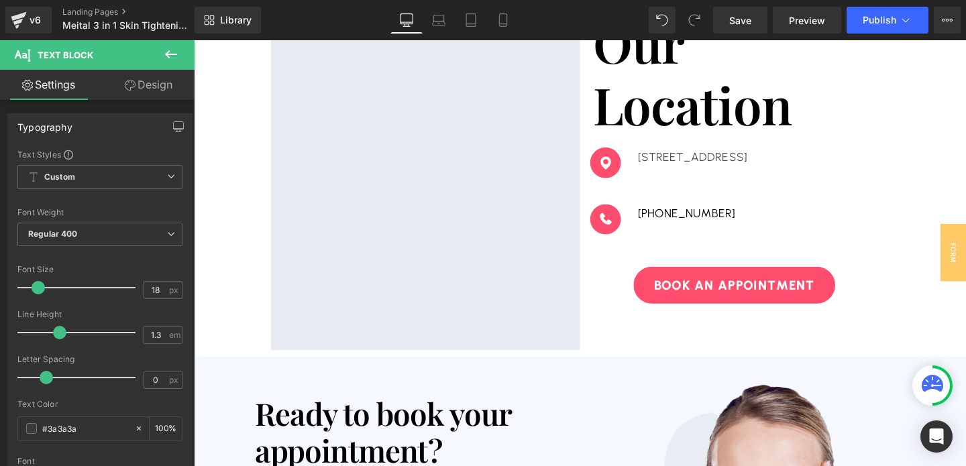
scroll to position [3329, 0]
click at [704, 223] on link "(437) 317-0143" at bounding box center [712, 223] width 103 height 15
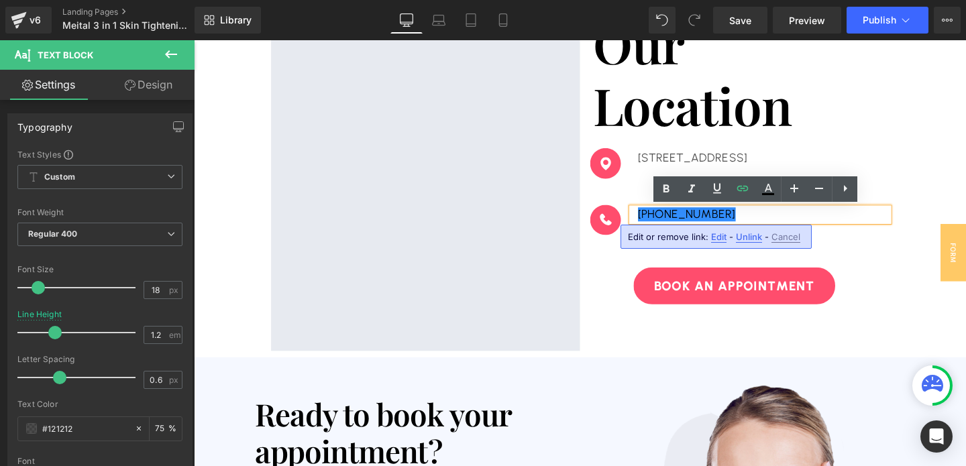
click at [715, 232] on span "Edit" at bounding box center [718, 236] width 15 height 11
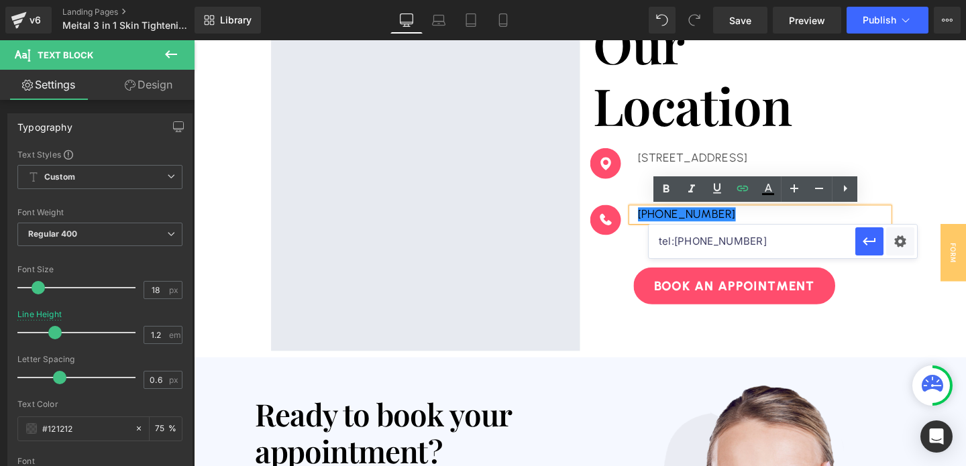
click at [695, 247] on input "tel:4373170143" at bounding box center [752, 242] width 207 height 34
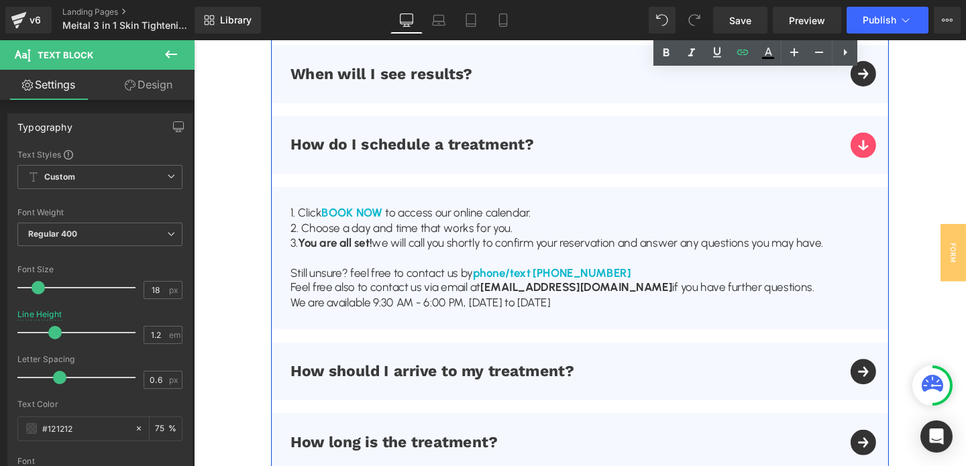
scroll to position [4234, 0]
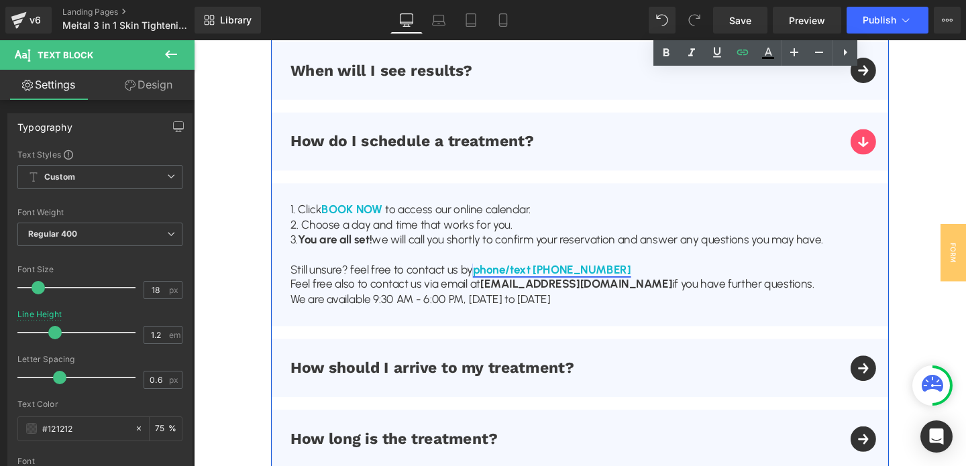
click at [615, 278] on link "phone/text (714) 450-6547" at bounding box center [570, 281] width 166 height 15
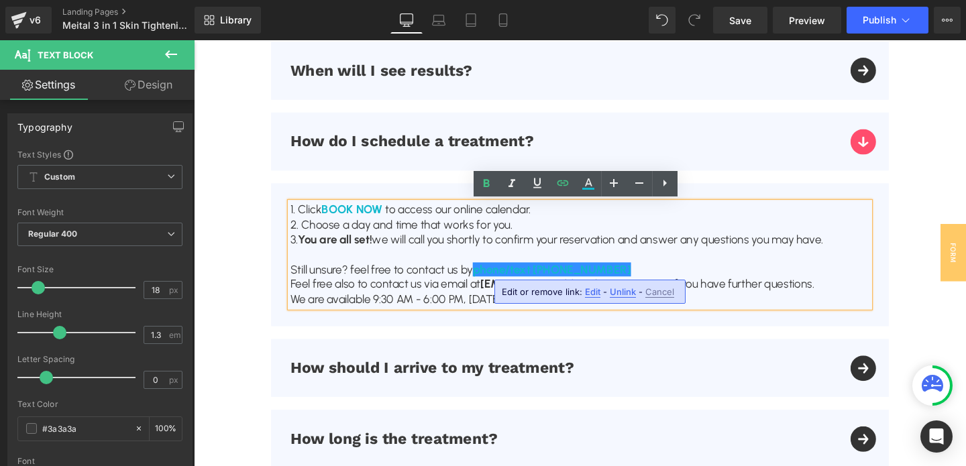
click at [594, 294] on span "Edit" at bounding box center [592, 291] width 15 height 11
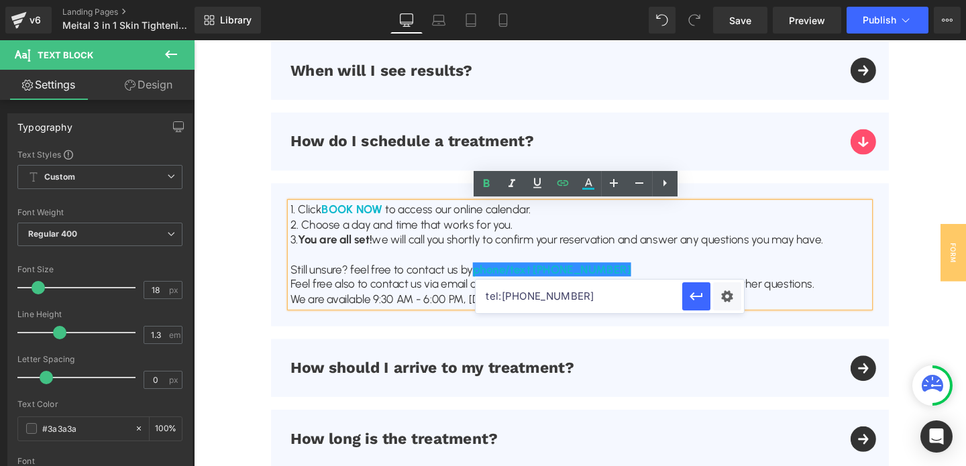
click at [558, 293] on input "tel:4373170143" at bounding box center [579, 297] width 207 height 34
click at [558, 293] on input "tel:7144506547" at bounding box center [579, 297] width 207 height 34
paste input "4373170143"
type input "tel:4373170143"
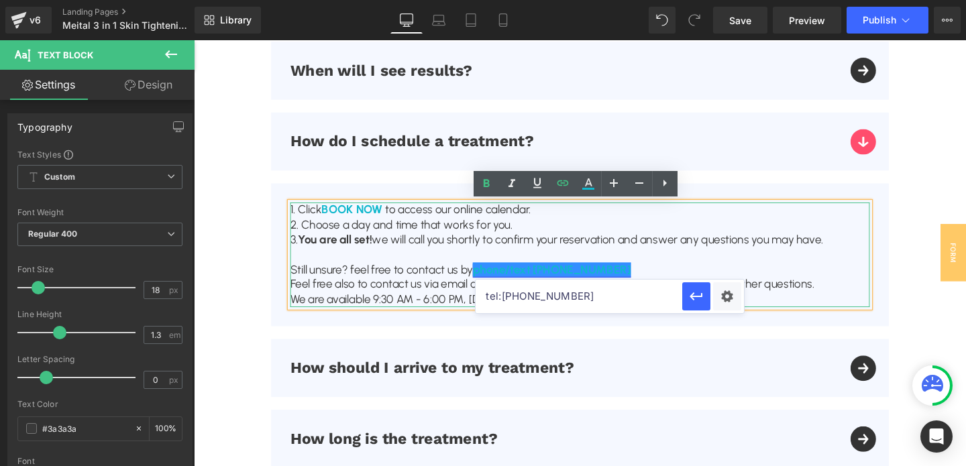
click at [572, 284] on link "phone/text (714) 450-6547" at bounding box center [570, 281] width 166 height 15
click at [623, 278] on link "phone/text (437) 317-6547" at bounding box center [570, 281] width 166 height 15
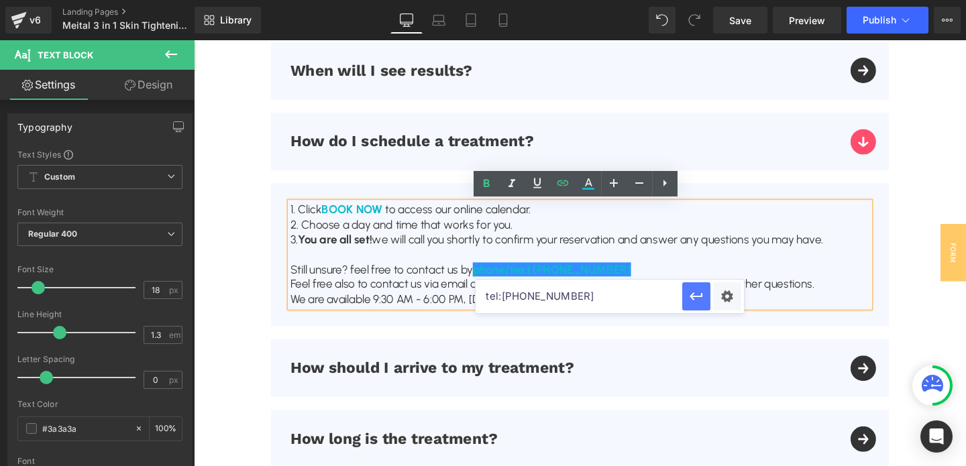
click at [700, 295] on icon "button" at bounding box center [696, 296] width 16 height 16
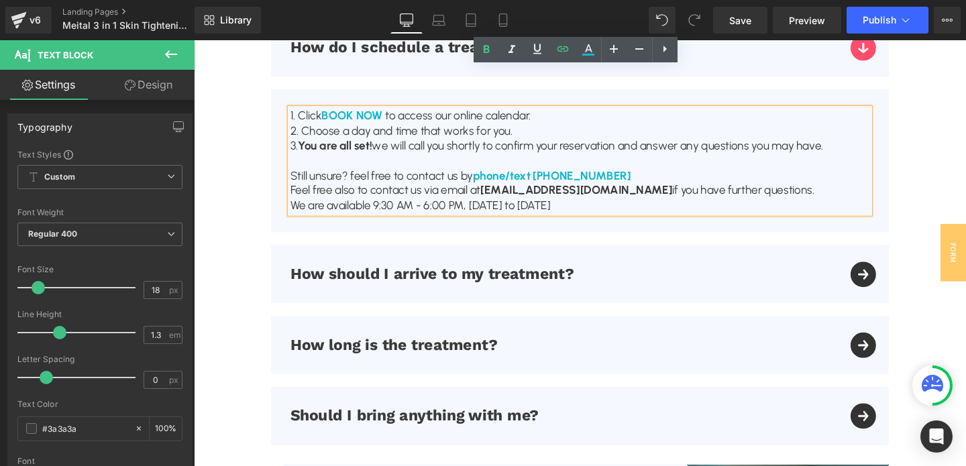
scroll to position [4418, 0]
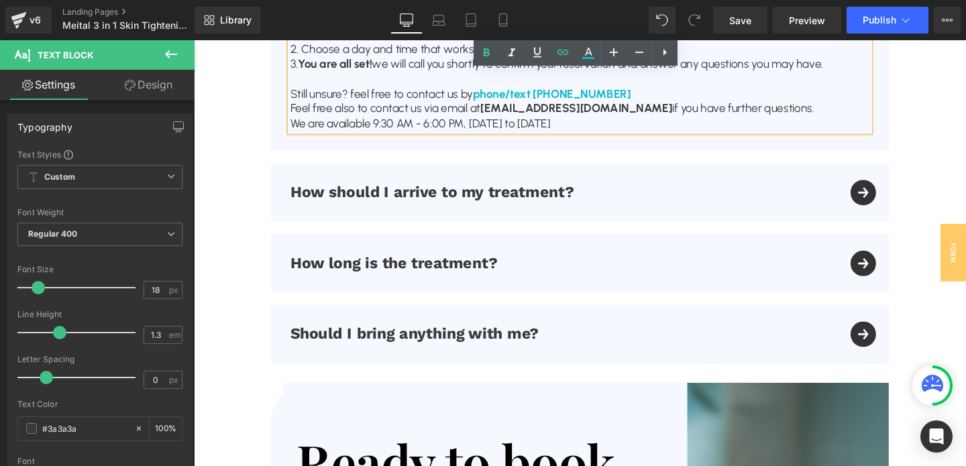
click at [908, 190] on button "button" at bounding box center [911, 200] width 27 height 61
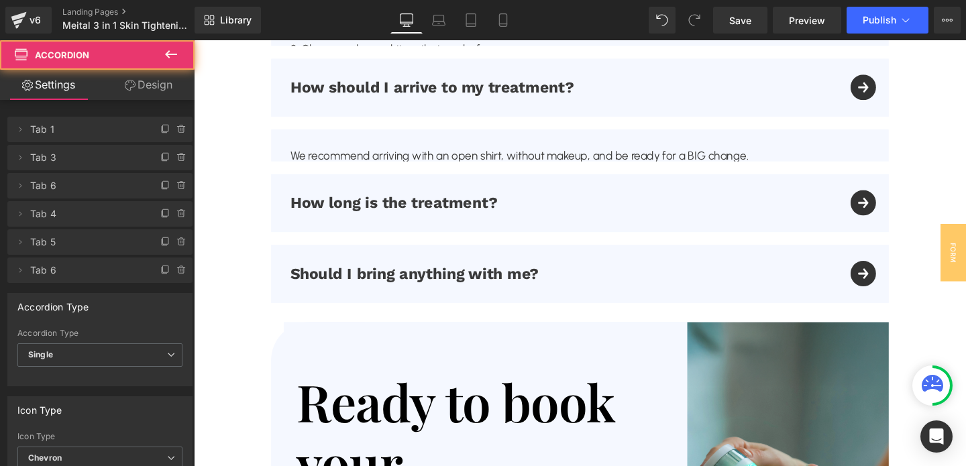
scroll to position [4415, 0]
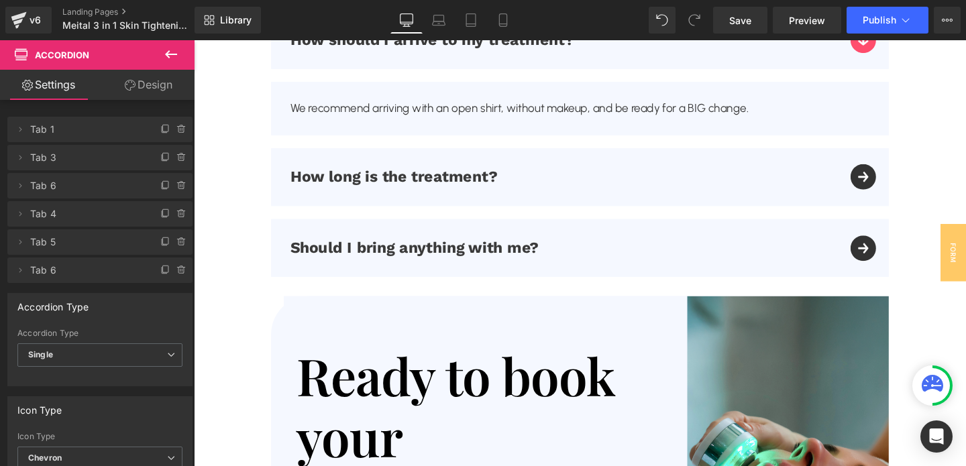
click at [897, 177] on div "How long is the treatment? Text Block" at bounding box center [599, 184] width 649 height 61
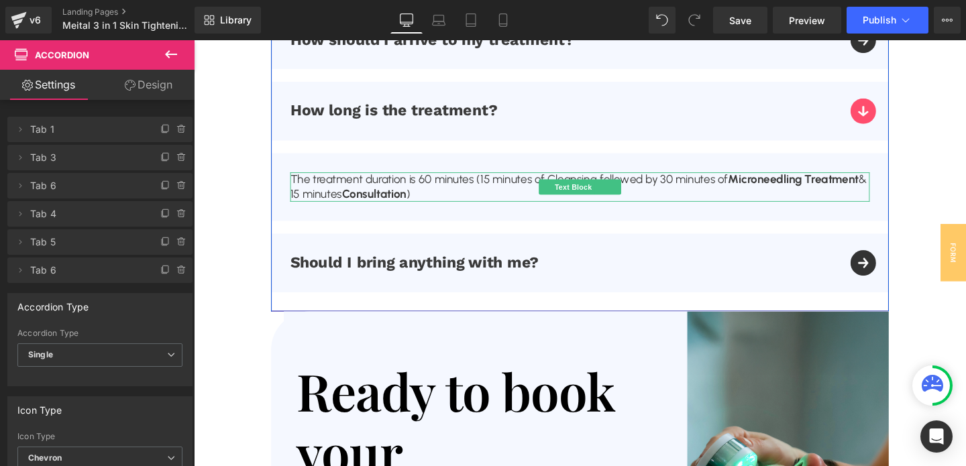
click at [835, 185] on span "Microneedling Treatment" at bounding box center [824, 186] width 138 height 15
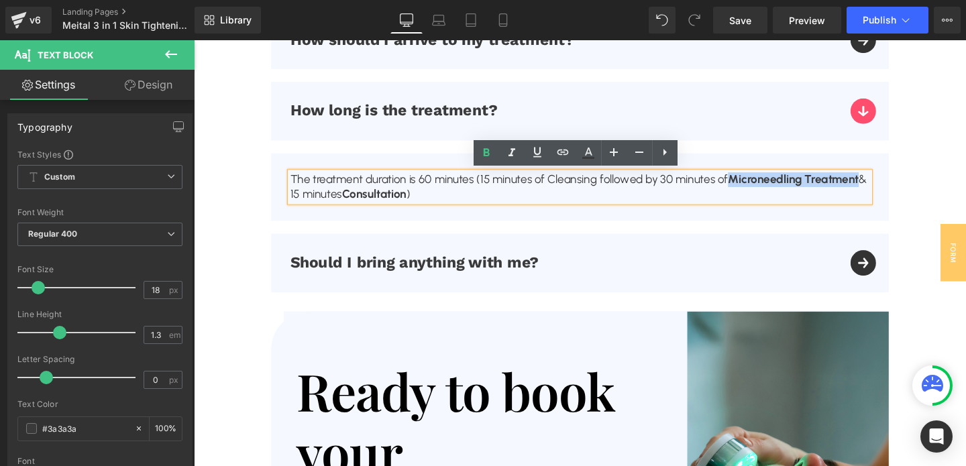
drag, startPoint x: 763, startPoint y: 186, endPoint x: 901, endPoint y: 187, distance: 138.2
click at [901, 187] on p "The treatment duration is 60 minutes (15 minutes of Cleansing followed by 30 mi…" at bounding box center [599, 195] width 609 height 32
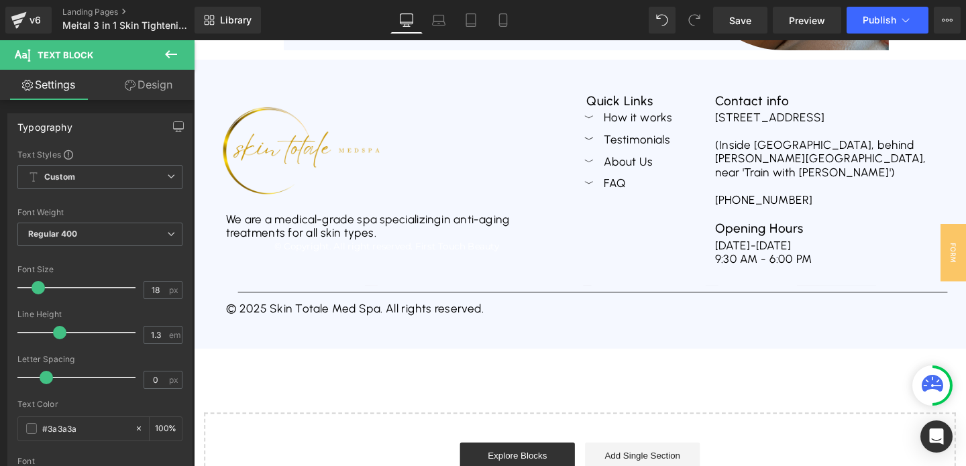
scroll to position [5056, 0]
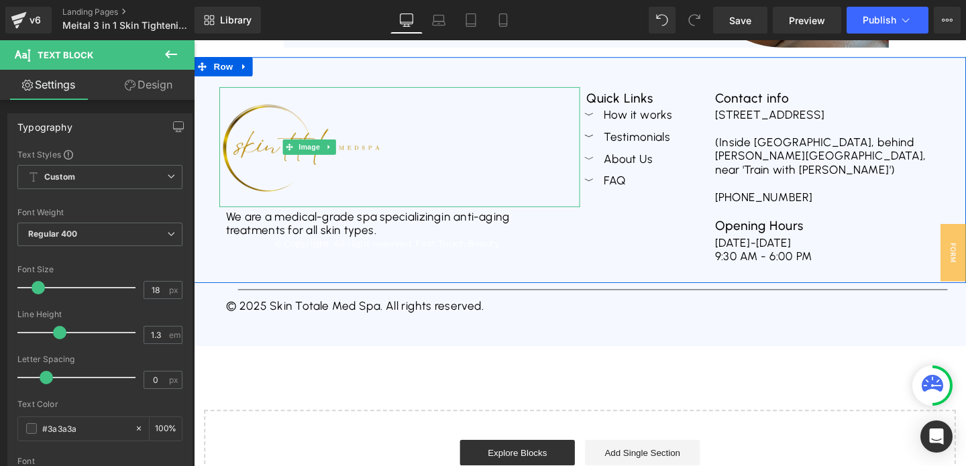
click at [302, 164] on img at bounding box center [316, 153] width 190 height 126
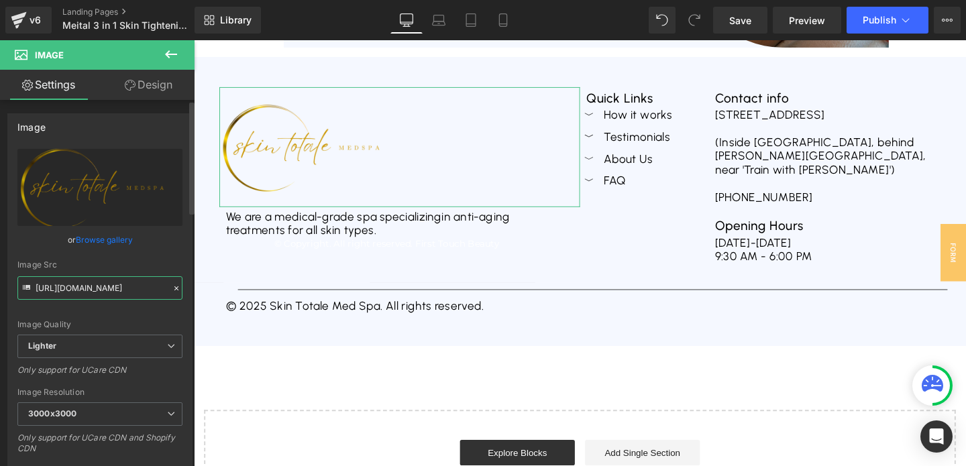
click at [109, 282] on input "https://ucarecdn.com/a76bbd85-758c-4601-a1da-0495f857746c/-/format/auto/-/previ…" at bounding box center [99, 287] width 165 height 23
paste input "cdn.shopify.com/s/files/1/0738/7430/9416/files/BEAUTY_CENTRE_3000x3000.png?v=17…"
type input "https://cdn.shopify.com/s/files/1/0738/7430/9416/files/BEAUTY_CENTRE_3000x3000.…"
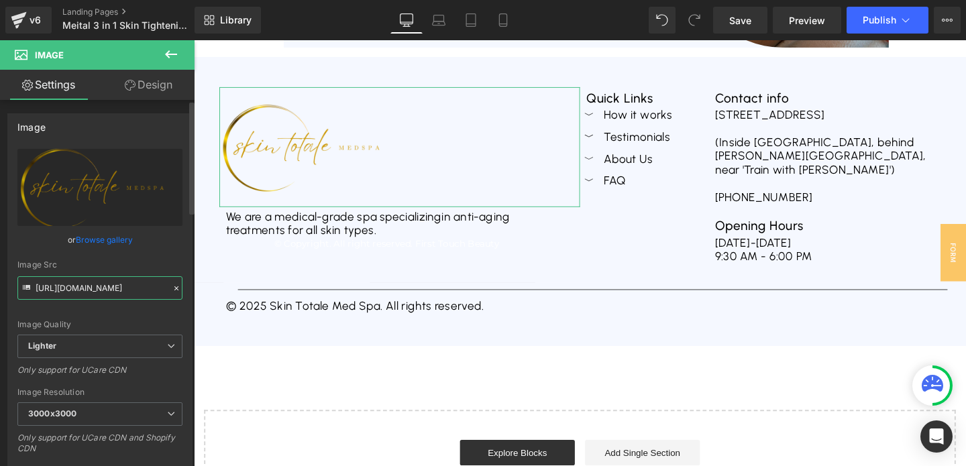
scroll to position [0, 281]
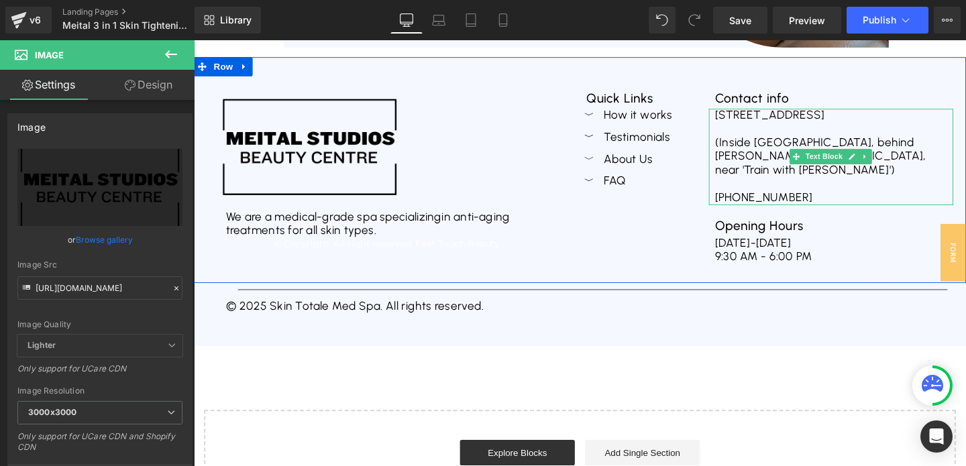
click at [804, 129] on div at bounding box center [864, 134] width 244 height 15
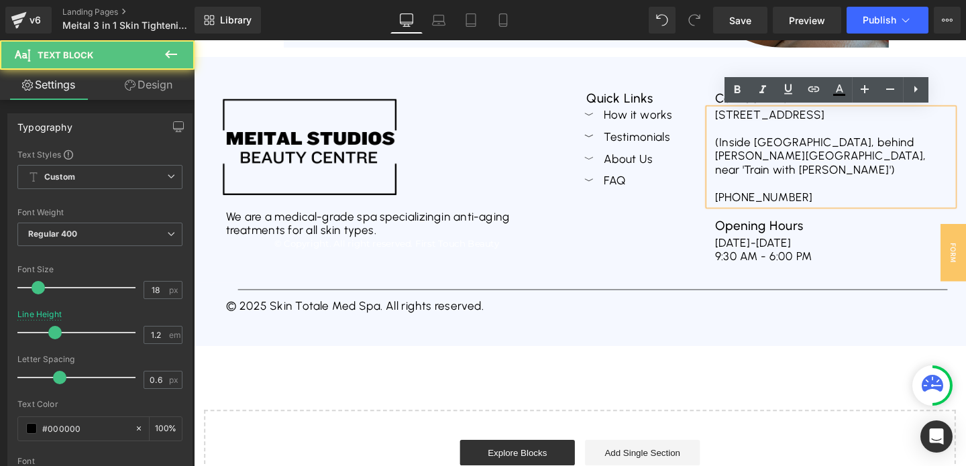
scroll to position [5045, 0]
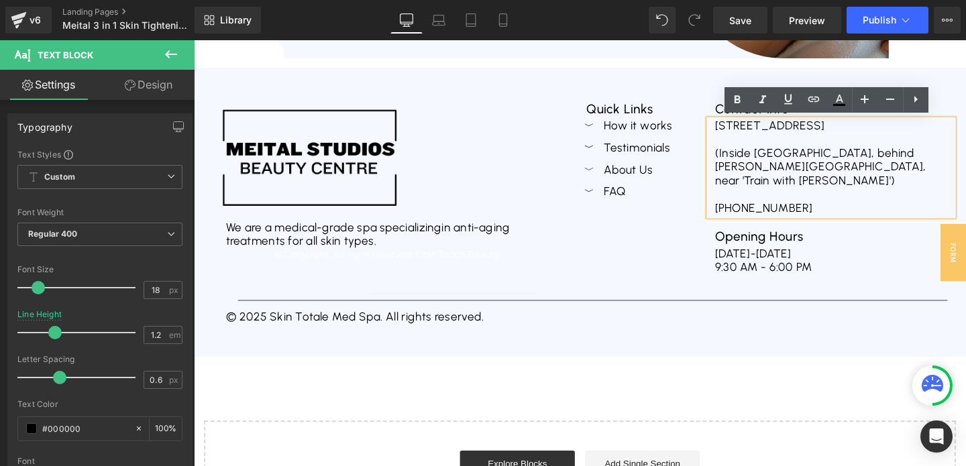
click at [785, 178] on div "(Inside Katella Shopping Center, behind Marie Callender's Restaurant & Bakery, …" at bounding box center [864, 174] width 244 height 44
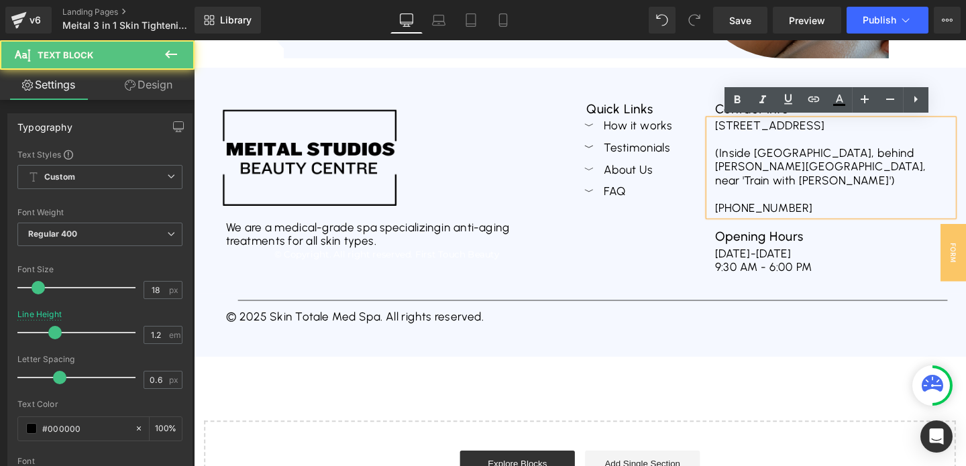
drag, startPoint x: 739, startPoint y: 127, endPoint x: 874, endPoint y: 183, distance: 145.9
click at [874, 183] on div "309E Katella Avenue, Orange, CA 92867 (Inside Katella Shopping Center, behind M…" at bounding box center [863, 173] width 257 height 101
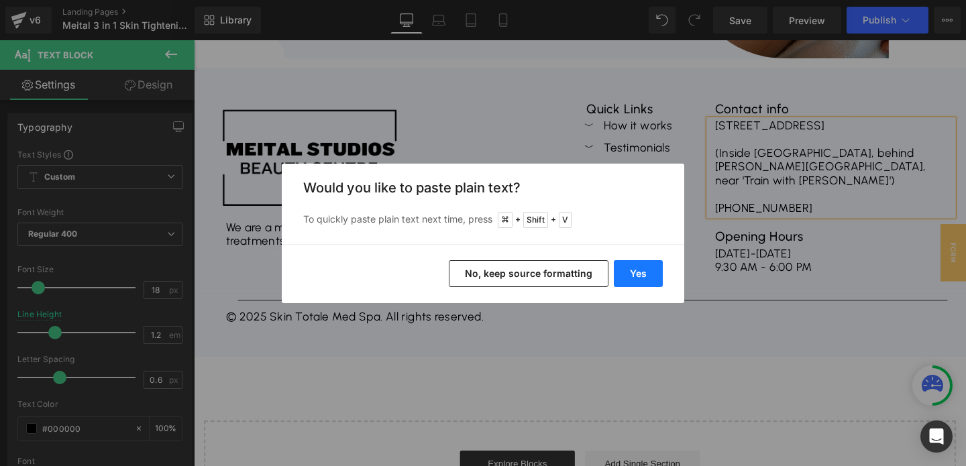
click at [637, 272] on button "Yes" at bounding box center [638, 273] width 49 height 27
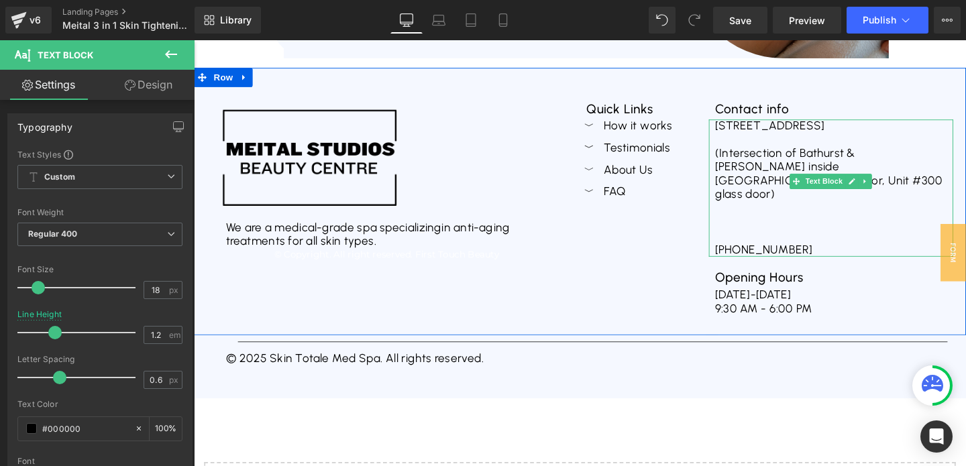
click at [749, 239] on div "+1 (714) 450-6547" at bounding box center [864, 253] width 244 height 29
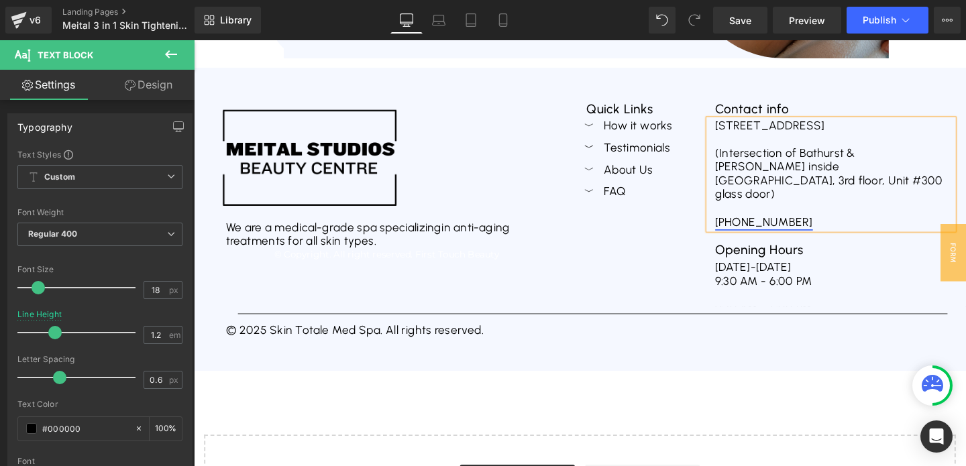
click at [792, 224] on link "+1 (714) 450-6547" at bounding box center [793, 231] width 103 height 15
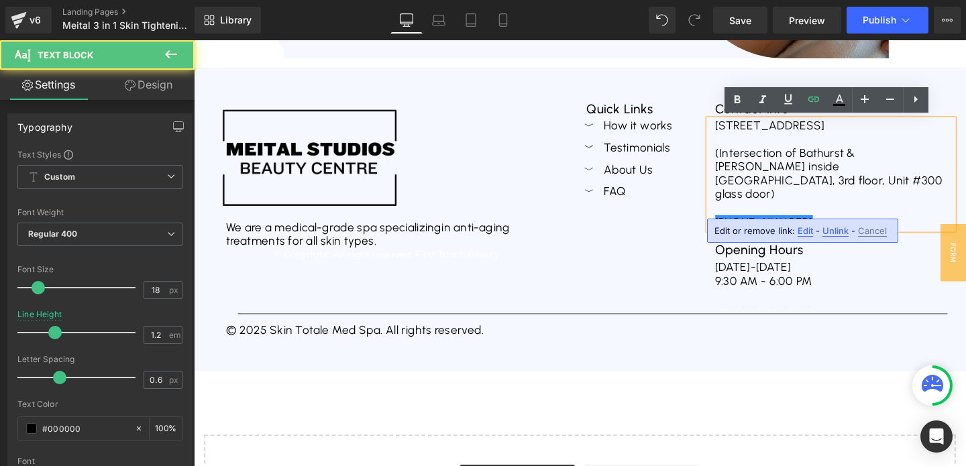
click at [806, 226] on span "Edit" at bounding box center [805, 230] width 15 height 11
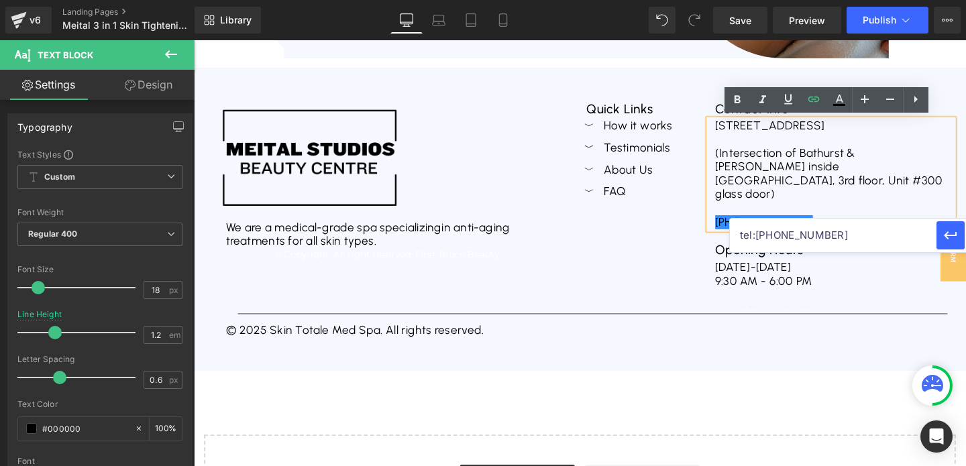
click at [781, 235] on input "tel:4373170143" at bounding box center [833, 236] width 207 height 34
paste input "4373170143"
type input "tel:4373170143"
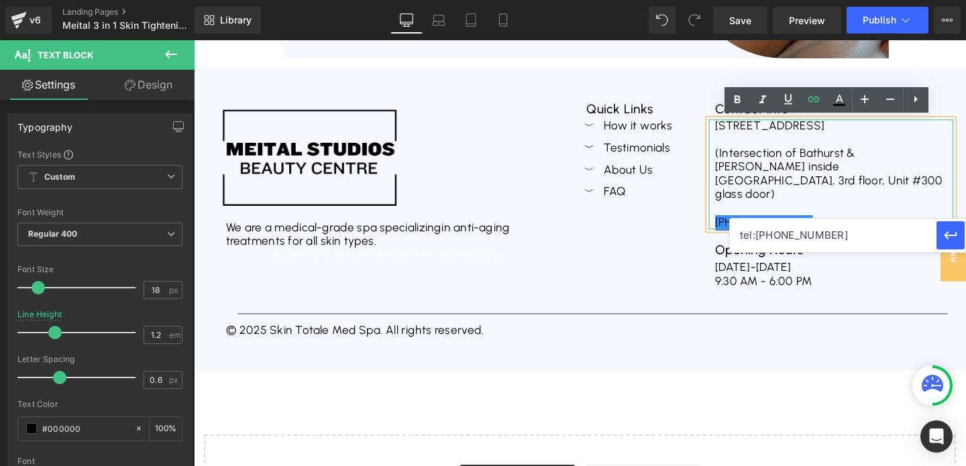
click at [769, 224] on link "+1 (714) 450-6547" at bounding box center [793, 231] width 103 height 15
click at [943, 240] on icon "button" at bounding box center [951, 235] width 16 height 16
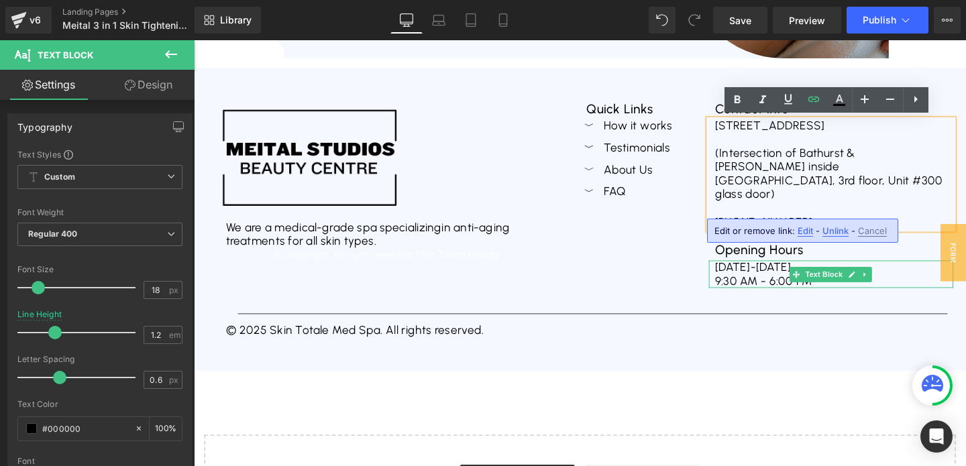
click at [798, 272] on div at bounding box center [863, 273] width 257 height 3
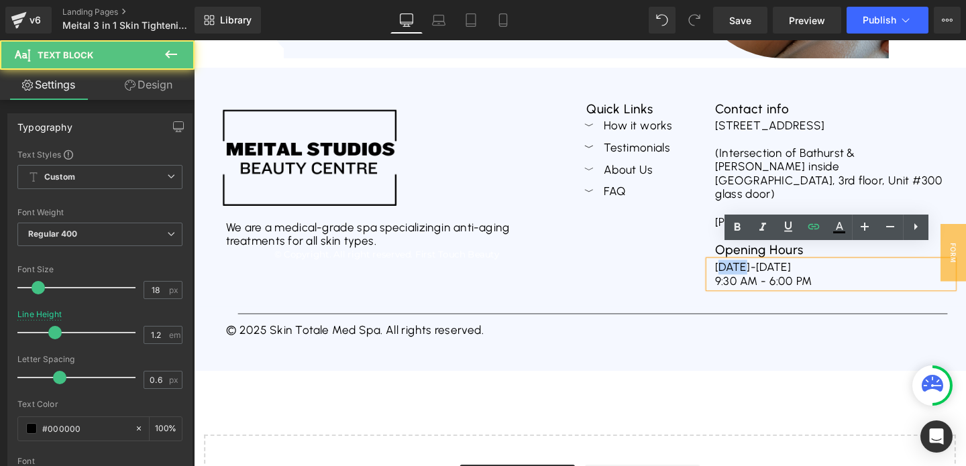
drag, startPoint x: 780, startPoint y: 261, endPoint x: 751, endPoint y: 261, distance: 28.8
click at [751, 272] on div "Sunday-Friday 9:30 AM - 6:00 PM" at bounding box center [863, 286] width 257 height 29
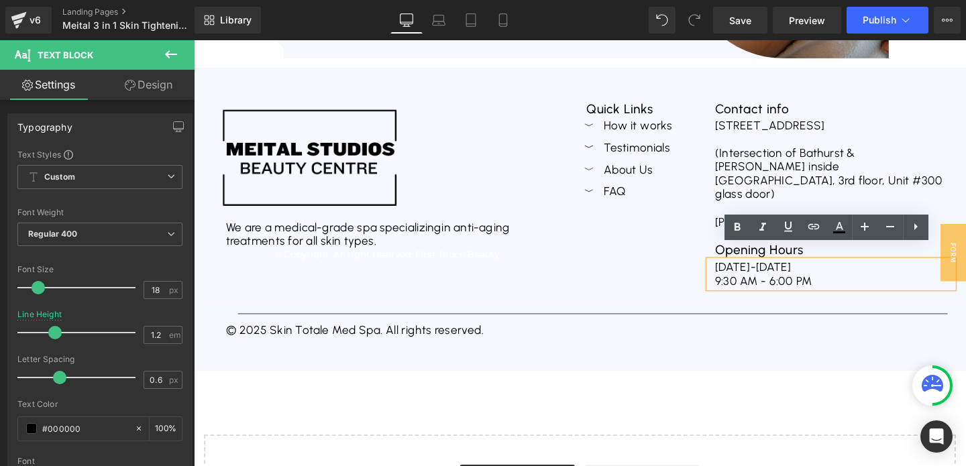
click at [760, 272] on div "Sunday-Friday 9:30 AM - 6:00 PM" at bounding box center [863, 286] width 257 height 29
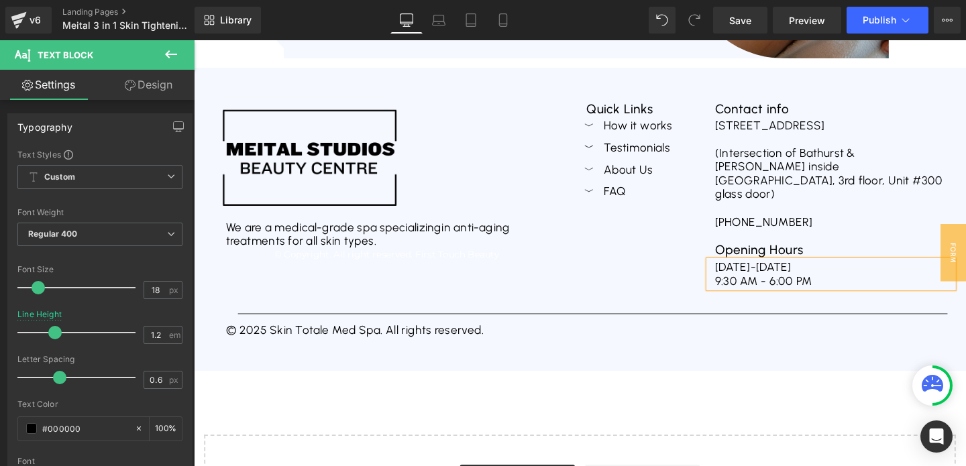
click at [747, 286] on span "9:30 AM - 6:00 PM" at bounding box center [793, 293] width 102 height 15
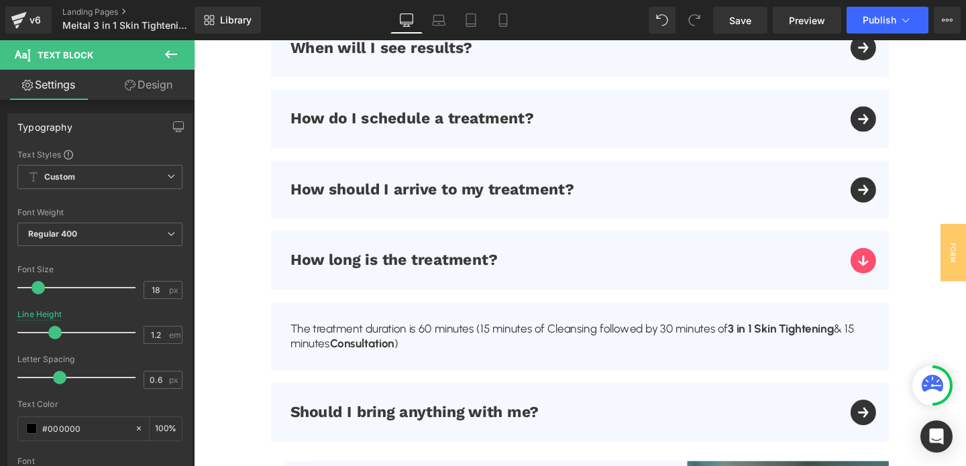
scroll to position [4256, 0]
click at [878, 30] on button "Publish" at bounding box center [888, 20] width 82 height 27
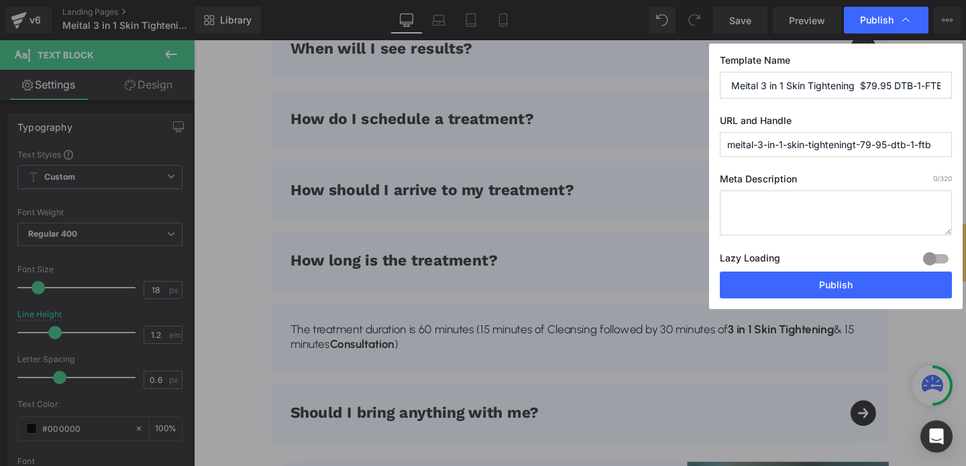
click at [856, 143] on input "meital-3-in-1-skin-tighteningt-79-95-dtb-1-ftb" at bounding box center [836, 144] width 232 height 25
type input "meital-3-in-1-skin-tightening-79-95-dtb-1-ftb"
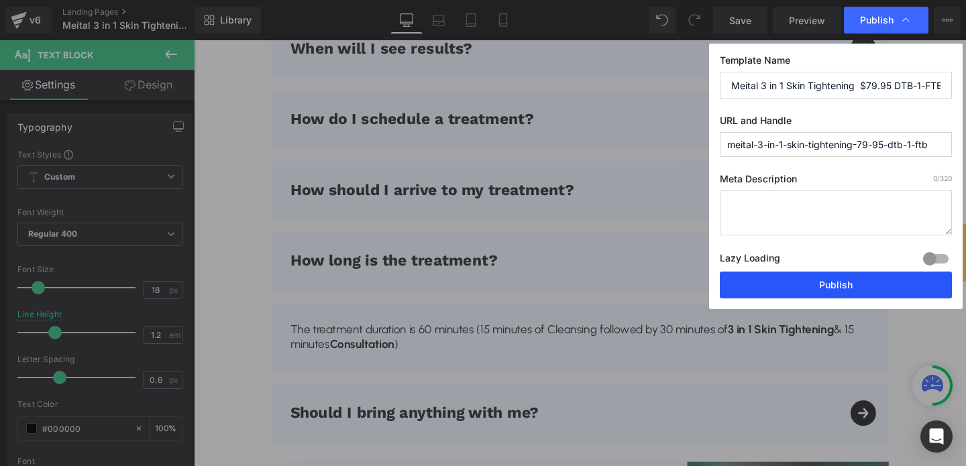
click at [832, 275] on button "Publish" at bounding box center [836, 285] width 232 height 27
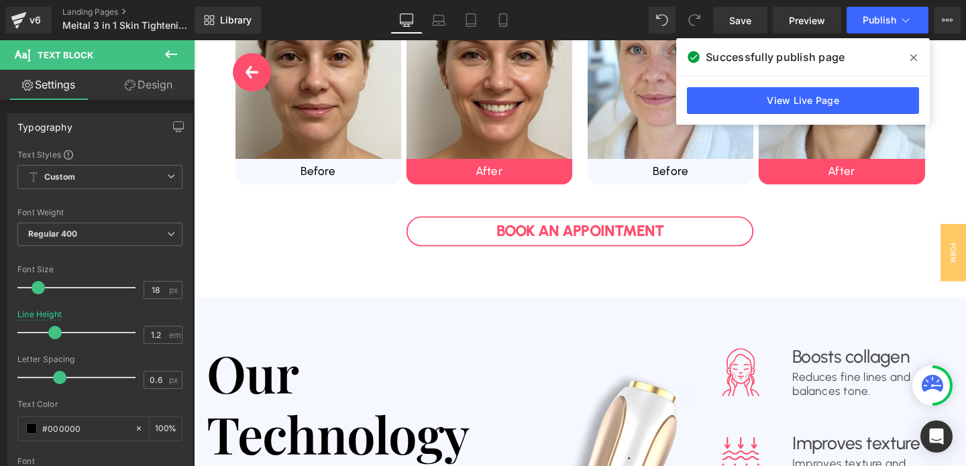
scroll to position [794, 0]
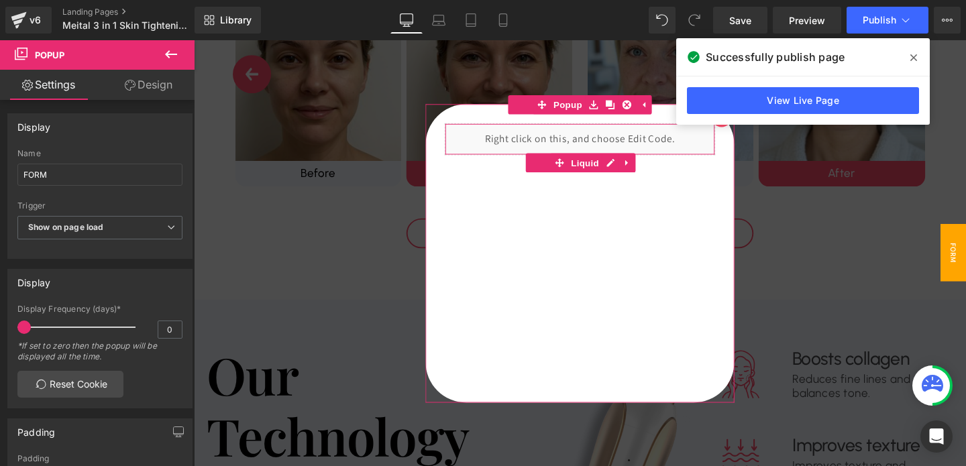
click at [631, 143] on div "Liquid" at bounding box center [600, 144] width 284 height 34
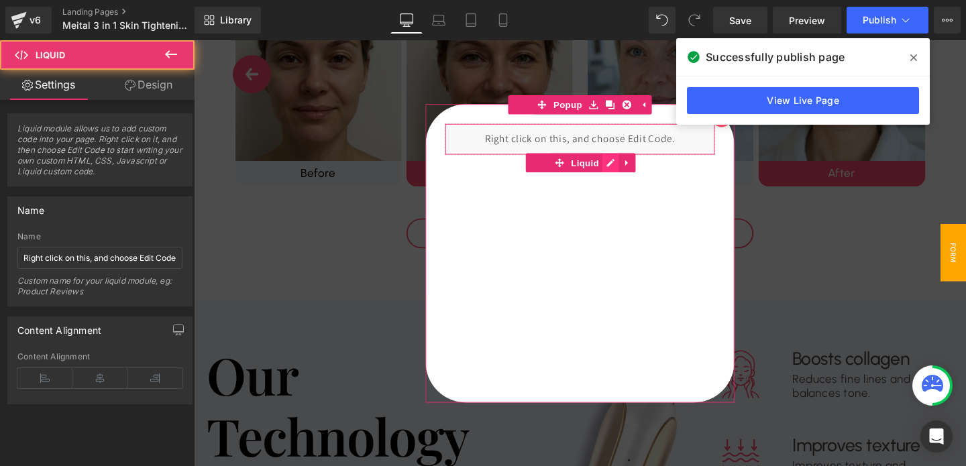
click at [631, 160] on div "Liquid" at bounding box center [600, 144] width 284 height 34
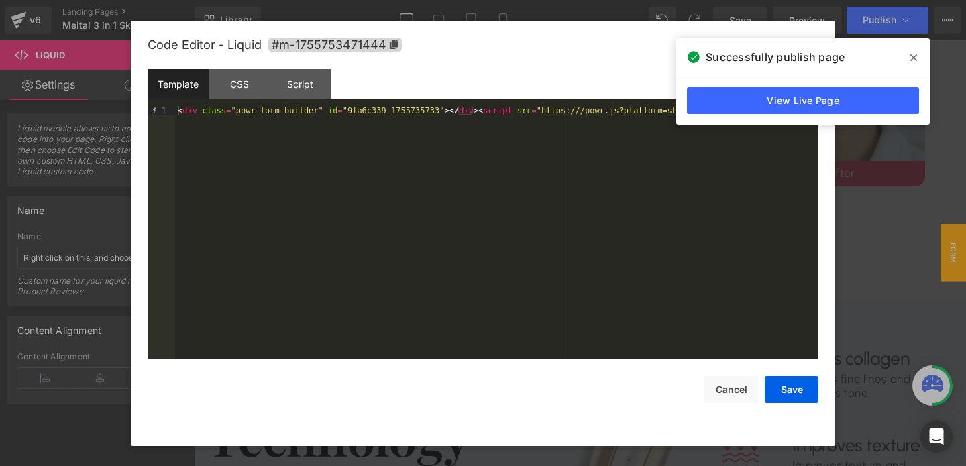
click at [526, 104] on div "Template CSS Script Data" at bounding box center [483, 87] width 671 height 37
click at [529, 109] on div "< div class = "powr-form-builder" id = "9fa6c339_1755735733" > </ div > < scrip…" at bounding box center [496, 242] width 643 height 272
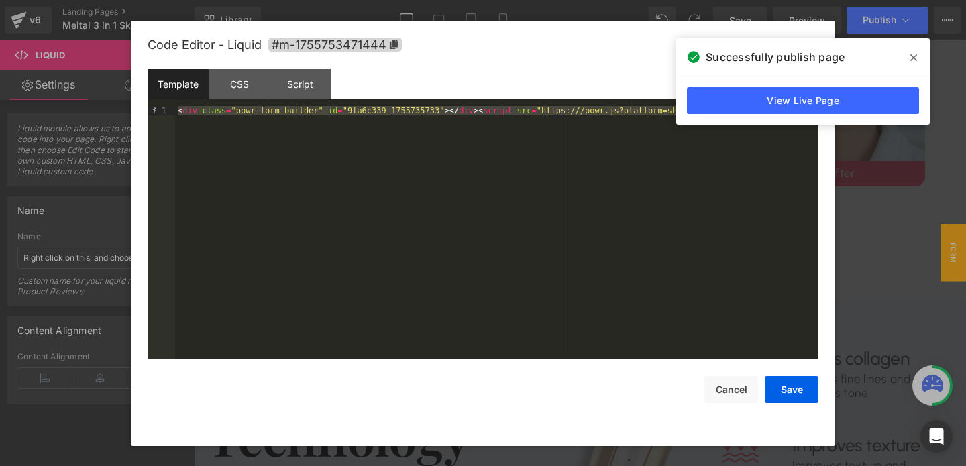
click at [918, 53] on span at bounding box center [913, 57] width 21 height 21
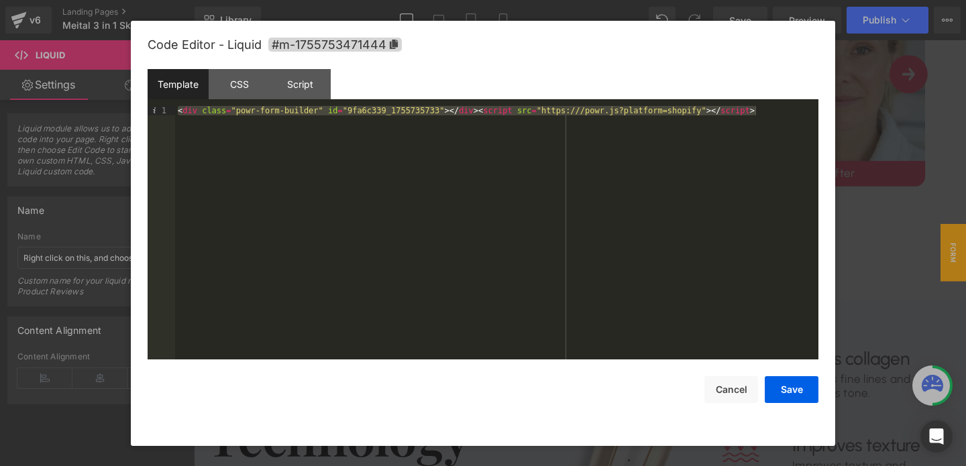
click at [771, 113] on div "< div class = "powr-form-builder" id = "9fa6c339_1755735733" > </ div > < scrip…" at bounding box center [496, 242] width 643 height 272
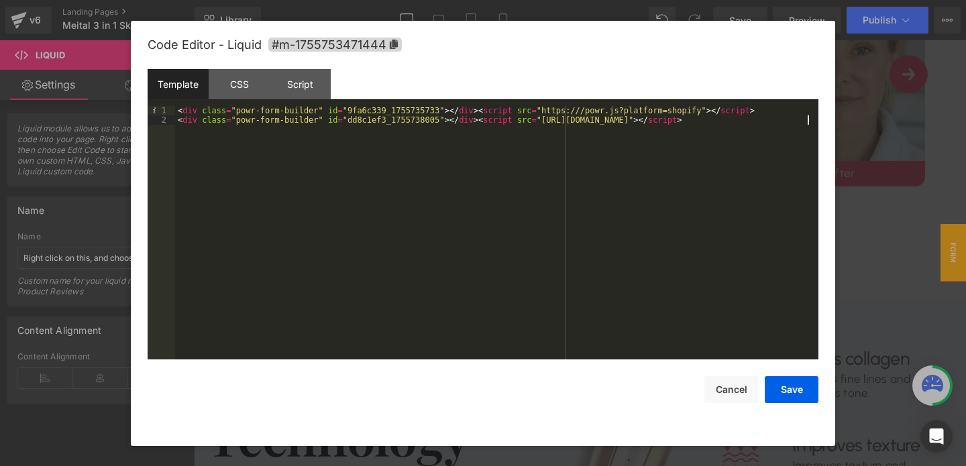
click at [660, 109] on div "< div class = "powr-form-builder" id = "9fa6c339_1755735733" > </ div > < scrip…" at bounding box center [496, 242] width 643 height 272
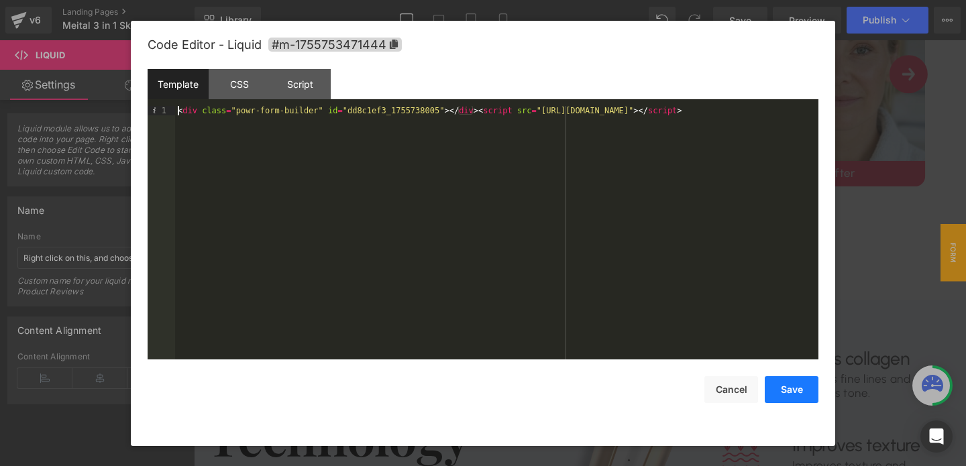
click at [781, 390] on button "Save" at bounding box center [792, 389] width 54 height 27
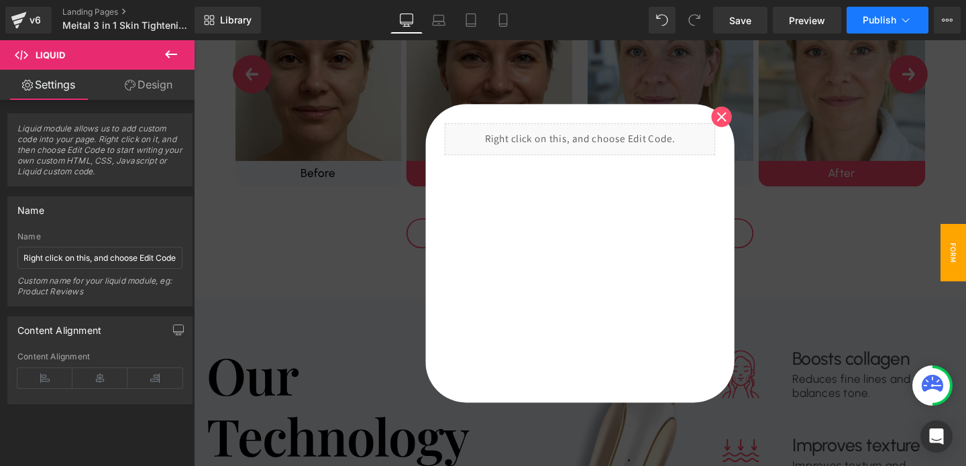
click at [860, 17] on button "Publish" at bounding box center [888, 20] width 82 height 27
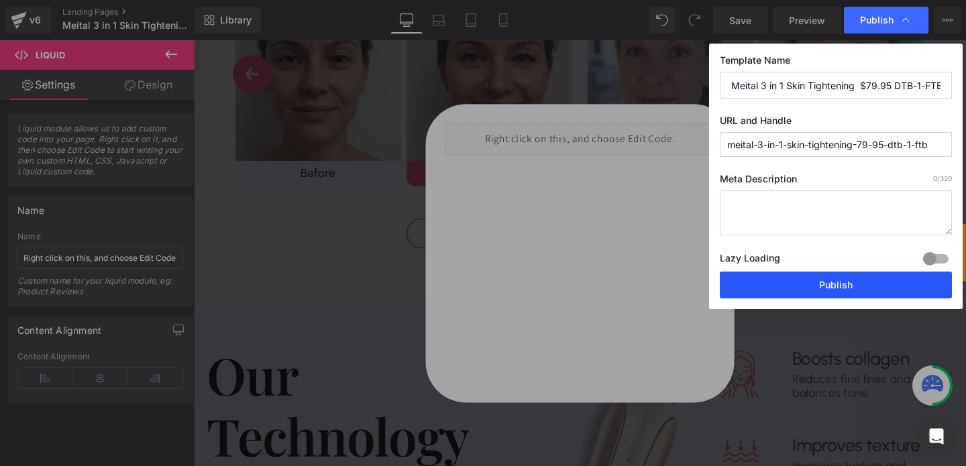
click at [804, 286] on button "Publish" at bounding box center [836, 285] width 232 height 27
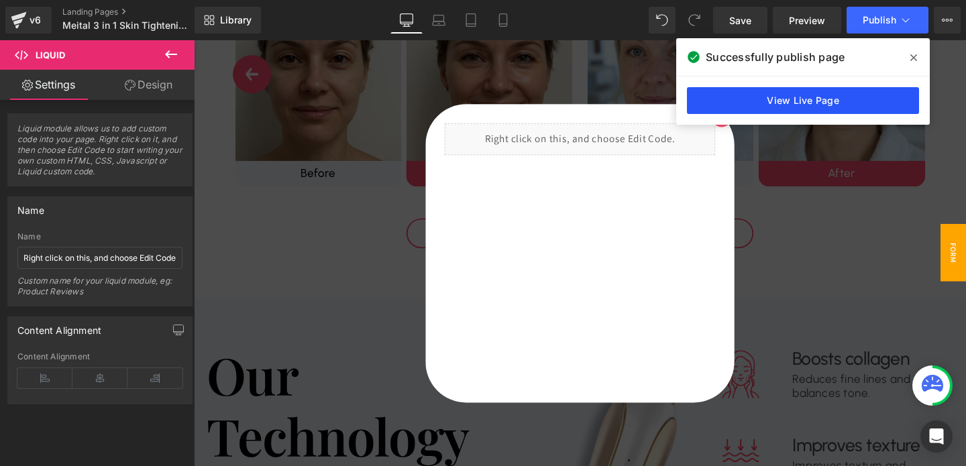
click at [746, 105] on link "View Live Page" at bounding box center [803, 100] width 232 height 27
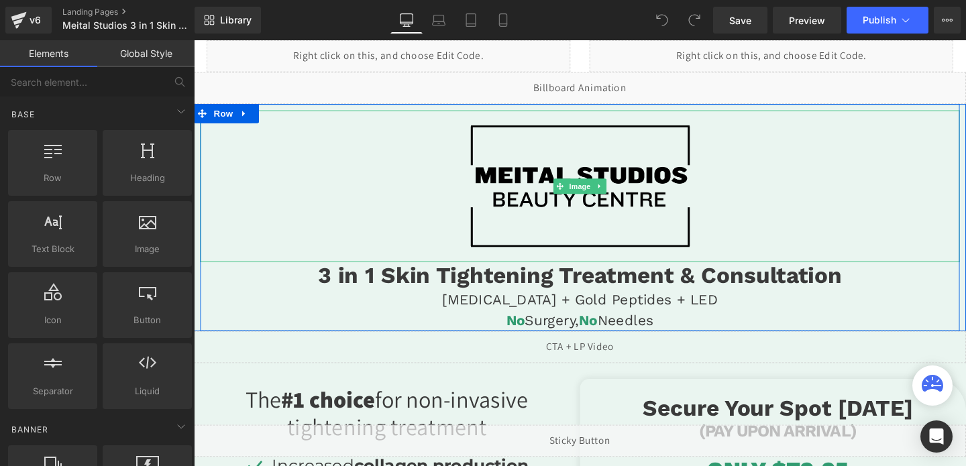
click at [631, 242] on img at bounding box center [600, 194] width 240 height 160
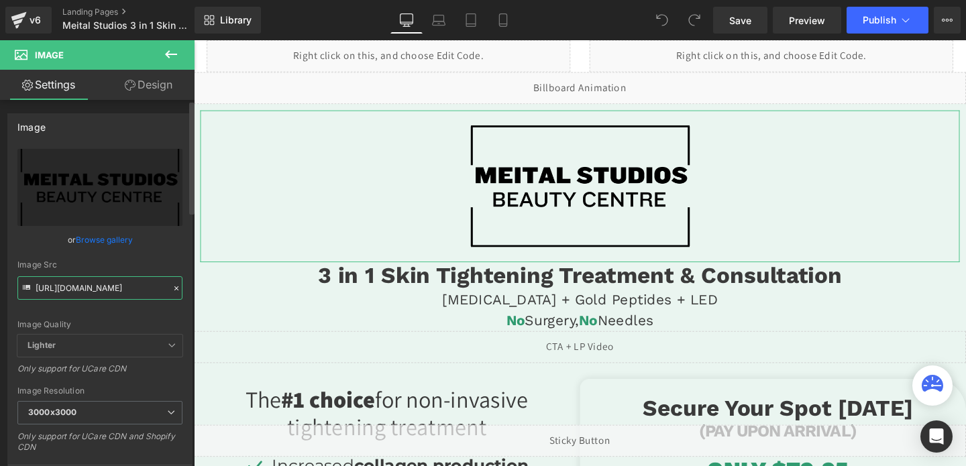
click at [96, 286] on input "[URL][DOMAIN_NAME]" at bounding box center [99, 287] width 165 height 23
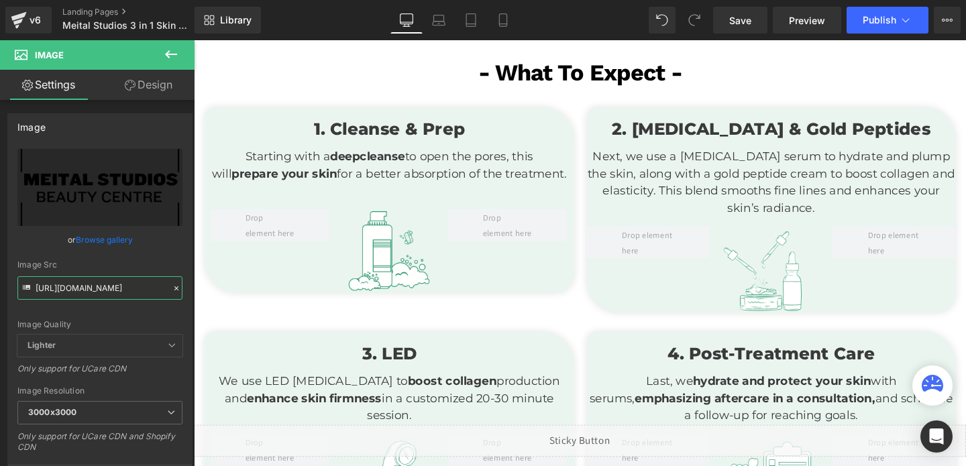
scroll to position [2121, 0]
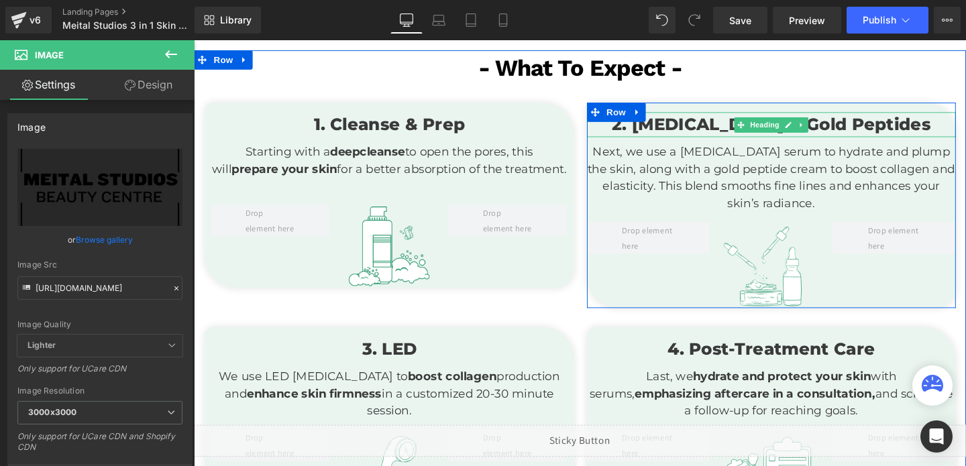
click at [715, 132] on h3 "2. Hyaluronic acid & Gold Peptides" at bounding box center [801, 129] width 388 height 26
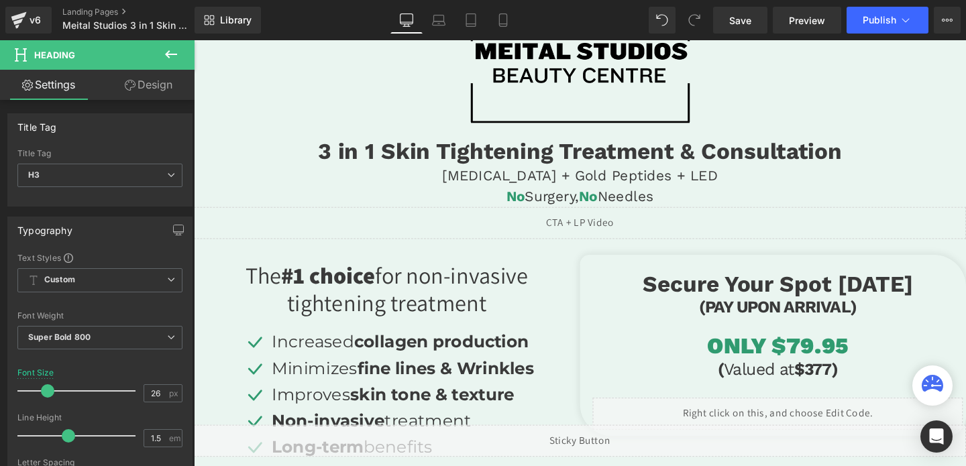
scroll to position [0, 0]
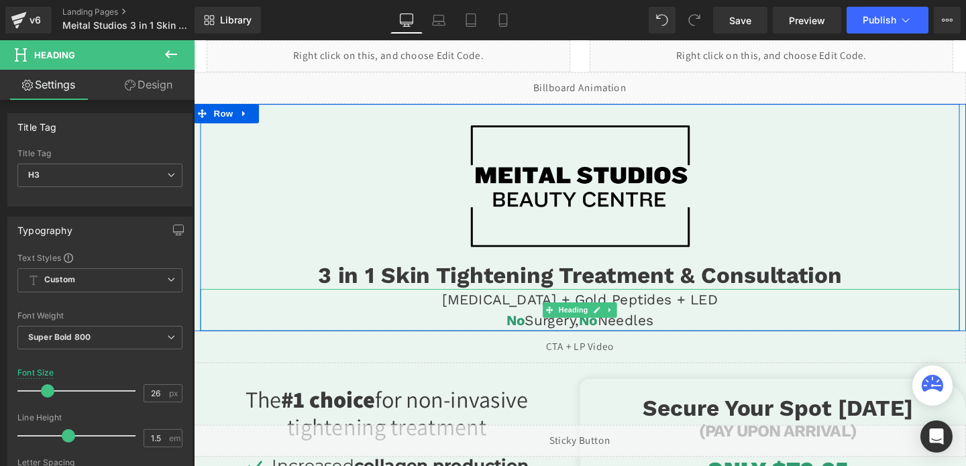
click at [536, 311] on h4 "Hyaluronic acid + Gold Peptides + LED" at bounding box center [600, 313] width 798 height 22
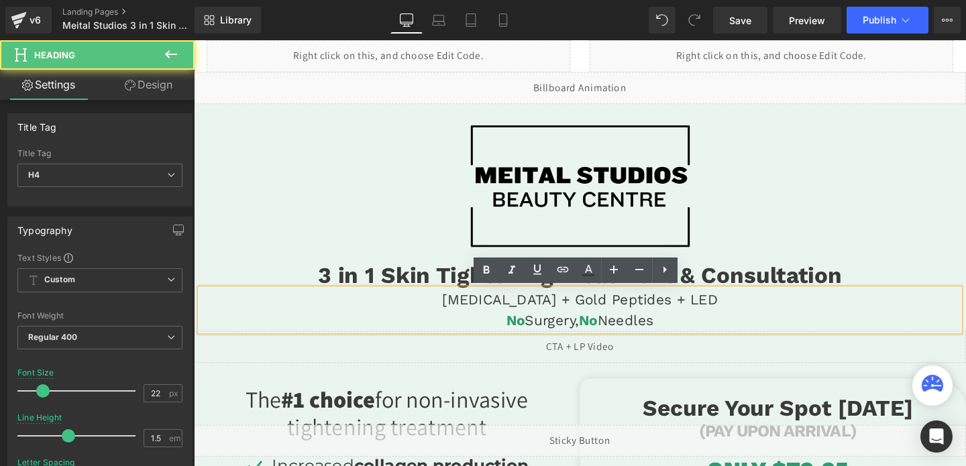
click at [536, 311] on h4 "Hyaluronic acid + Gold Peptides + LED" at bounding box center [600, 313] width 798 height 22
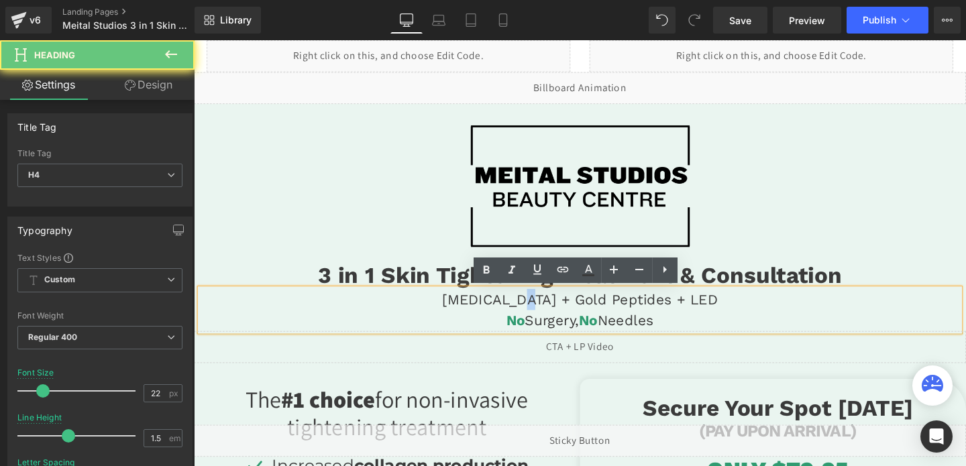
click at [536, 311] on h4 "Hyaluronic acid + Gold Peptides + LED" at bounding box center [600, 313] width 798 height 22
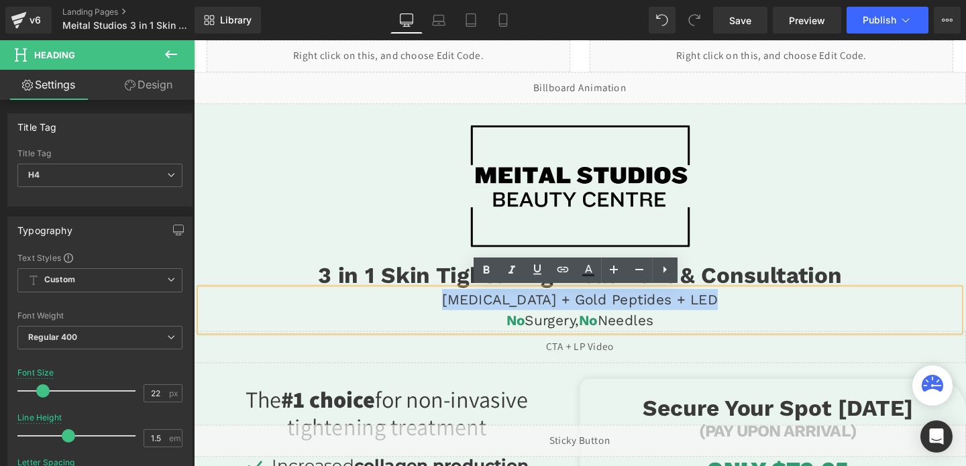
copy h4 "Hyaluronic acid + Gold Peptides + LED"
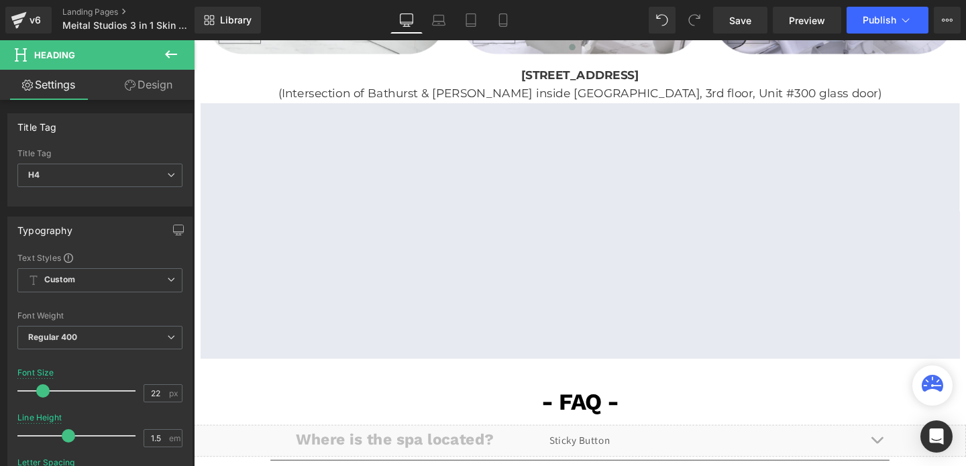
scroll to position [2835, 0]
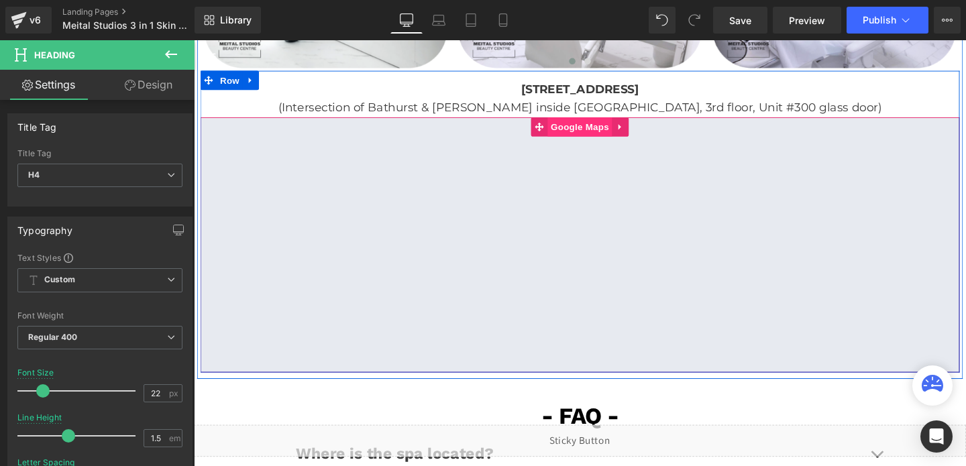
click at [590, 138] on span "Google Maps" at bounding box center [600, 131] width 68 height 20
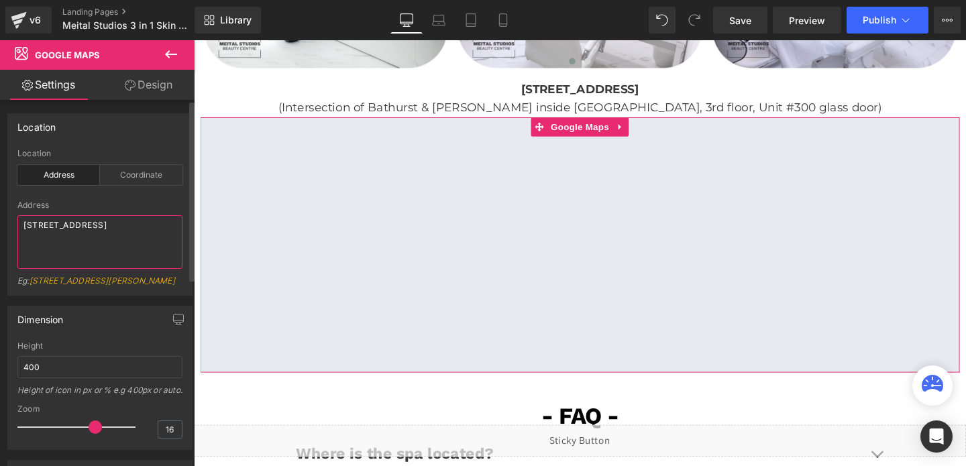
click at [83, 232] on textarea "4401 Bathurst St. North York, ON M3H3R9" at bounding box center [99, 242] width 165 height 54
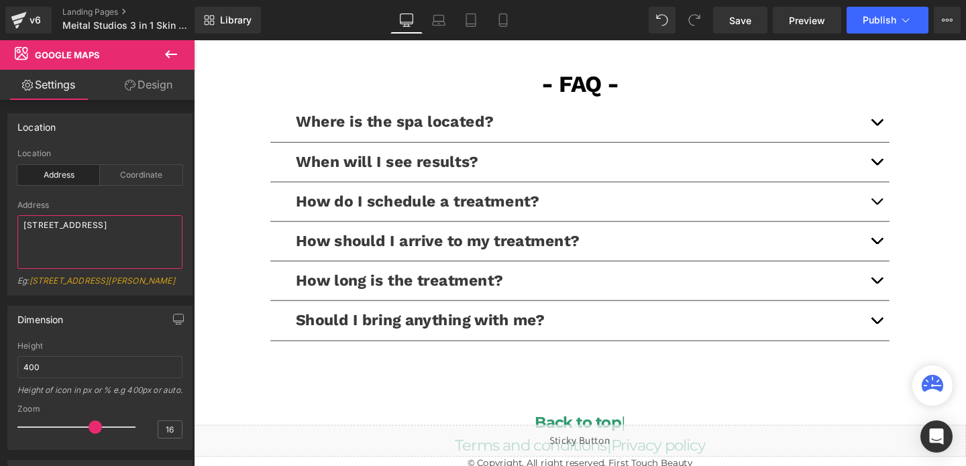
scroll to position [3185, 0]
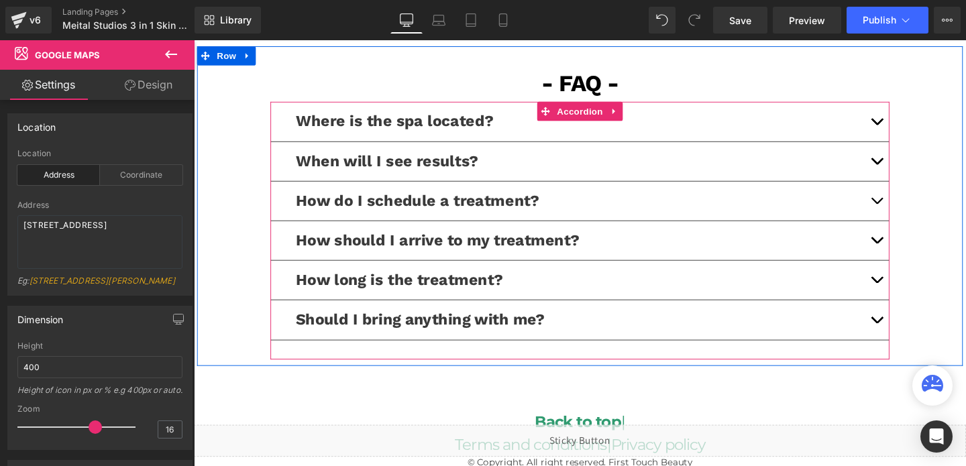
click at [913, 210] on button "button" at bounding box center [911, 209] width 27 height 41
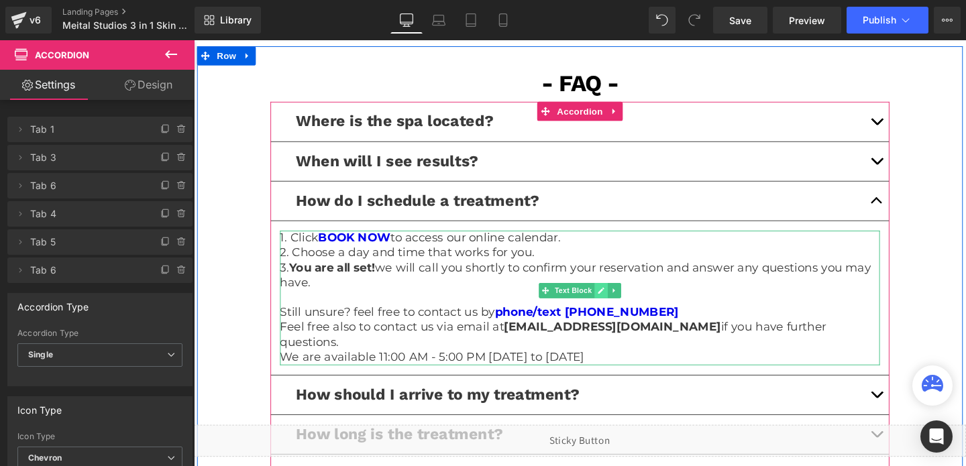
click at [619, 303] on icon at bounding box center [622, 304] width 7 height 7
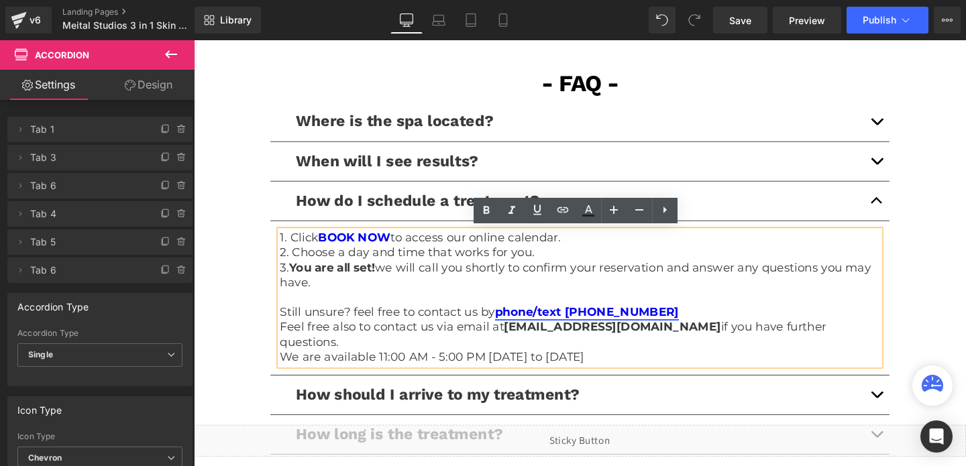
click at [635, 321] on link "phone/text (437) 317-0143" at bounding box center [607, 326] width 193 height 15
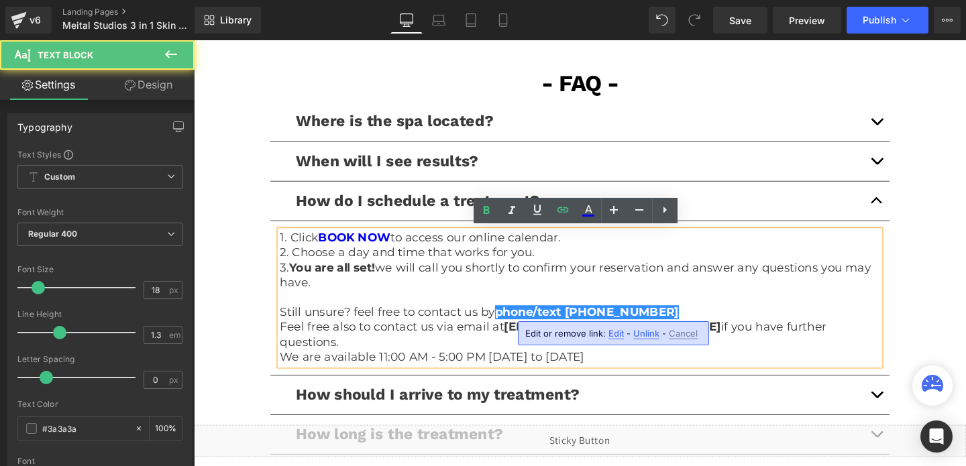
click at [616, 330] on span "Edit" at bounding box center [616, 333] width 15 height 11
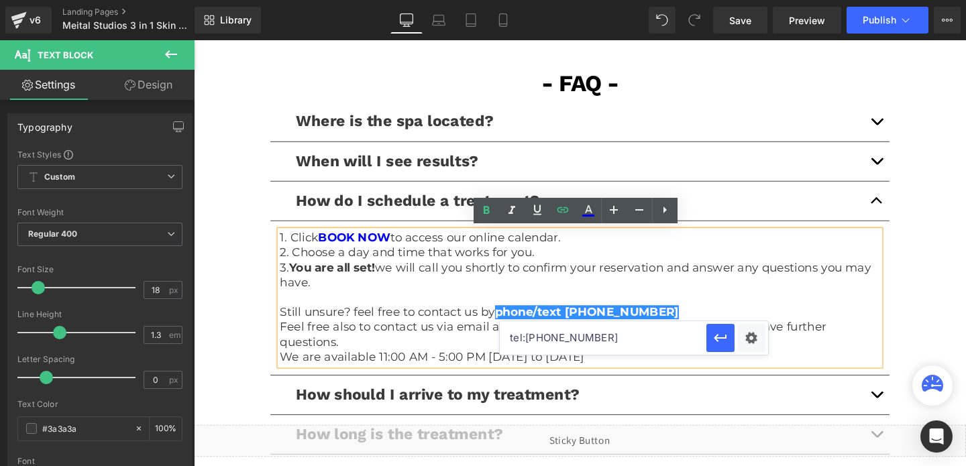
click at [596, 334] on input "tel:4373170143" at bounding box center [603, 338] width 207 height 34
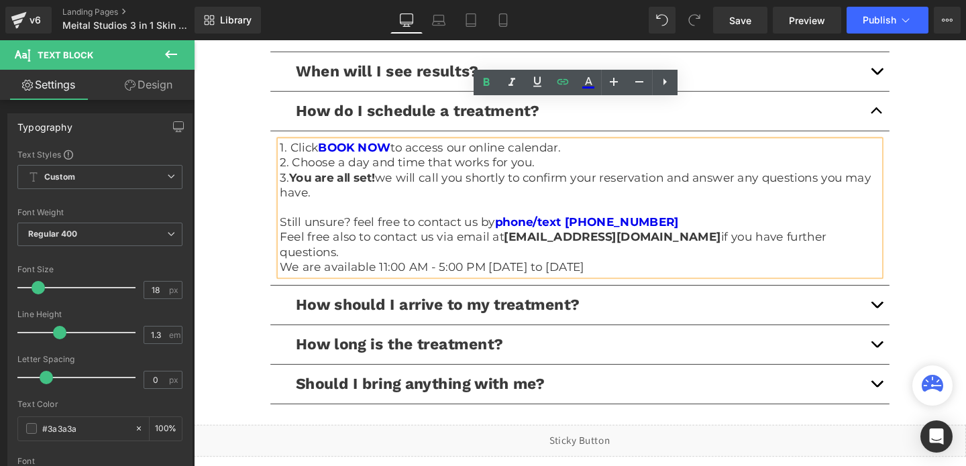
scroll to position [3230, 0]
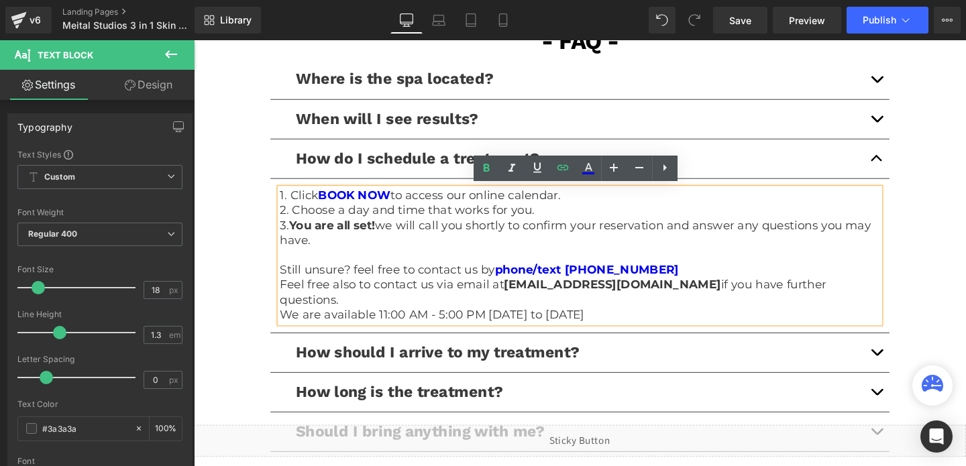
click at [921, 83] on button "button" at bounding box center [911, 80] width 27 height 41
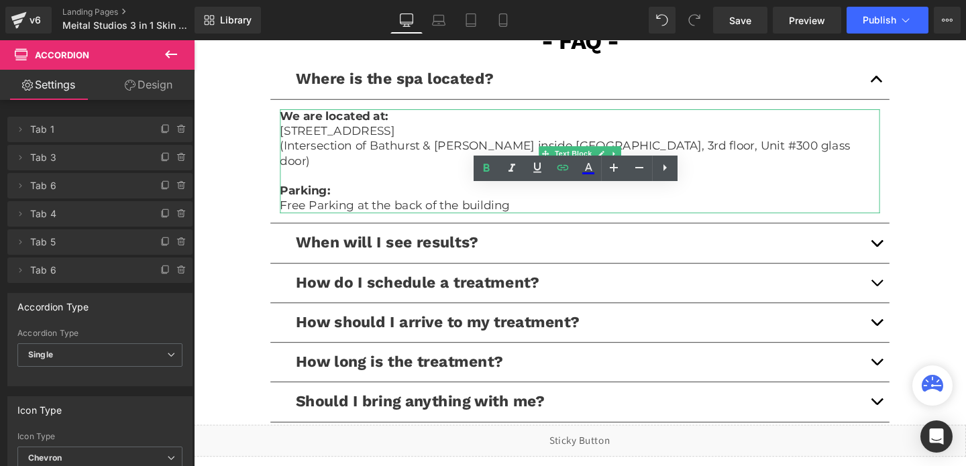
click at [395, 207] on p "Free Parking at the back of the building" at bounding box center [599, 214] width 631 height 15
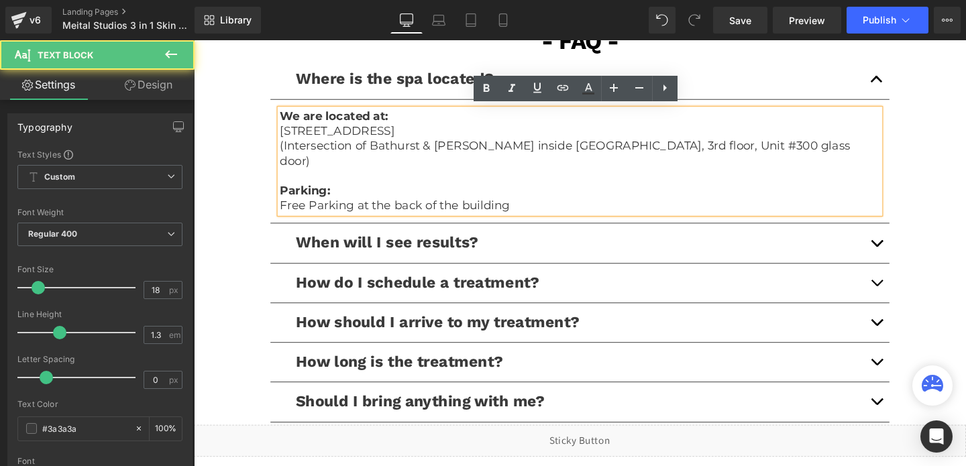
click at [395, 207] on p "Free Parking at the back of the building" at bounding box center [599, 214] width 631 height 15
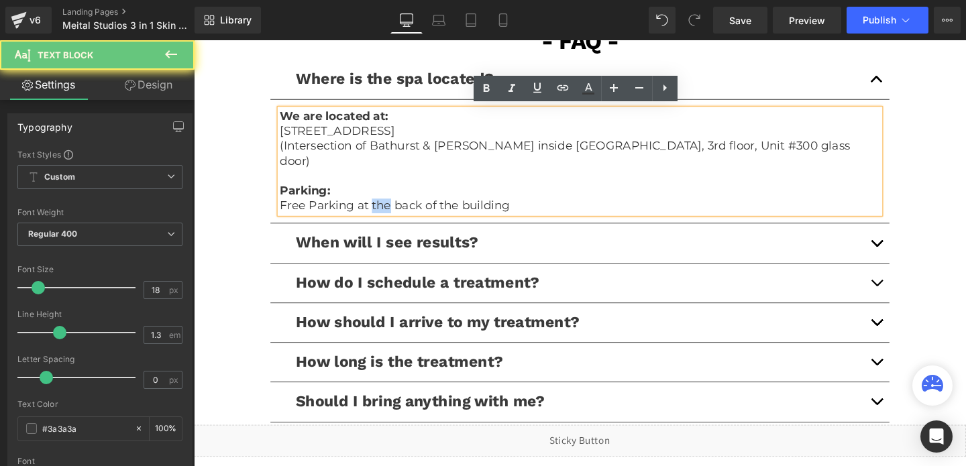
click at [395, 207] on p "Free Parking at the back of the building" at bounding box center [599, 214] width 631 height 15
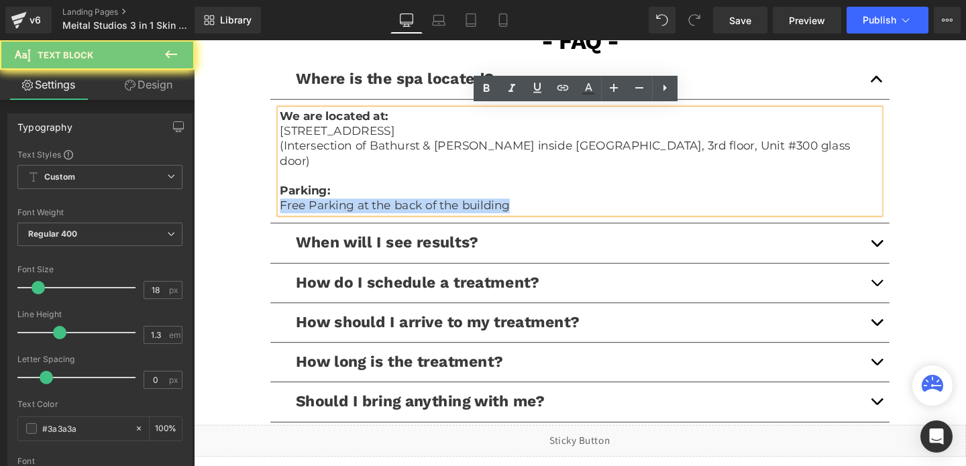
copy p "Free Parking at the back of the building"
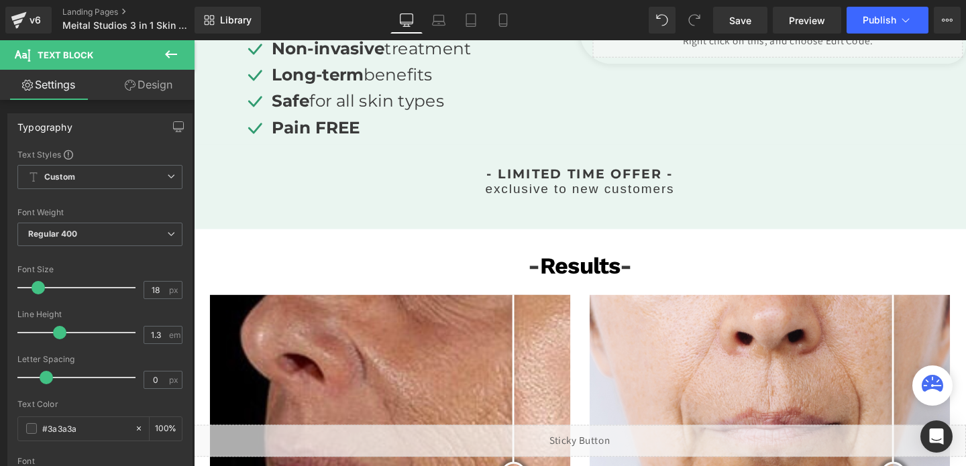
scroll to position [0, 0]
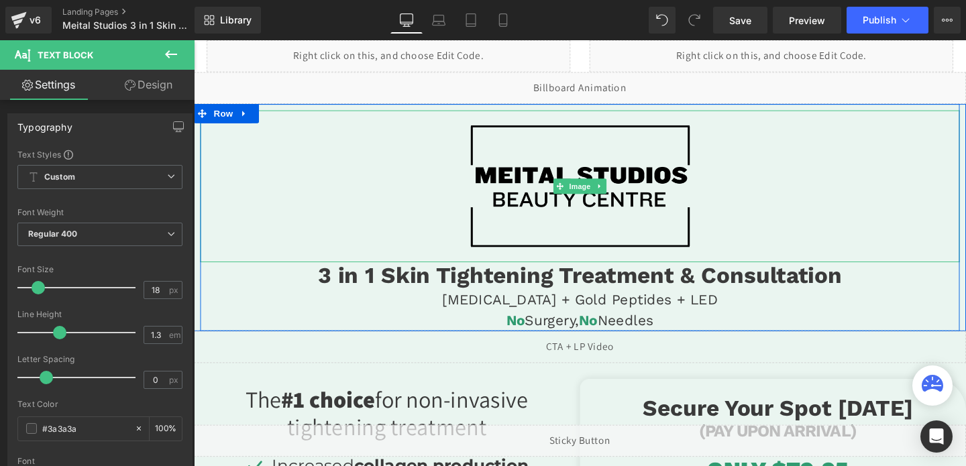
click at [531, 153] on img at bounding box center [600, 194] width 240 height 160
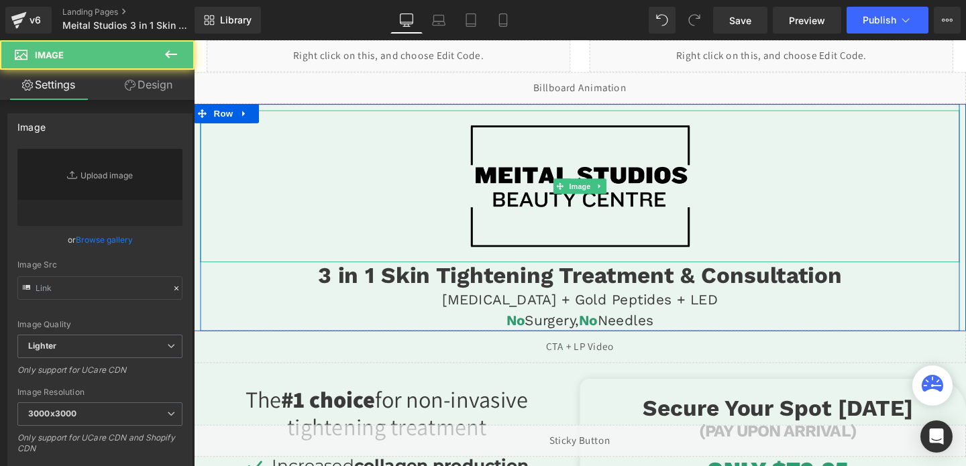
type input "https://cdn.shopify.com/s/files/1/0738/7430/9416/files/BEAUTY_CENTRE_3000x3000.…"
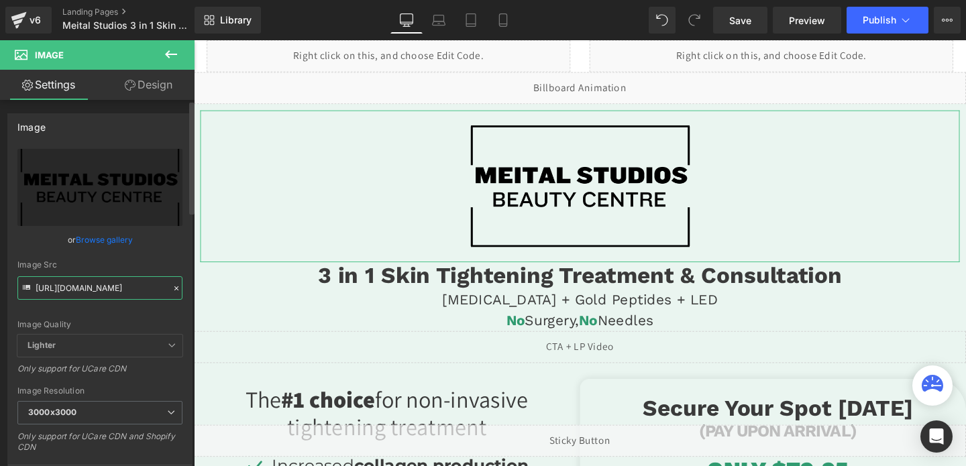
click at [85, 288] on input "https://cdn.shopify.com/s/files/1/0738/7430/9416/files/BEAUTY_CENTRE_3000x3000.…" at bounding box center [99, 287] width 165 height 23
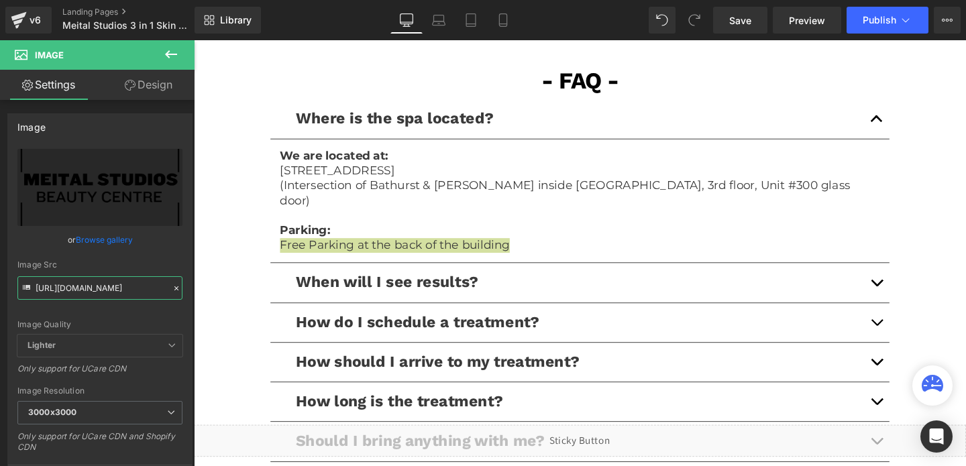
scroll to position [3175, 0]
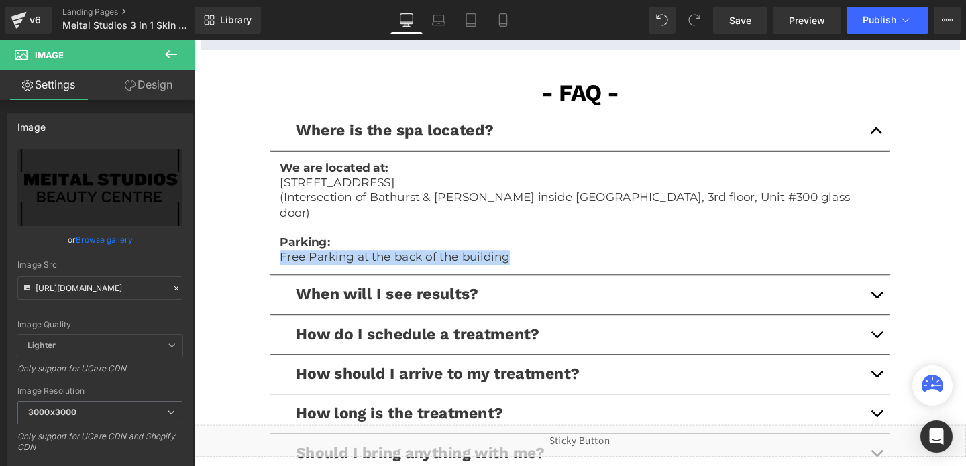
click at [325, 185] on p "4401 Bathurst St. North York, ON M3H3R9" at bounding box center [599, 189] width 631 height 15
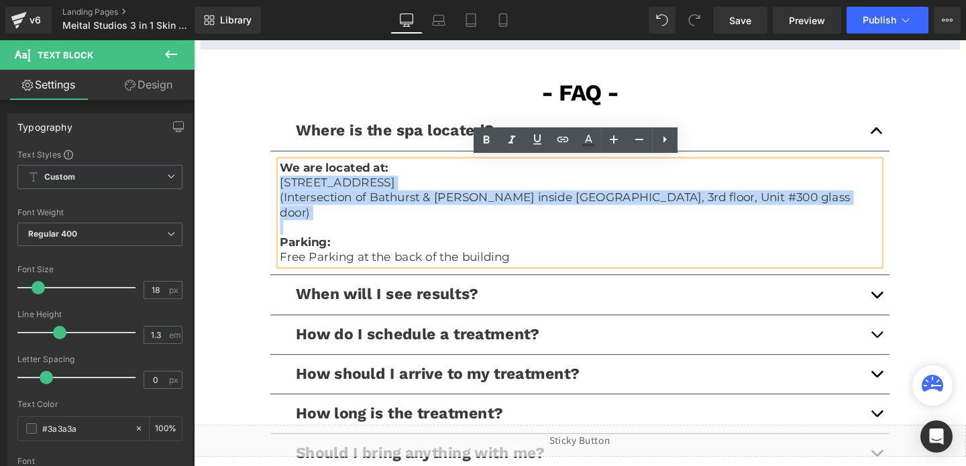
drag, startPoint x: 285, startPoint y: 185, endPoint x: 868, endPoint y: 215, distance: 583.8
click at [868, 215] on div "We are located at: 4401 Bathurst St. North York, ON M3H3R9 (Intersection of Bat…" at bounding box center [599, 222] width 631 height 110
copy div "4401 Bathurst St. North York, ON M3H3R9 (Intersection of Bathurst & Sheppard in…"
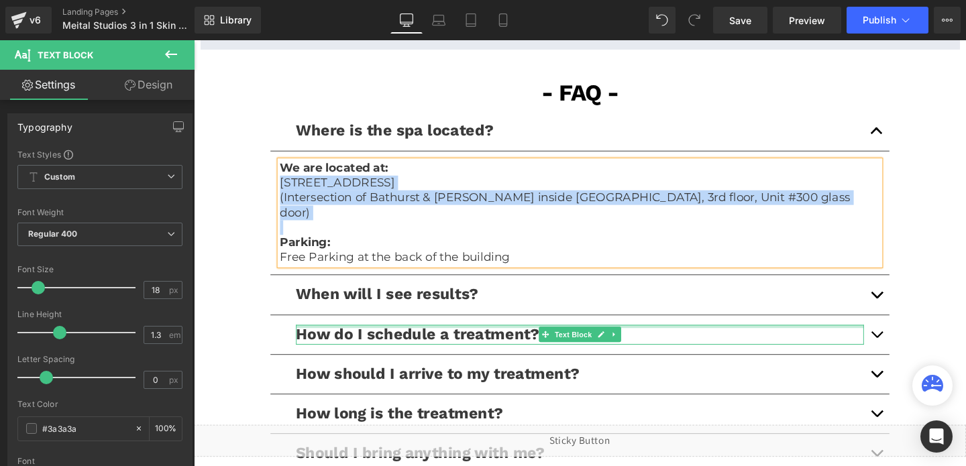
scroll to position [3181, 0]
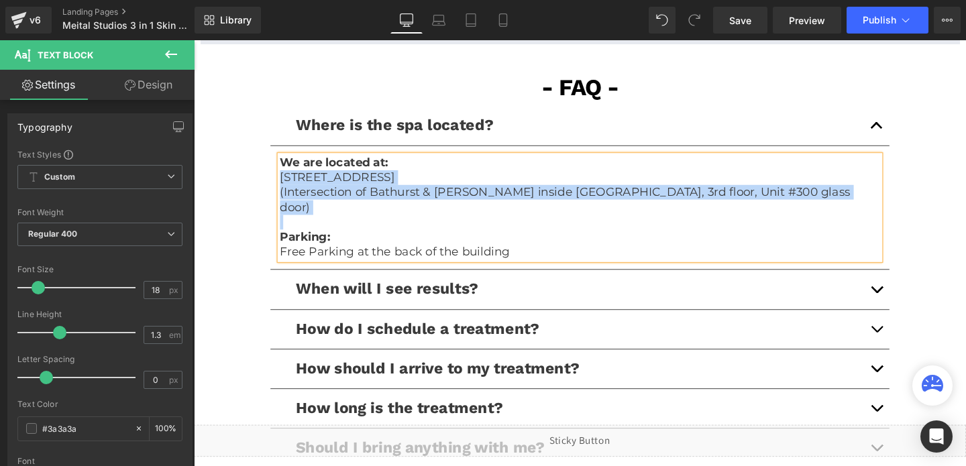
click at [911, 331] on button "button" at bounding box center [911, 344] width 27 height 41
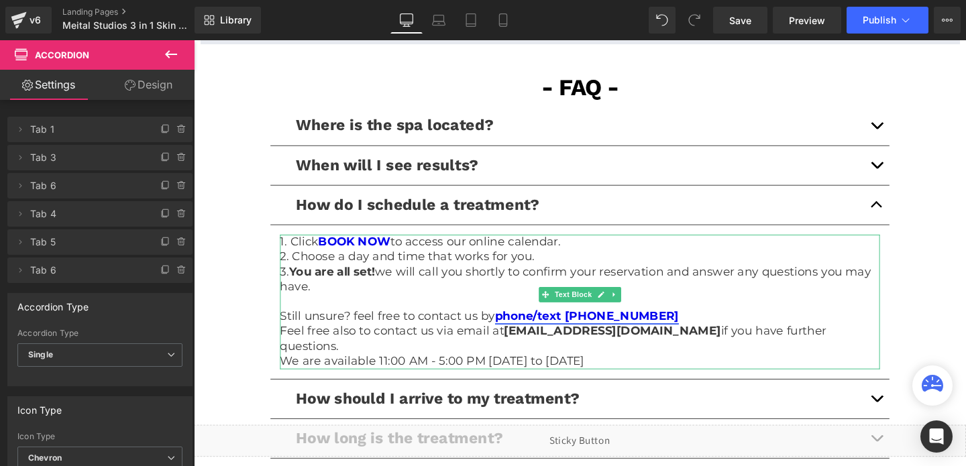
click at [633, 332] on link "phone/text (437) 317-0143" at bounding box center [607, 330] width 193 height 15
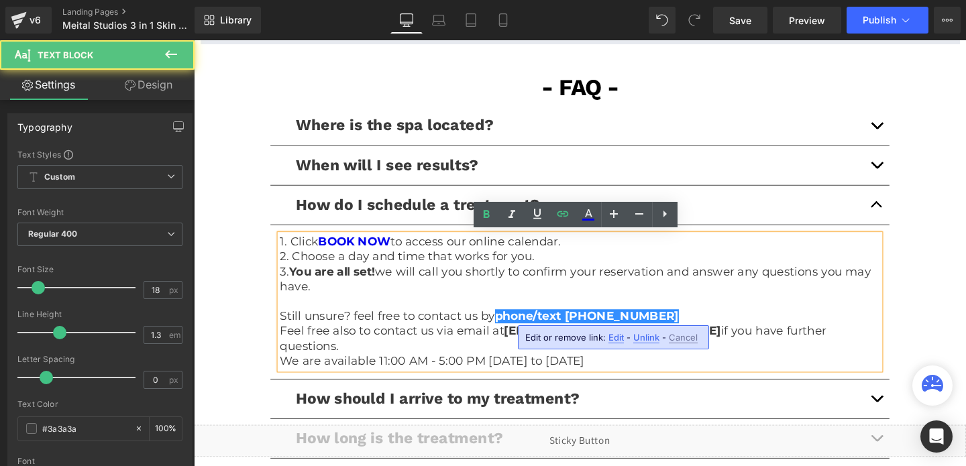
click at [615, 334] on span "Edit" at bounding box center [616, 337] width 15 height 11
type input "tel:4373170143"
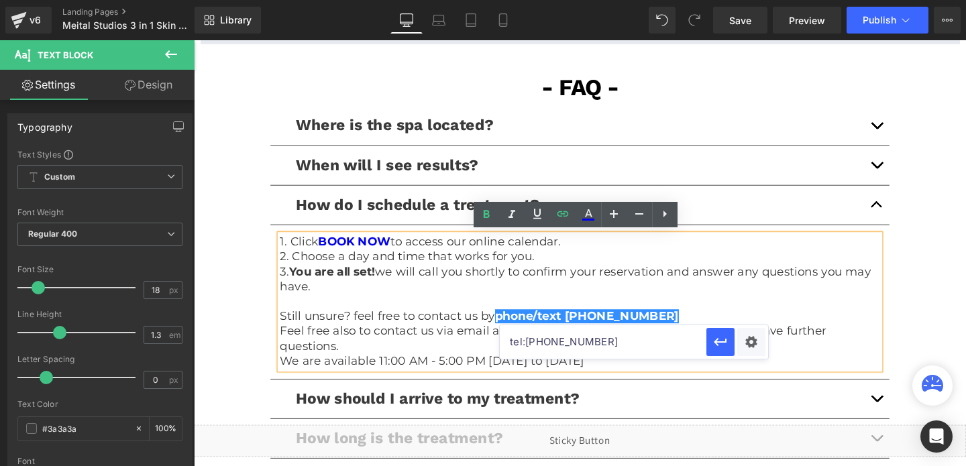
click at [582, 339] on input "tel:4373170143" at bounding box center [603, 342] width 207 height 34
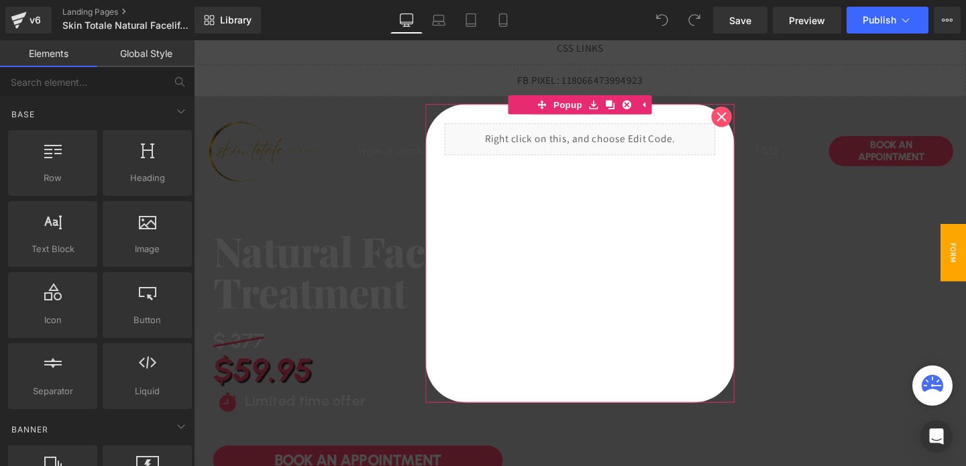
scroll to position [9, 0]
click at [749, 123] on icon at bounding box center [748, 120] width 11 height 11
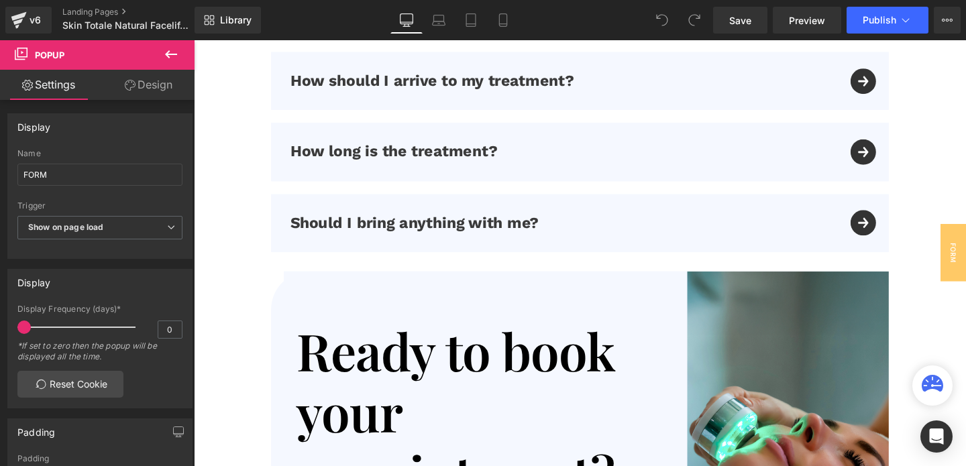
scroll to position [4293, 0]
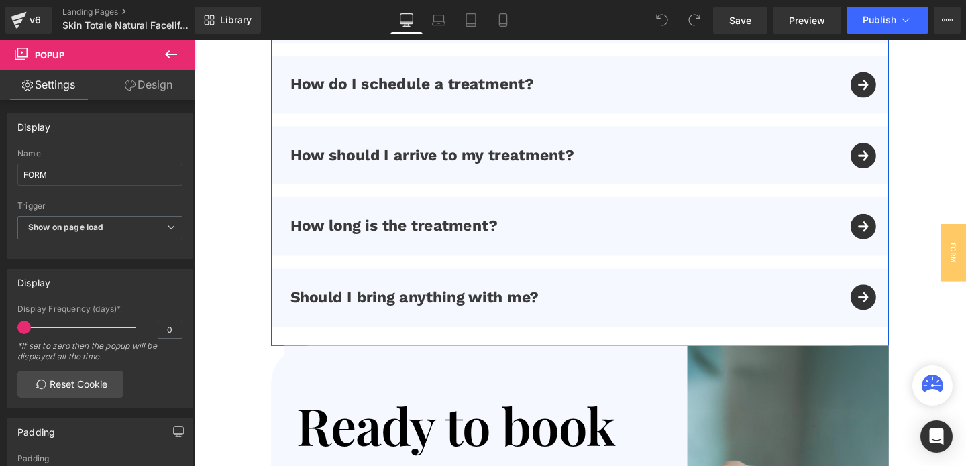
click at [897, 226] on div "How long is the treatment? Text Block" at bounding box center [599, 235] width 649 height 61
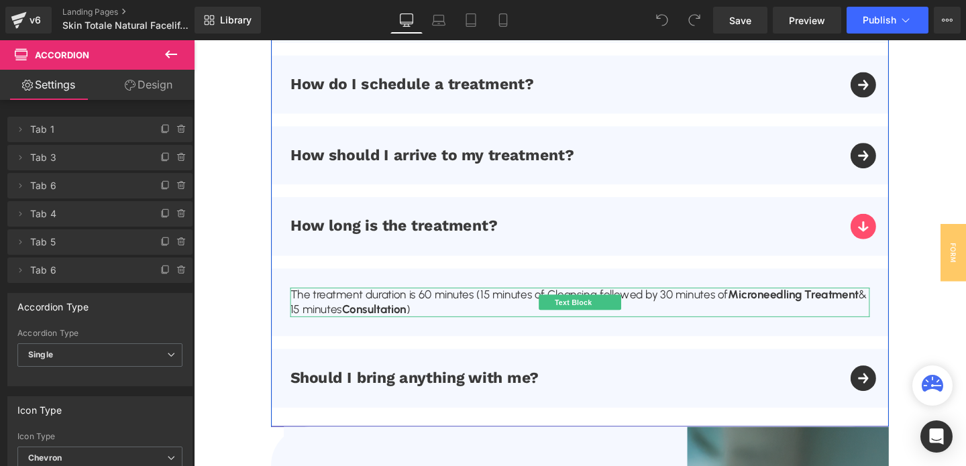
click at [800, 304] on span "Microneedling Treatment" at bounding box center [824, 308] width 138 height 15
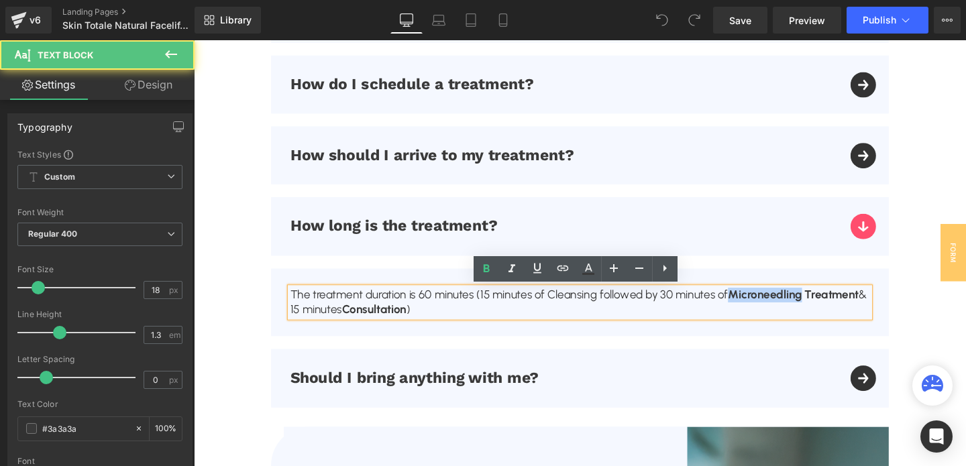
drag, startPoint x: 839, startPoint y: 308, endPoint x: 765, endPoint y: 315, distance: 74.1
click at [765, 315] on p "The treatment duration is 60 minutes (15 minutes of Cleansing followed by 30 mi…" at bounding box center [599, 317] width 609 height 32
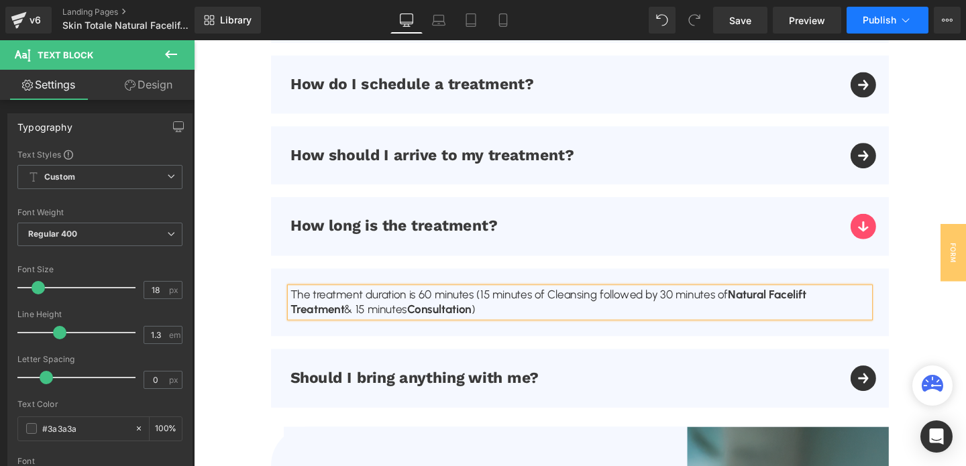
click at [868, 23] on span "Publish" at bounding box center [880, 20] width 34 height 11
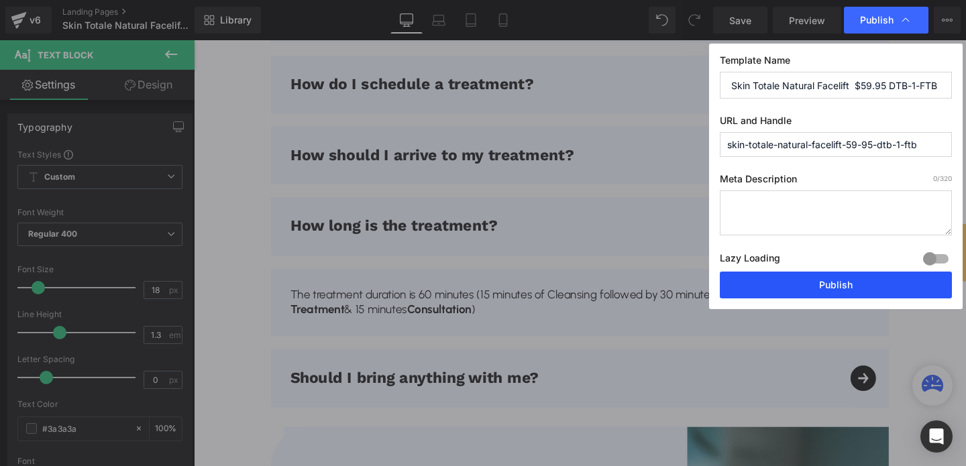
click at [805, 282] on button "Publish" at bounding box center [836, 285] width 232 height 27
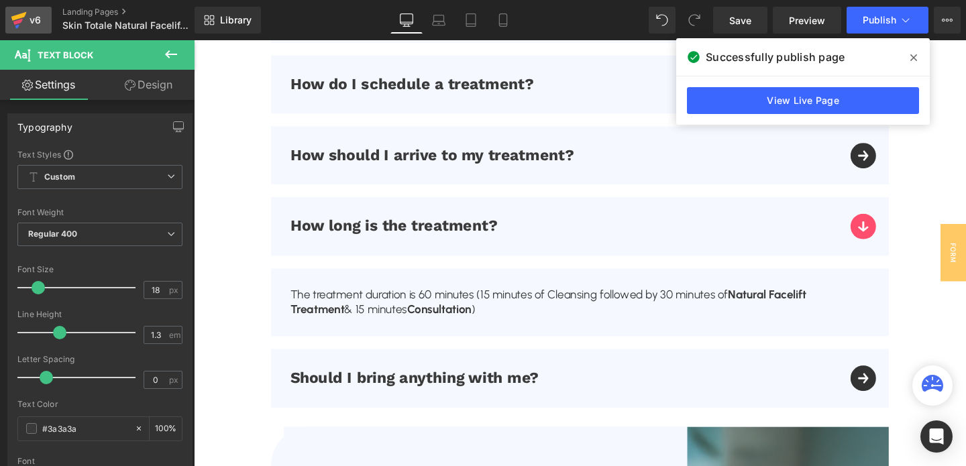
click at [23, 17] on icon at bounding box center [19, 20] width 16 height 34
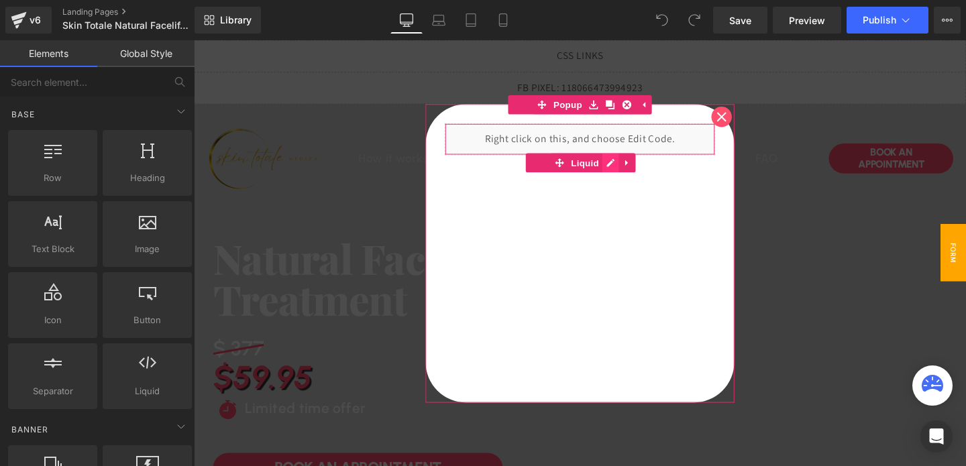
click at [629, 161] on div "Liquid" at bounding box center [600, 144] width 284 height 34
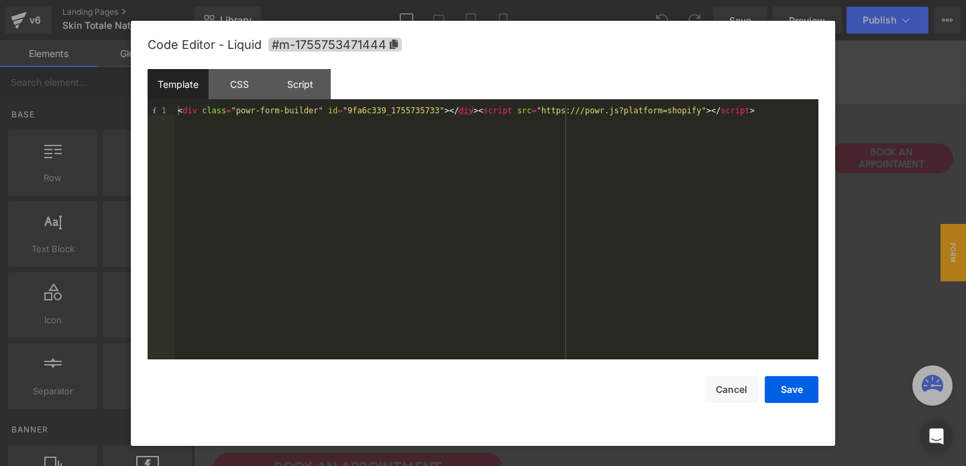
click at [507, 113] on div "< div class = "powr-form-builder" id = "9fa6c339_1755735733" > </ div > < scrip…" at bounding box center [496, 242] width 643 height 272
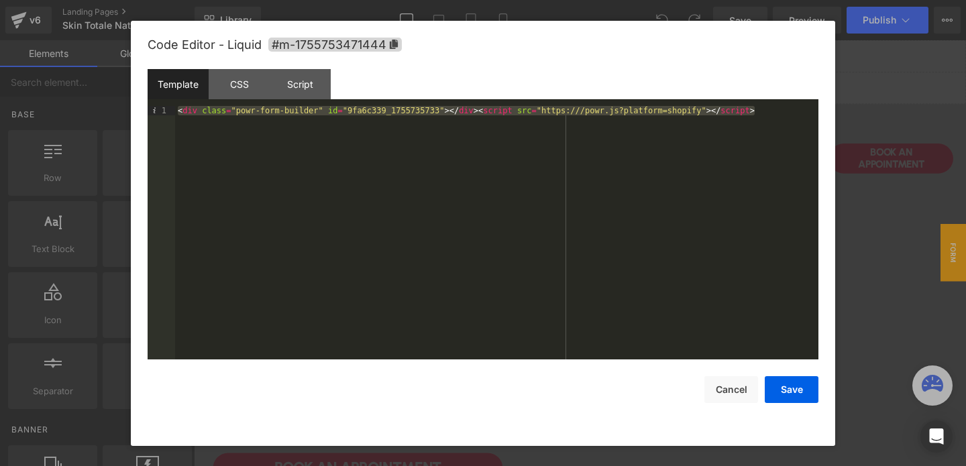
click at [758, 111] on div "< div class = "powr-form-builder" id = "9fa6c339_1755735733" > </ div > < scrip…" at bounding box center [496, 242] width 643 height 272
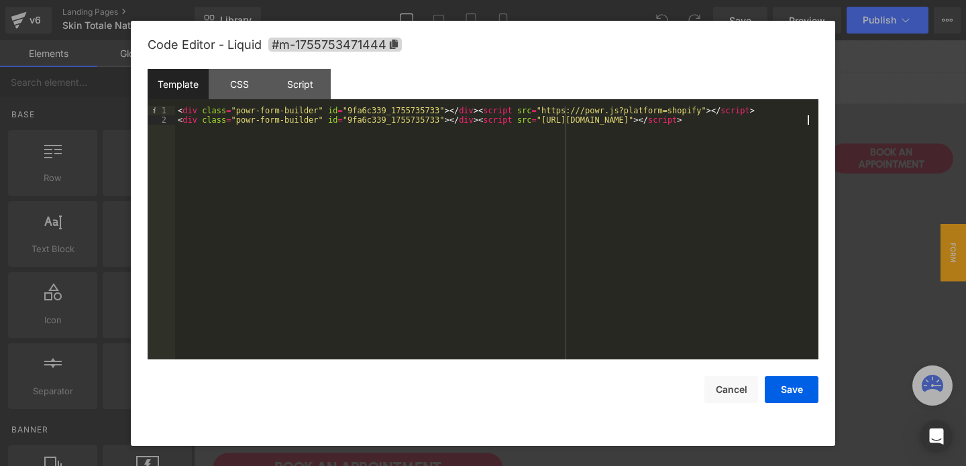
click at [746, 111] on div "< div class = "powr-form-builder" id = "9fa6c339_1755735733" > </ div > < scrip…" at bounding box center [496, 242] width 643 height 272
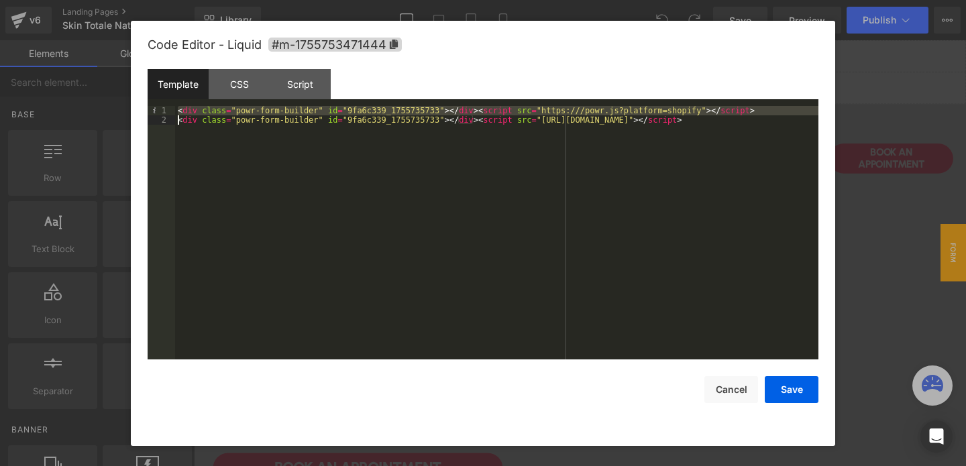
click at [610, 300] on div "< div class = "powr-form-builder" id = "9fa6c339_1755735733" > </ div > < scrip…" at bounding box center [496, 242] width 643 height 272
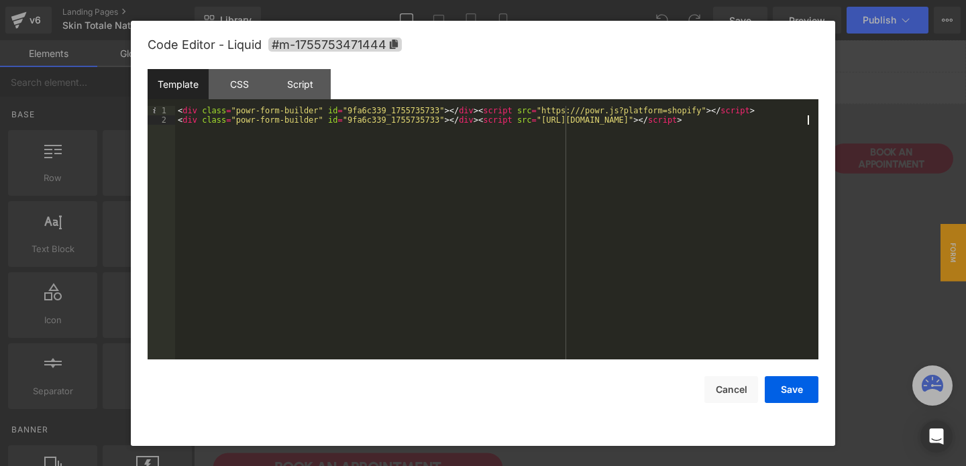
click at [533, 107] on div "< div class = "powr-form-builder" id = "9fa6c339_1755735733" > </ div > < scrip…" at bounding box center [496, 242] width 643 height 272
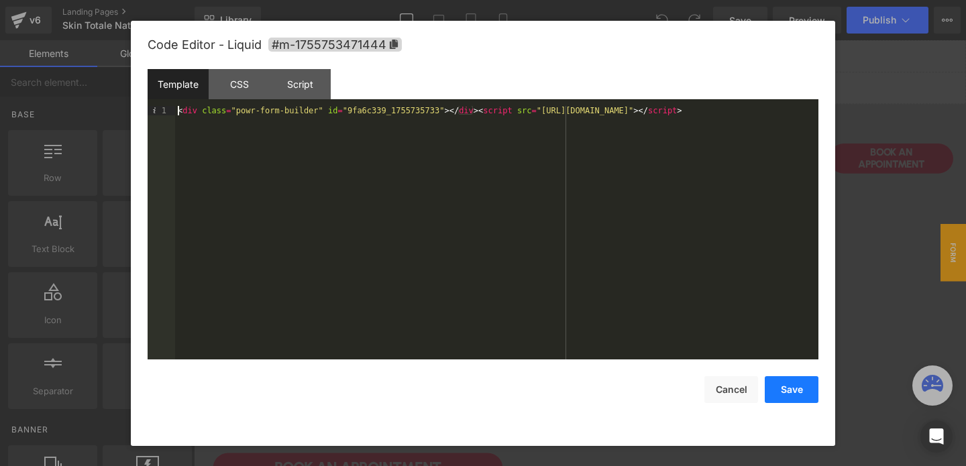
click at [783, 396] on button "Save" at bounding box center [792, 389] width 54 height 27
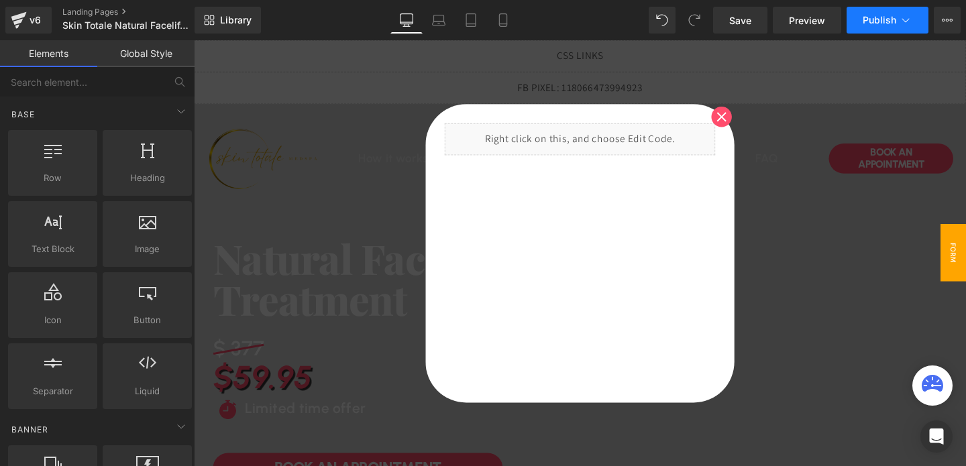
click at [870, 24] on span "Publish" at bounding box center [880, 20] width 34 height 11
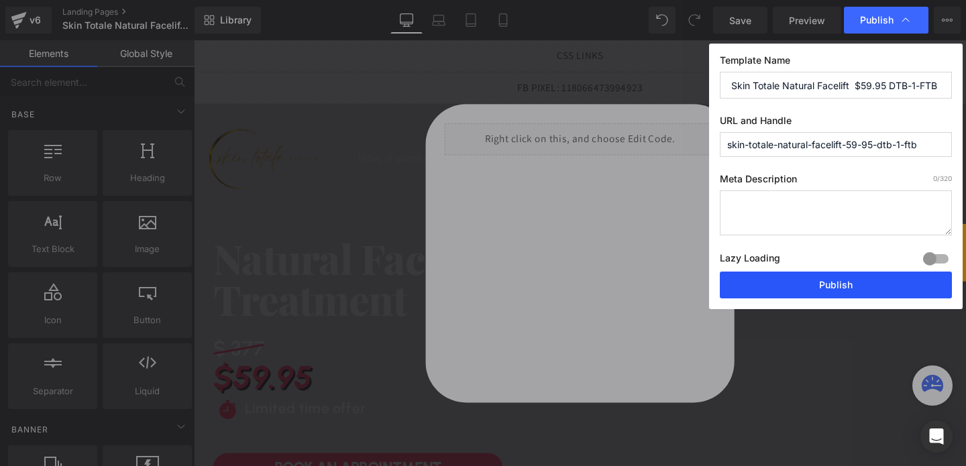
click at [802, 285] on button "Publish" at bounding box center [836, 285] width 232 height 27
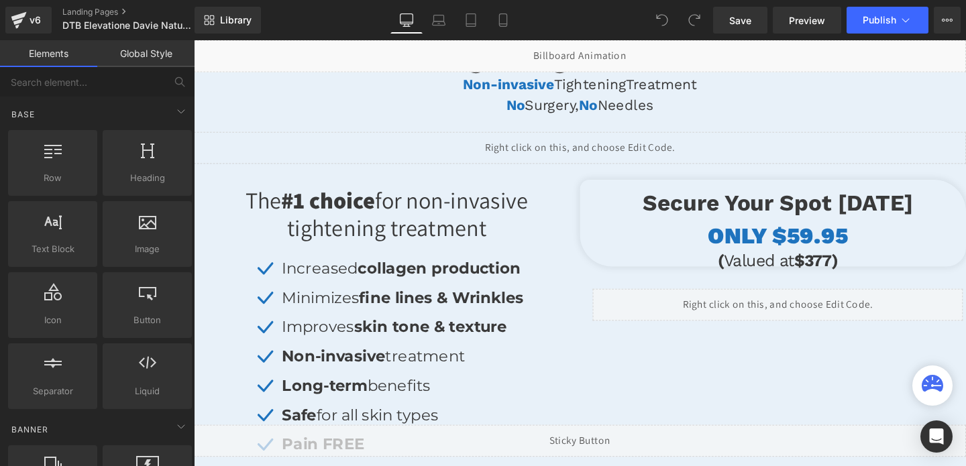
scroll to position [336, 0]
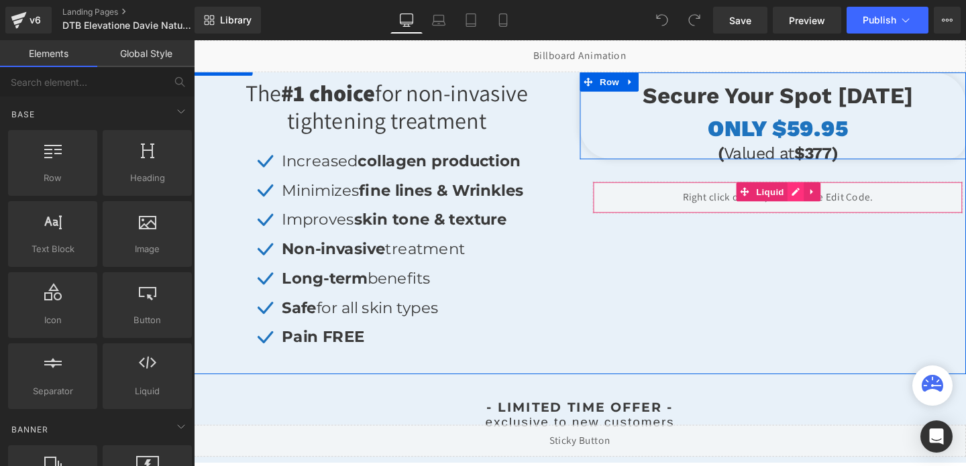
click at [829, 199] on div "Liquid" at bounding box center [807, 206] width 389 height 34
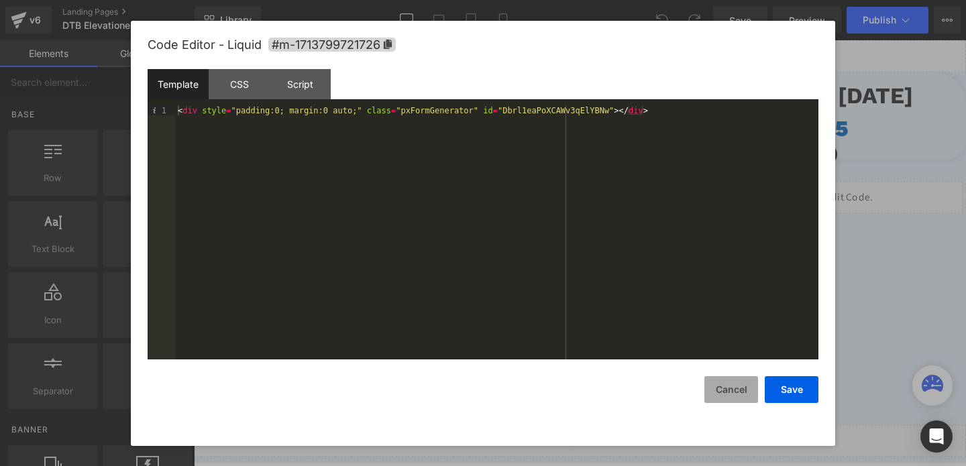
click at [730, 394] on button "Cancel" at bounding box center [731, 389] width 54 height 27
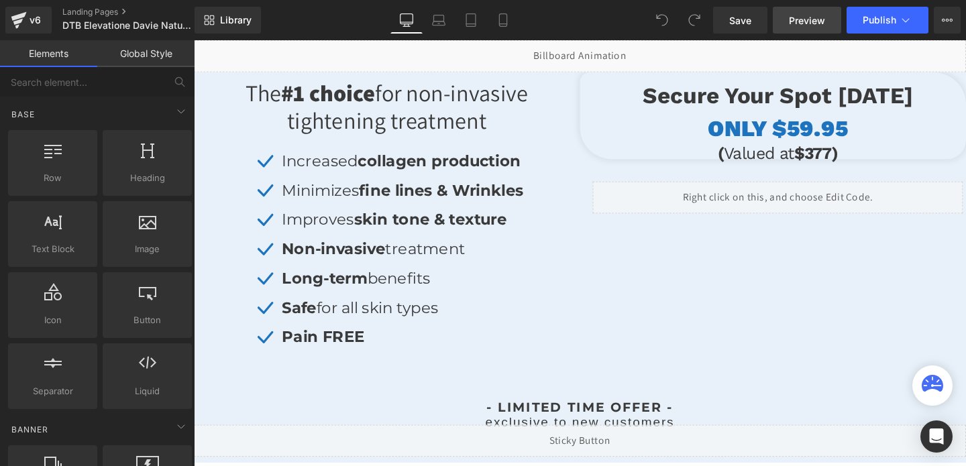
click at [782, 23] on link "Preview" at bounding box center [807, 20] width 68 height 27
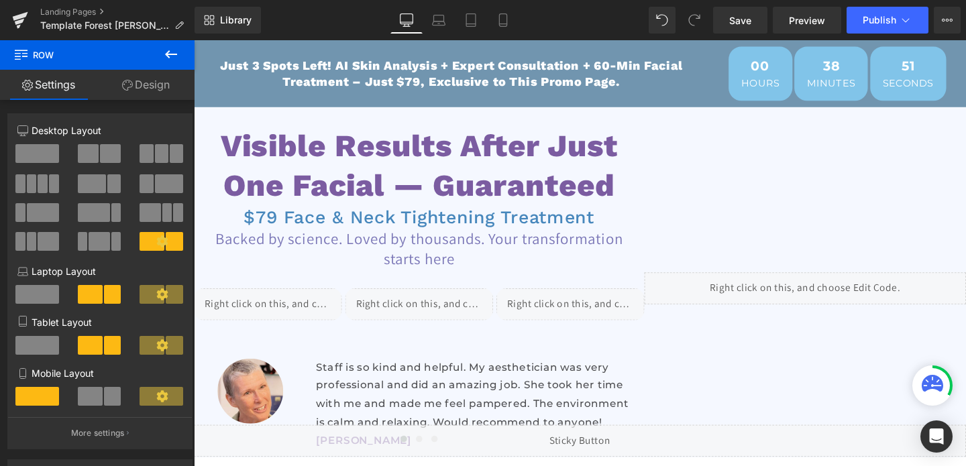
scroll to position [460, 0]
